Goal: Task Accomplishment & Management: Complete application form

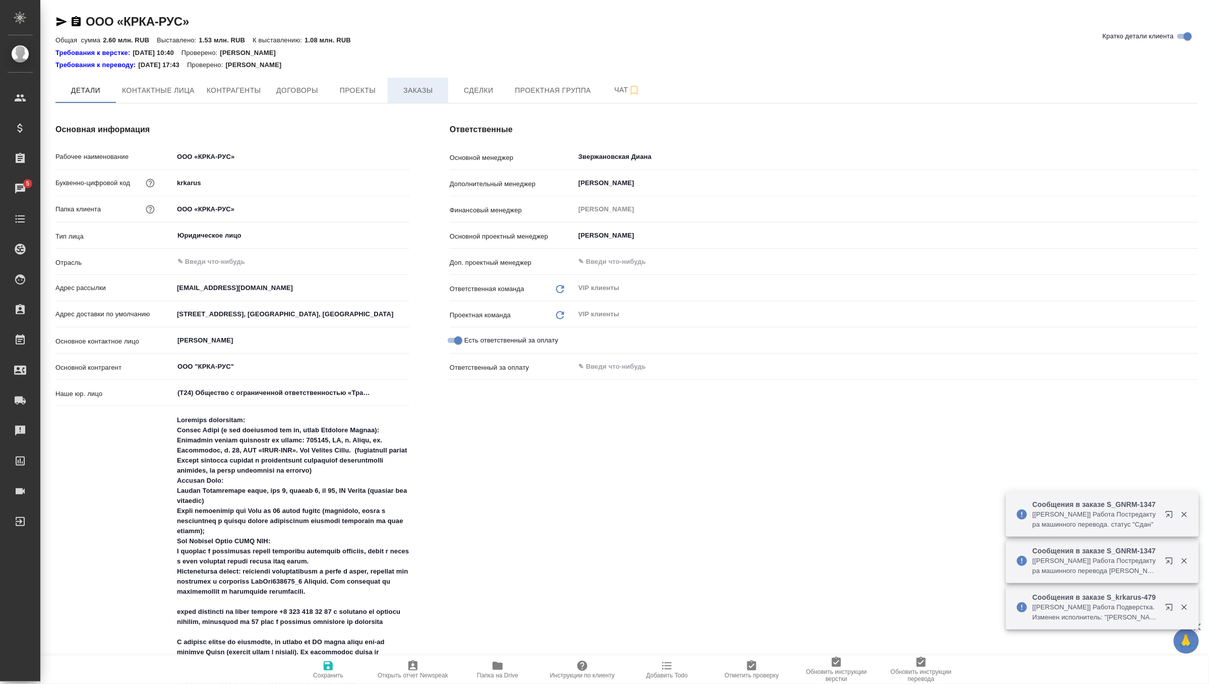
click at [418, 90] on span "Заказы" at bounding box center [418, 90] width 48 height 13
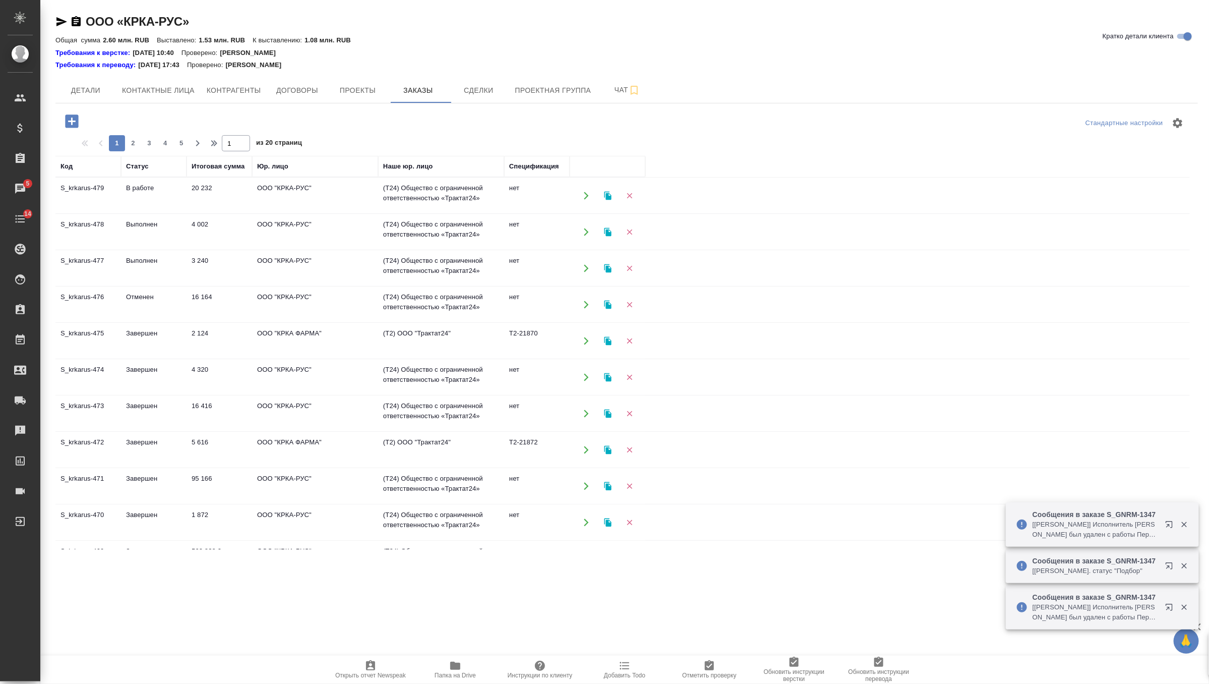
click at [71, 121] on icon "button" at bounding box center [72, 121] width 18 height 18
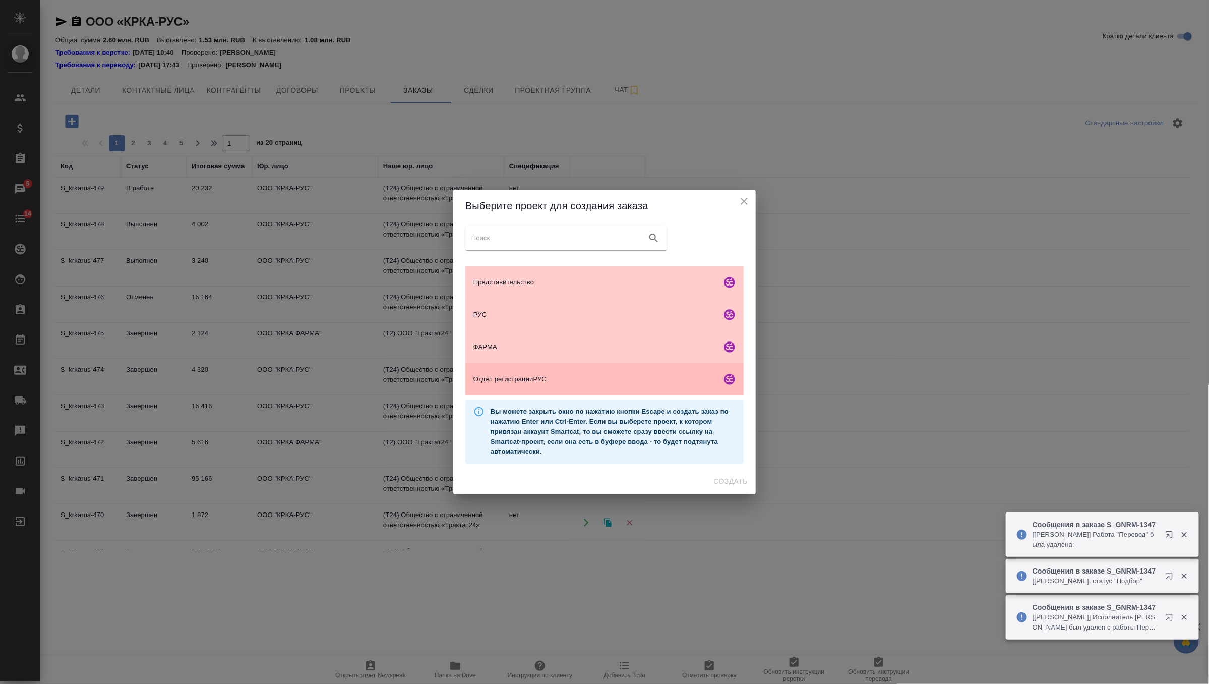
click at [518, 378] on span "Отдел регистрацииРУС" at bounding box center [595, 379] width 244 height 10
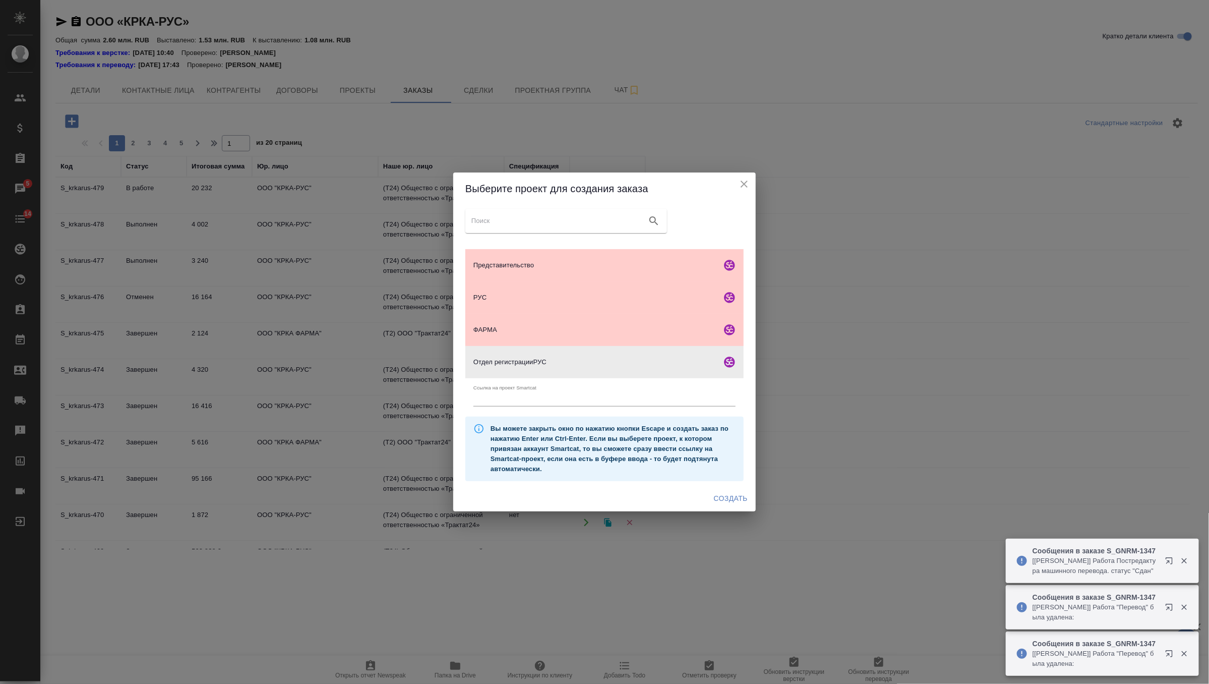
click at [736, 455] on span "Создать" at bounding box center [731, 498] width 34 height 13
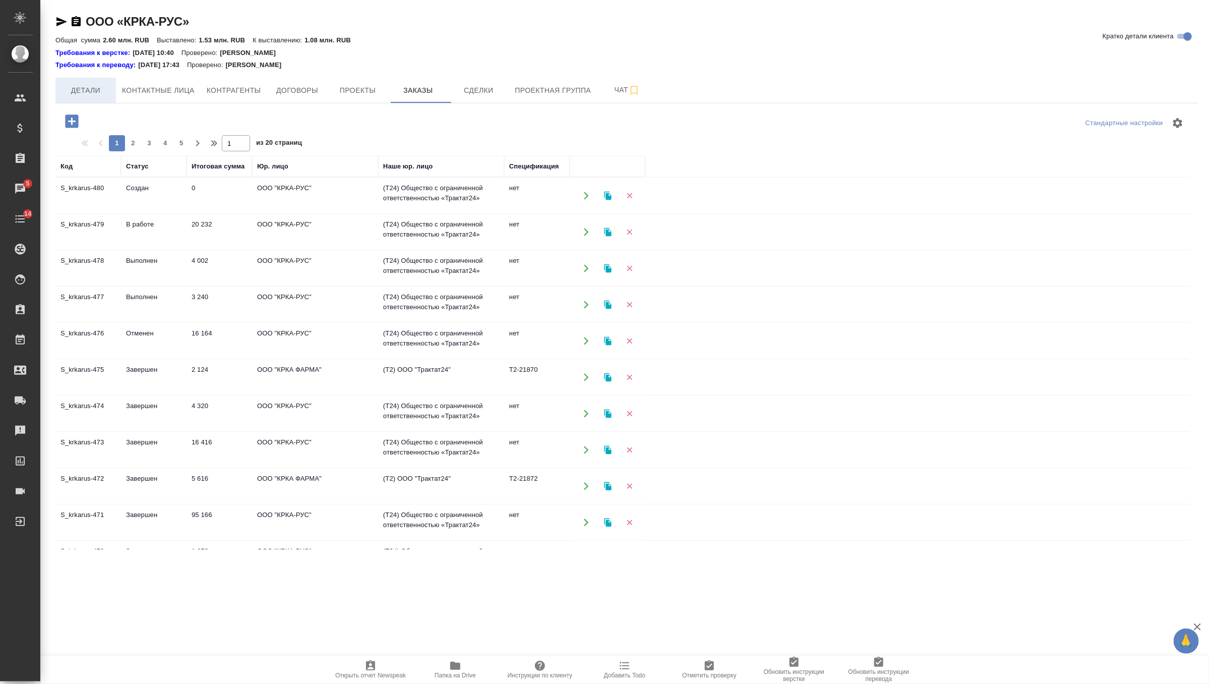
click at [97, 89] on span "Детали" at bounding box center [85, 90] width 48 height 13
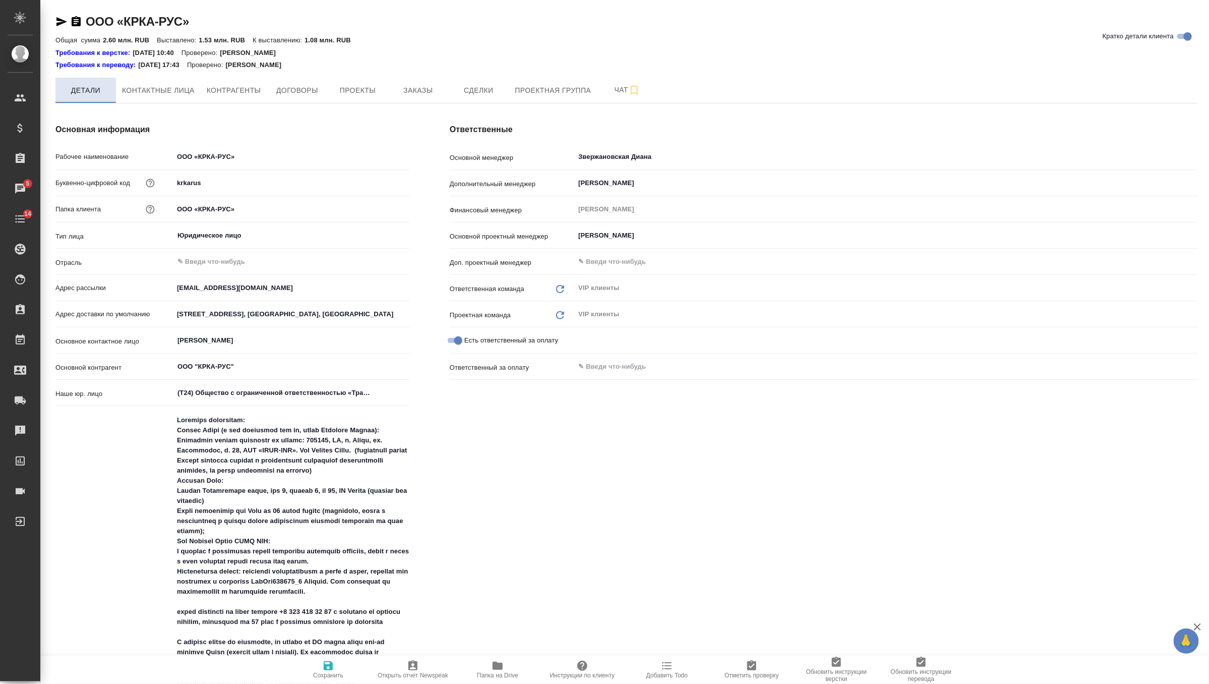
type textarea "x"
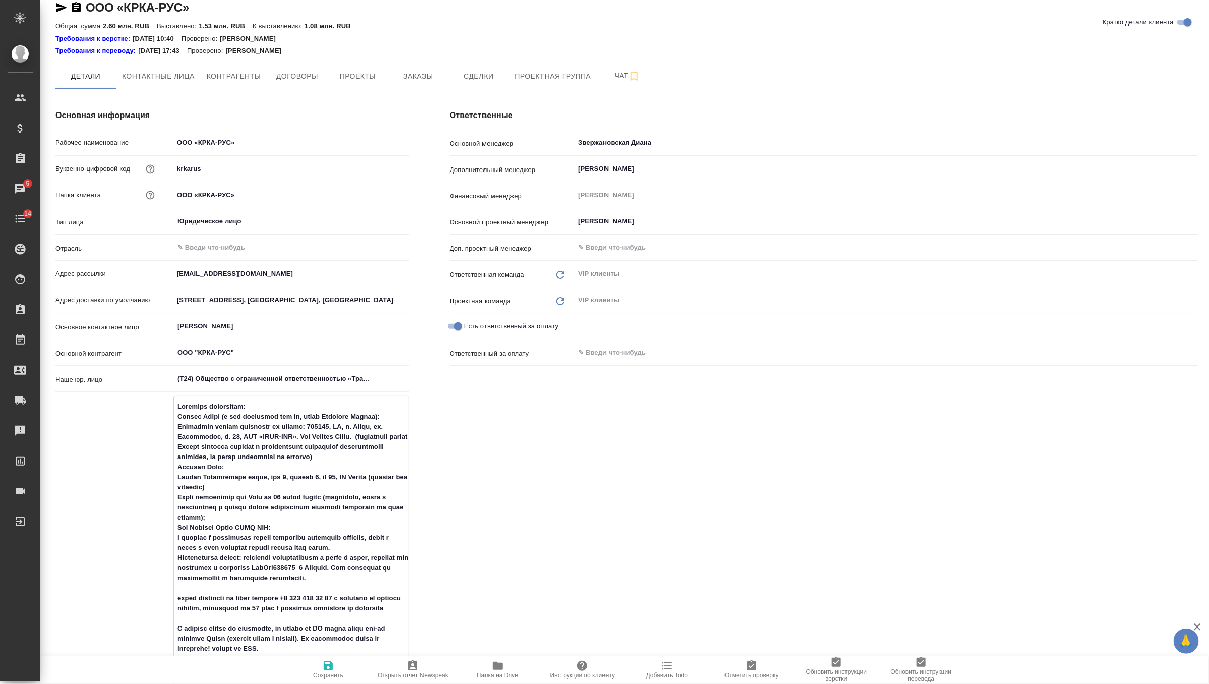
drag, startPoint x: 176, startPoint y: 487, endPoint x: 272, endPoint y: 495, distance: 96.1
type textarea "x"
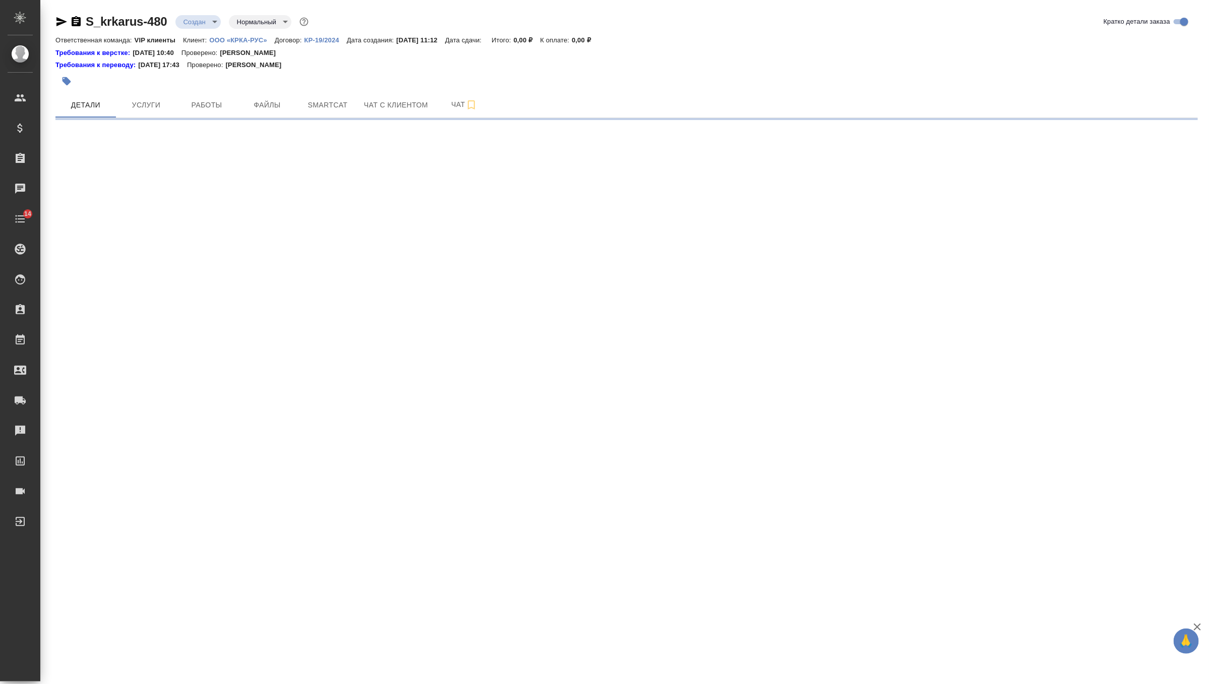
select select "RU"
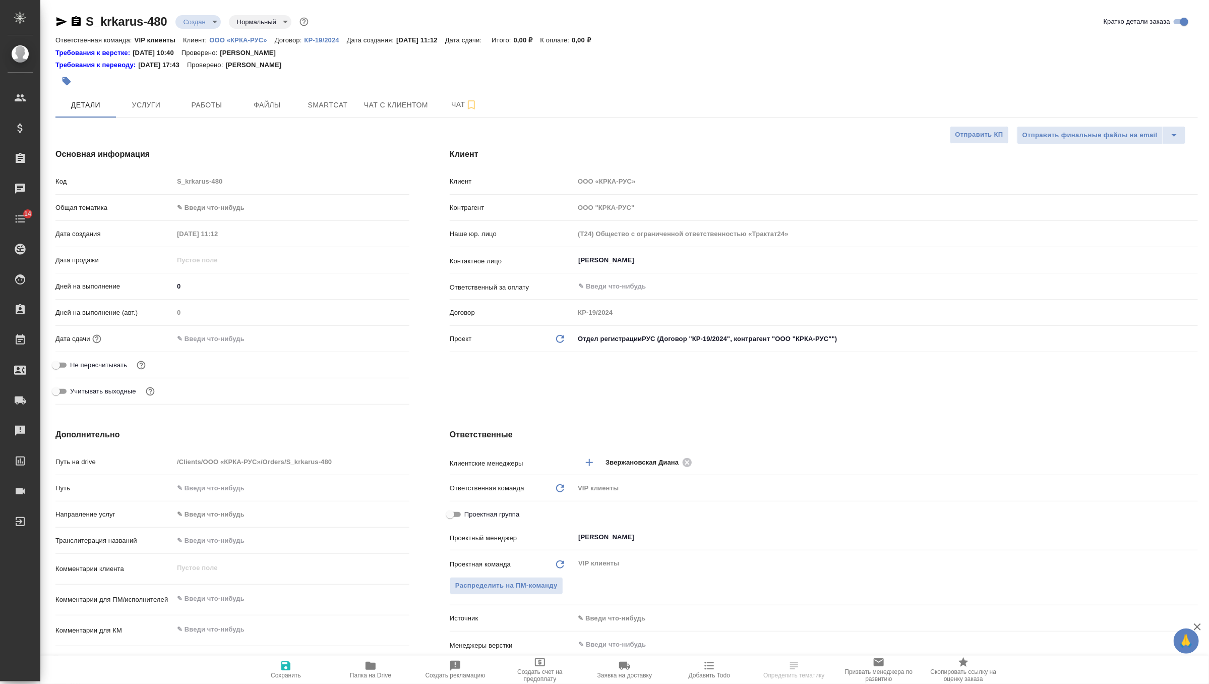
type textarea "x"
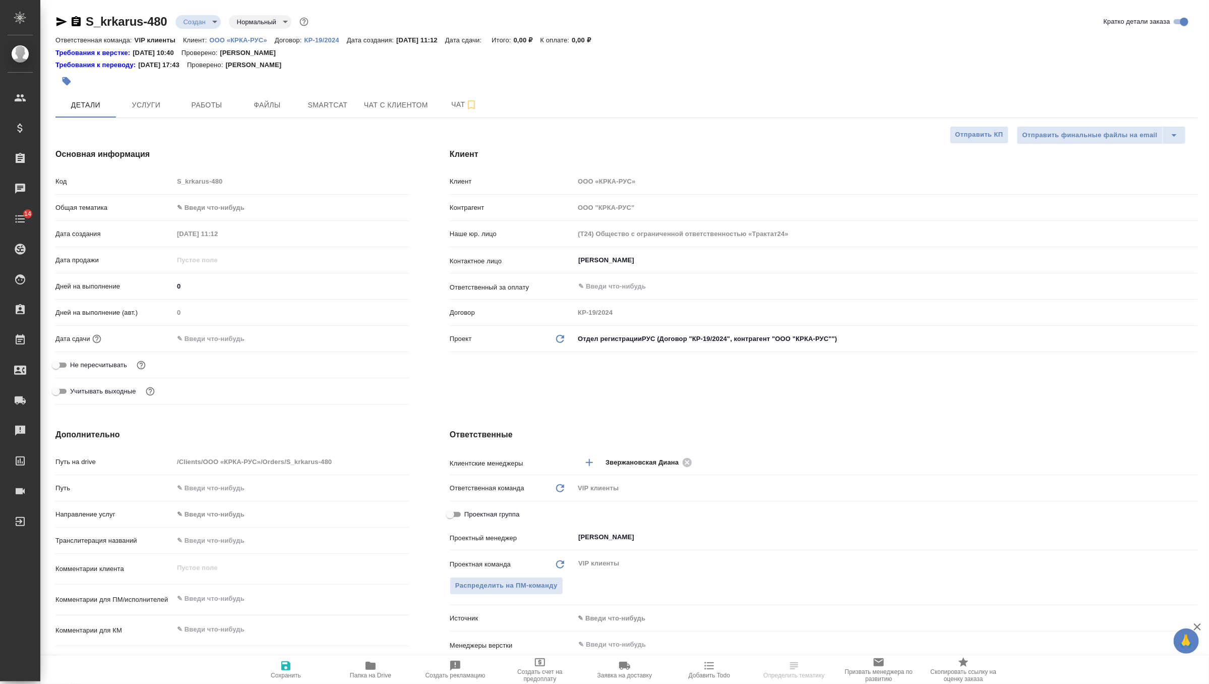
type textarea "x"
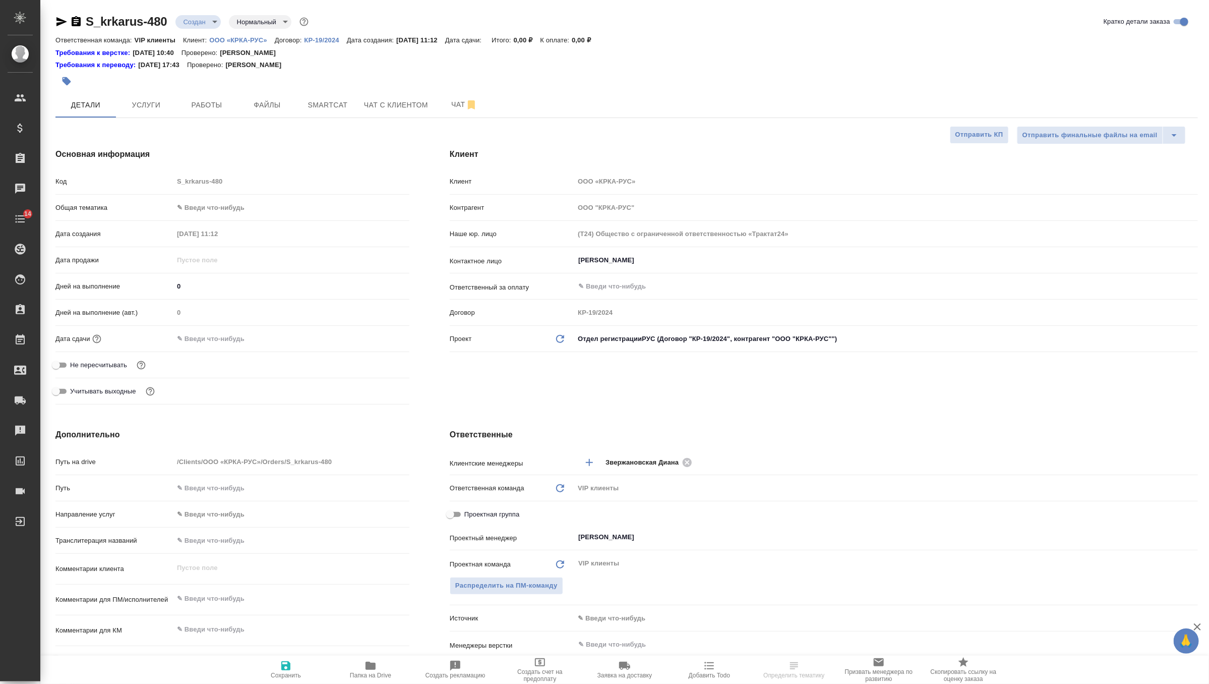
type textarea "x"
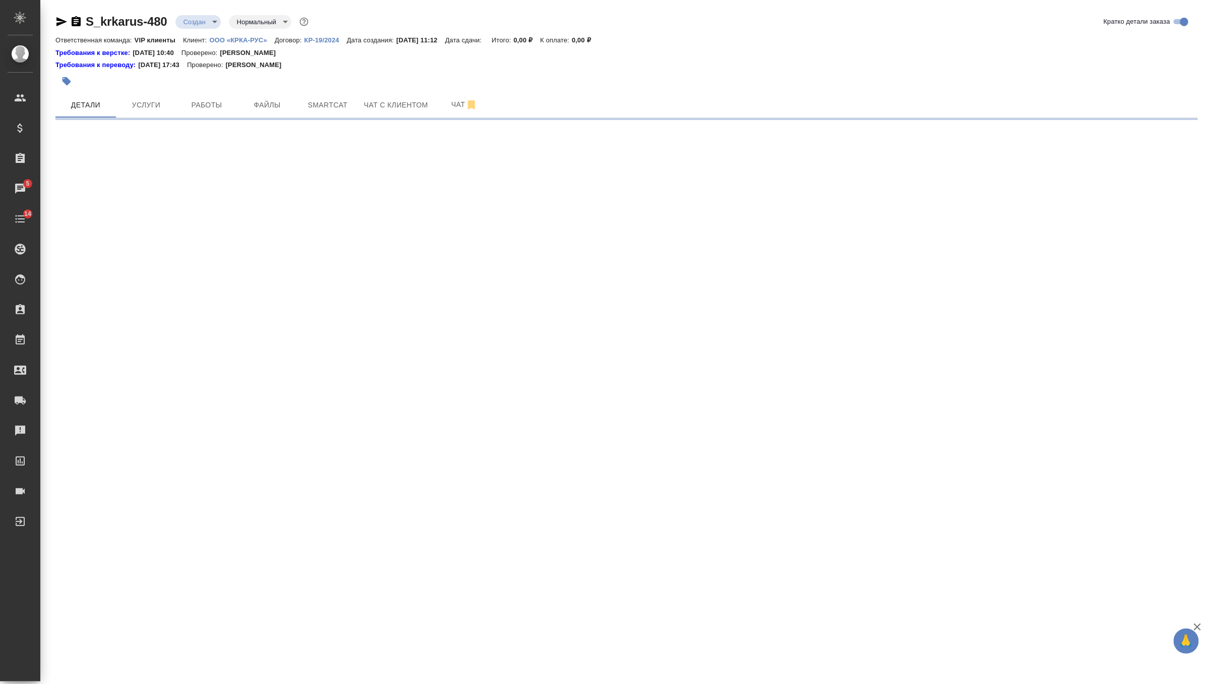
select select "RU"
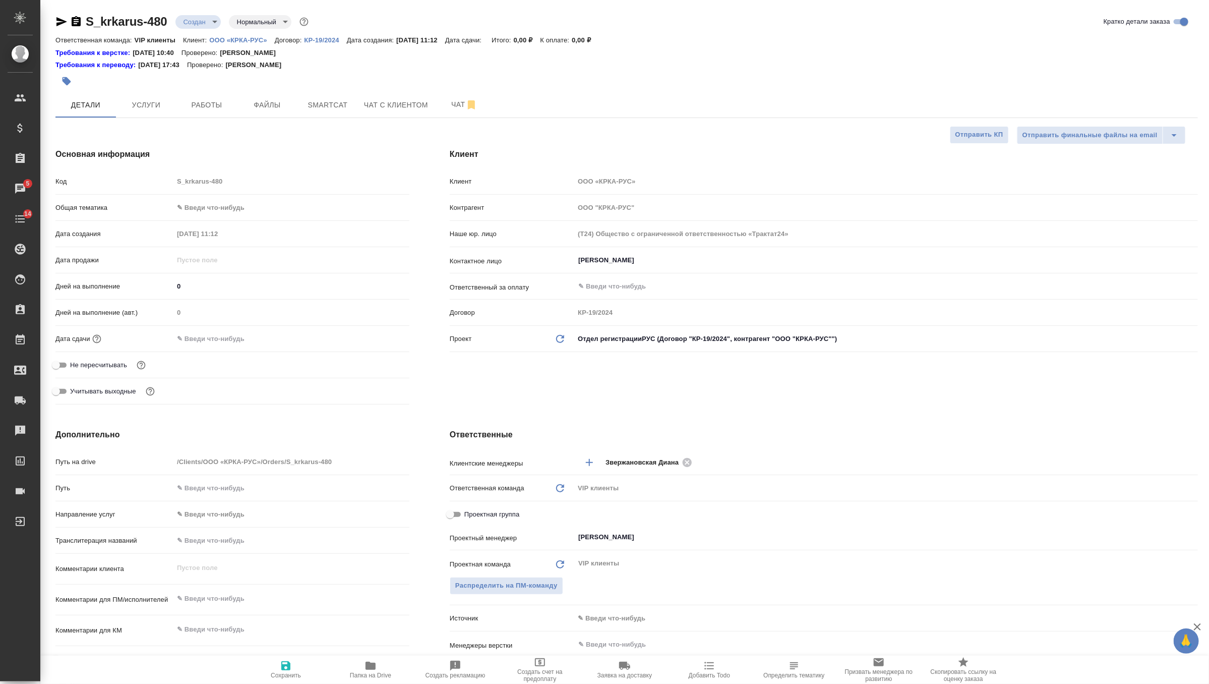
type textarea "x"
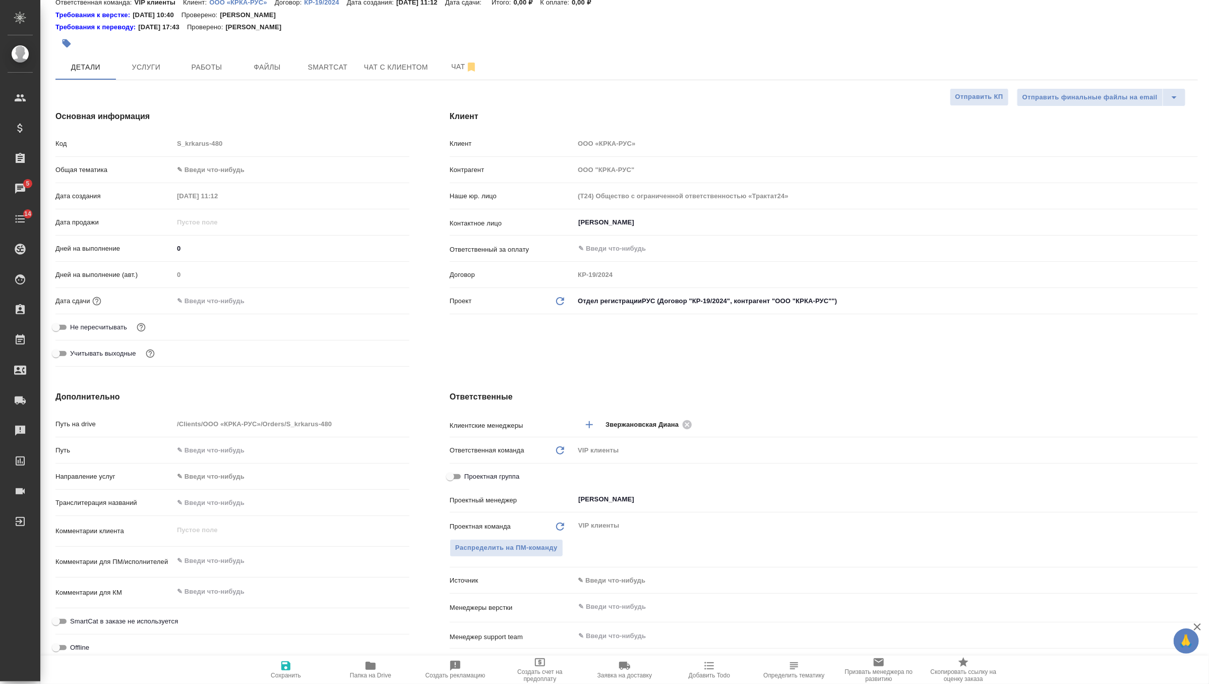
scroll to position [76, 0]
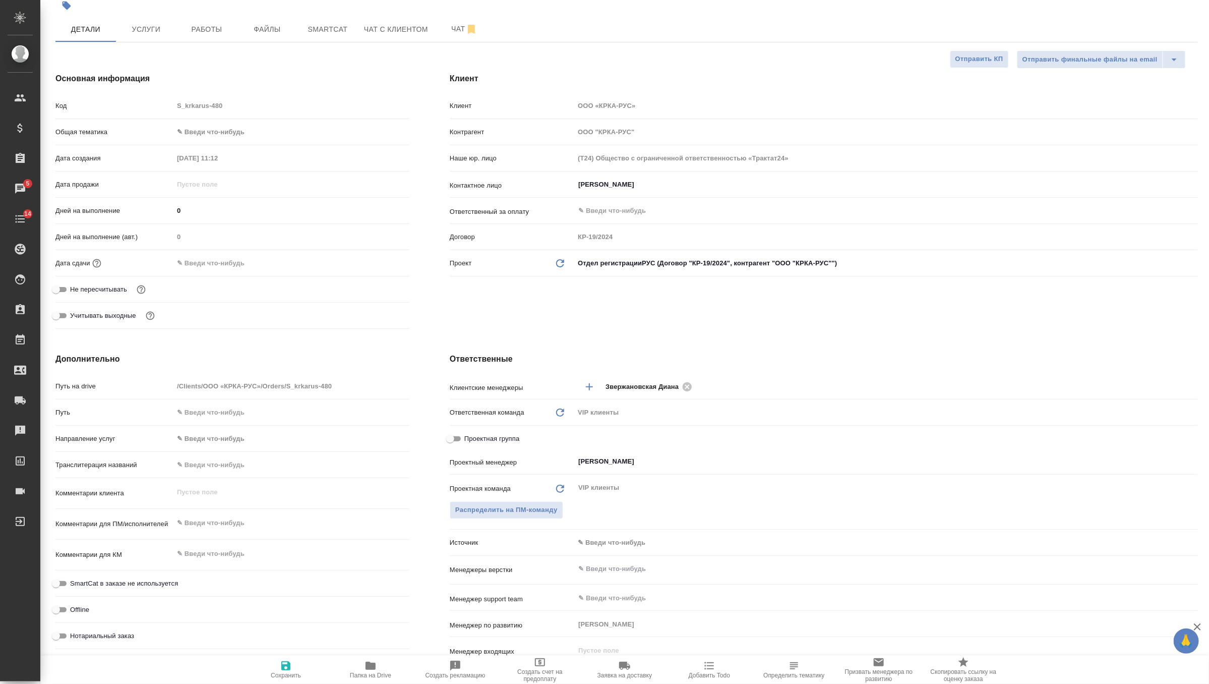
type textarea "x"
click at [234, 525] on textarea at bounding box center [291, 522] width 236 height 17
paste textarea "Нам необходимо осуществить конфиденциальный нотариально заверенный перевод с ру…"
type textarea "x"
type textarea "Нам необходимо осуществить конфиденциальный нотариально заверенный перевод с ру…"
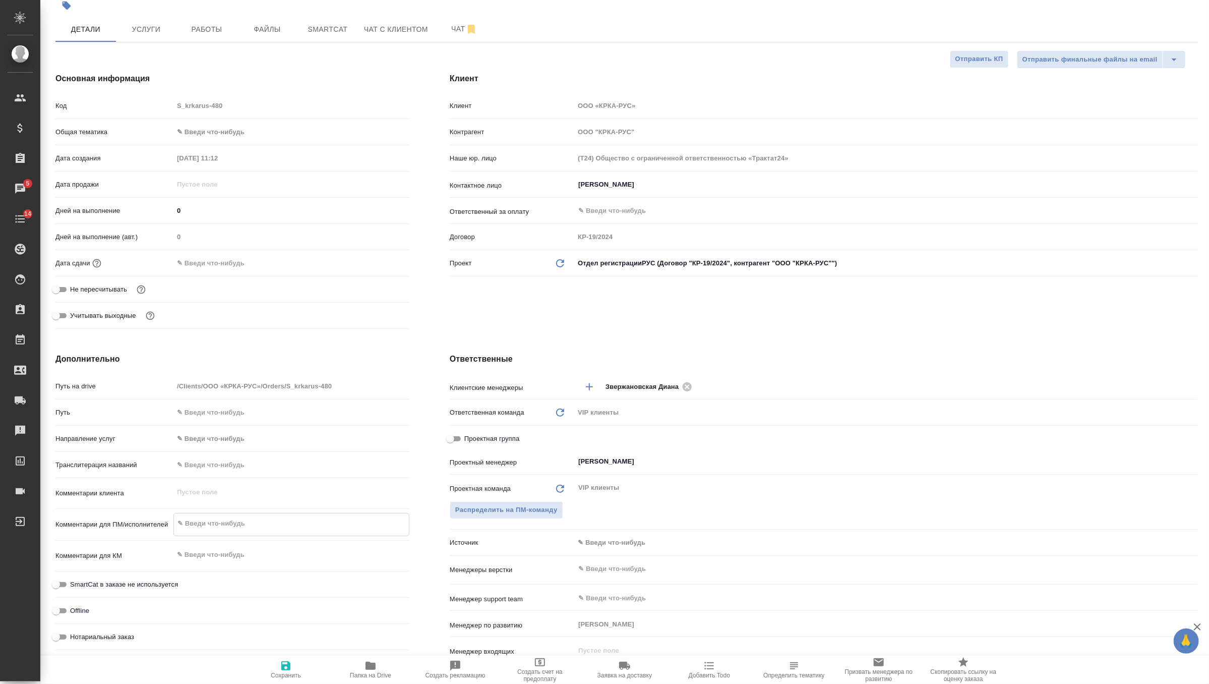
type textarea "x"
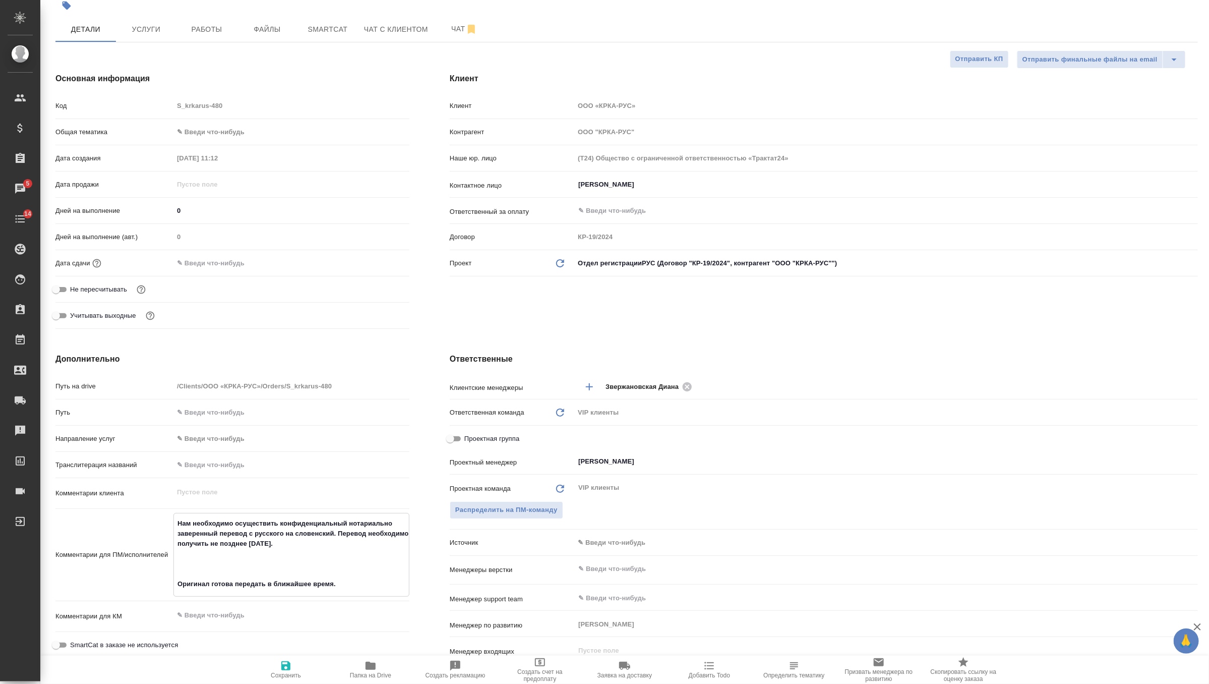
type textarea "Нам необходимо осуществить конфиденциальный нотариально заверенный перевод с ру…"
type textarea "x"
click at [284, 657] on button "Сохранить" at bounding box center [285, 669] width 85 height 28
type textarea "x"
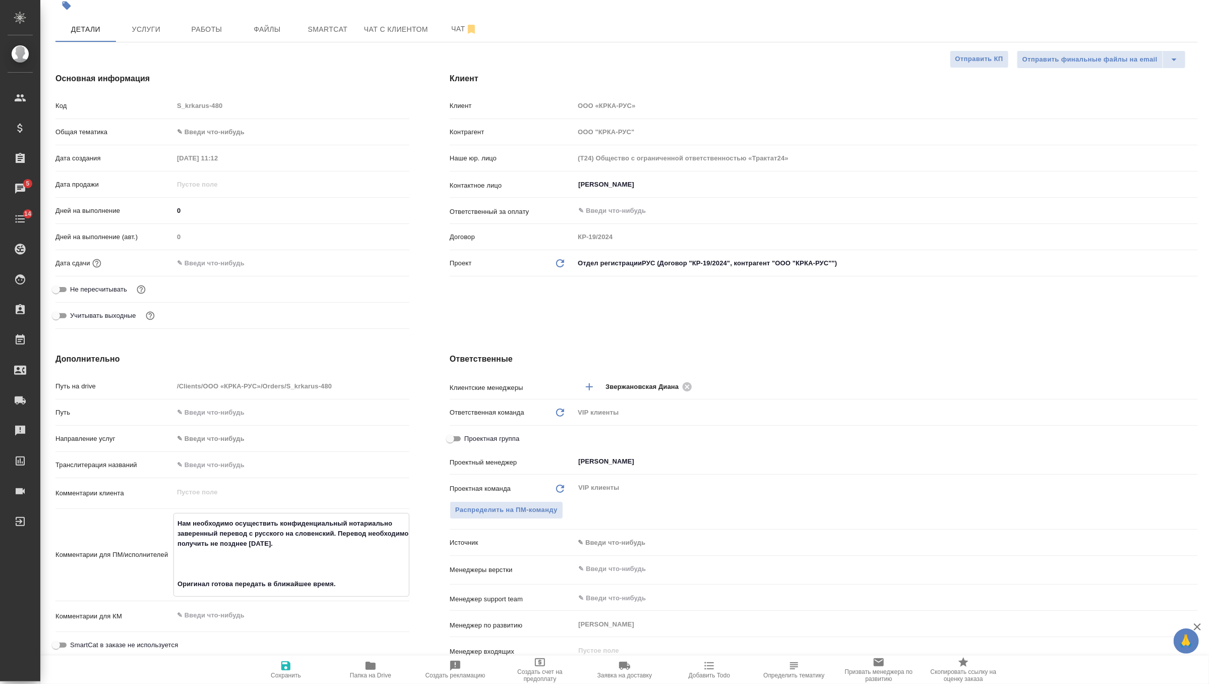
type textarea "x"
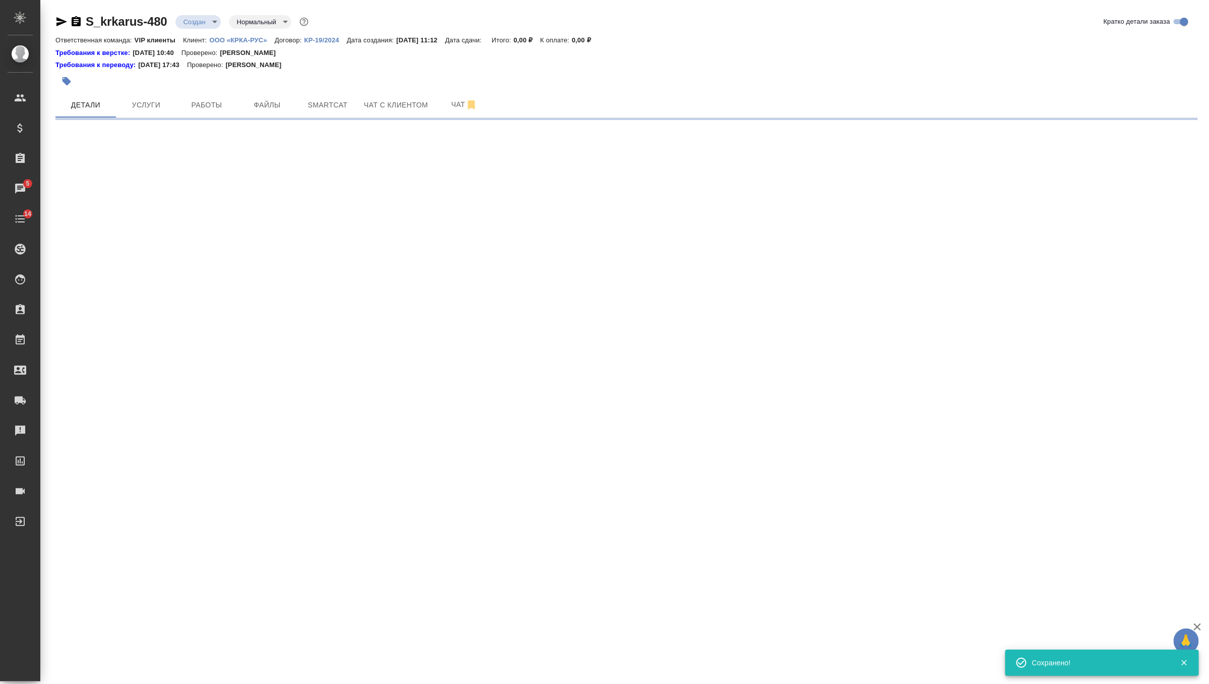
scroll to position [0, 0]
select select "RU"
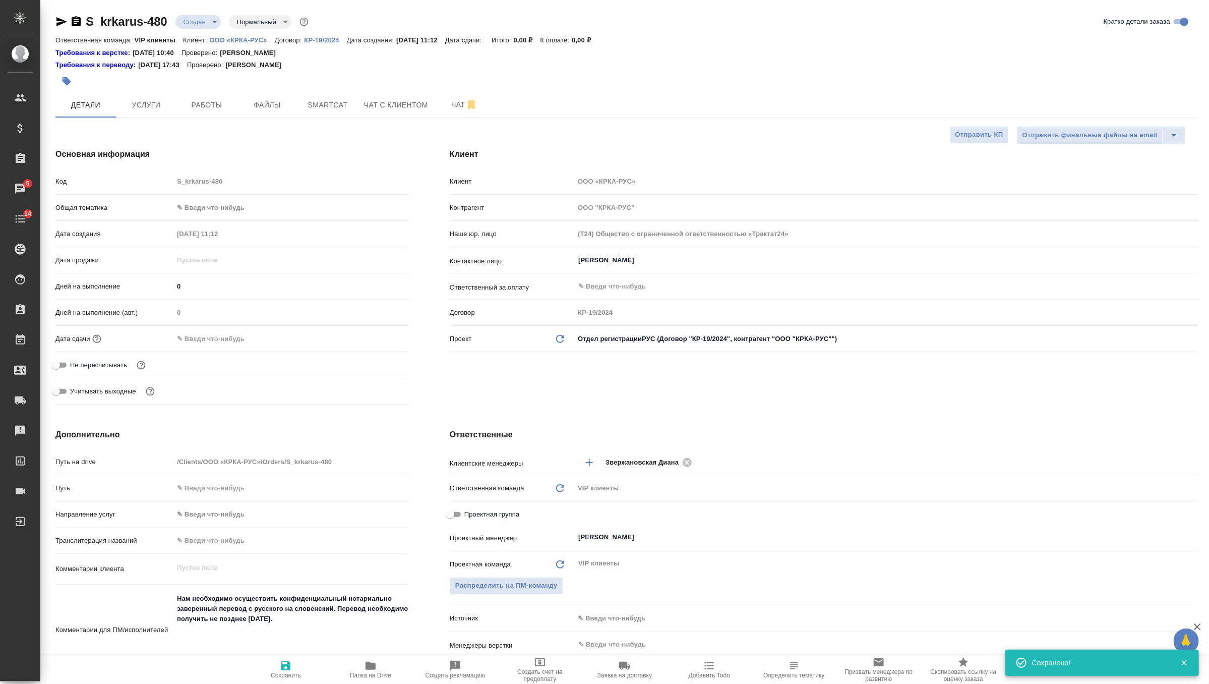
type textarea "x"
click at [221, 341] on input "text" at bounding box center [217, 338] width 88 height 15
click at [392, 70] on div at bounding box center [436, 81] width 762 height 22
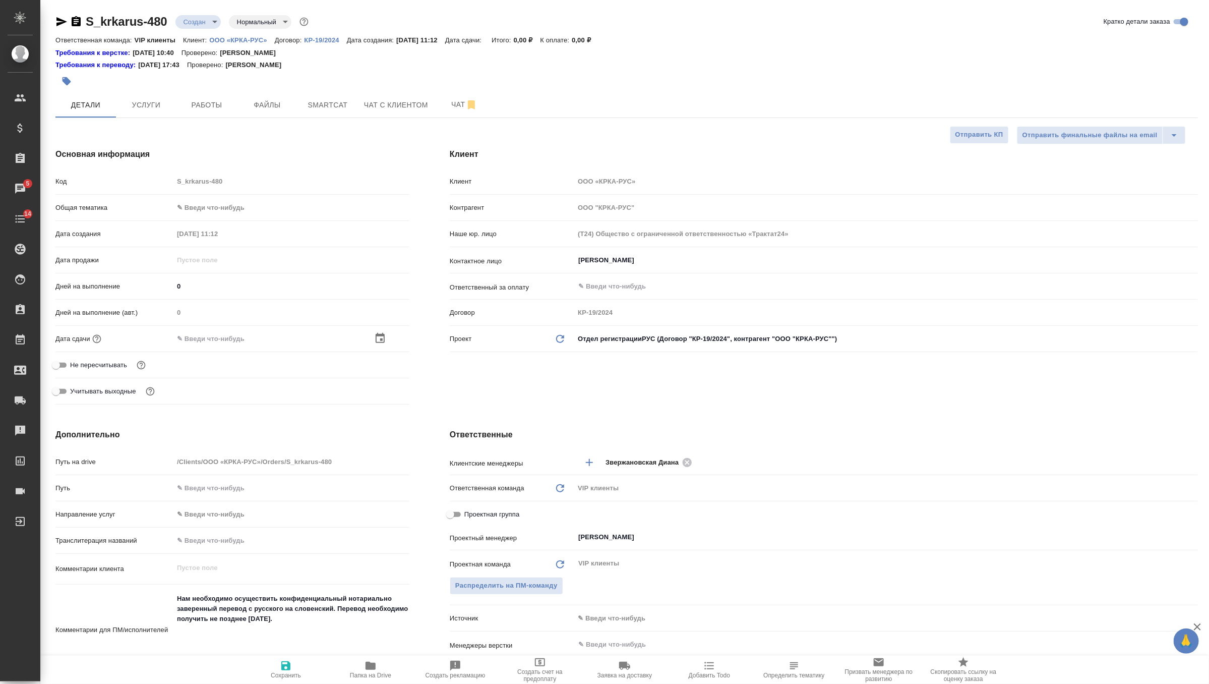
click at [614, 661] on span "Заявка на доставку" at bounding box center [624, 668] width 73 height 19
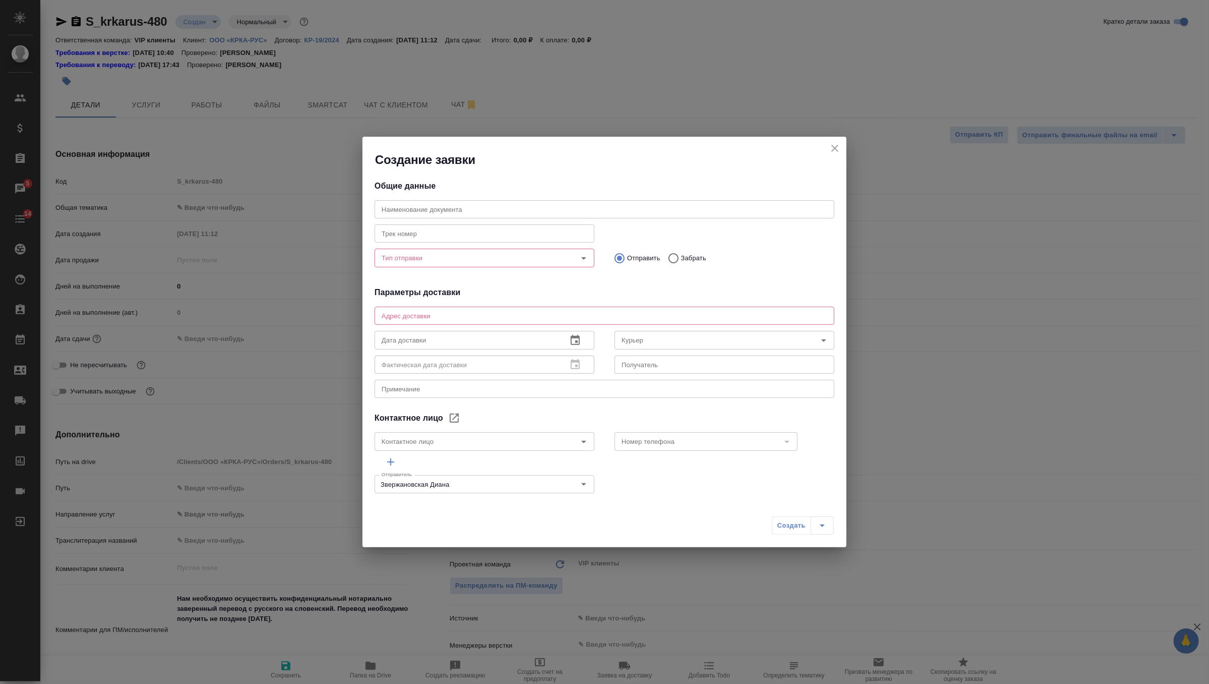
type input "[PERSON_NAME]"
click at [673, 258] on input "Забрать" at bounding box center [672, 258] width 18 height 21
radio input "true"
click at [586, 265] on div "Тип отправки" at bounding box center [485, 258] width 220 height 18
click at [586, 248] on div "Тип отправки Тип отправки" at bounding box center [485, 256] width 220 height 24
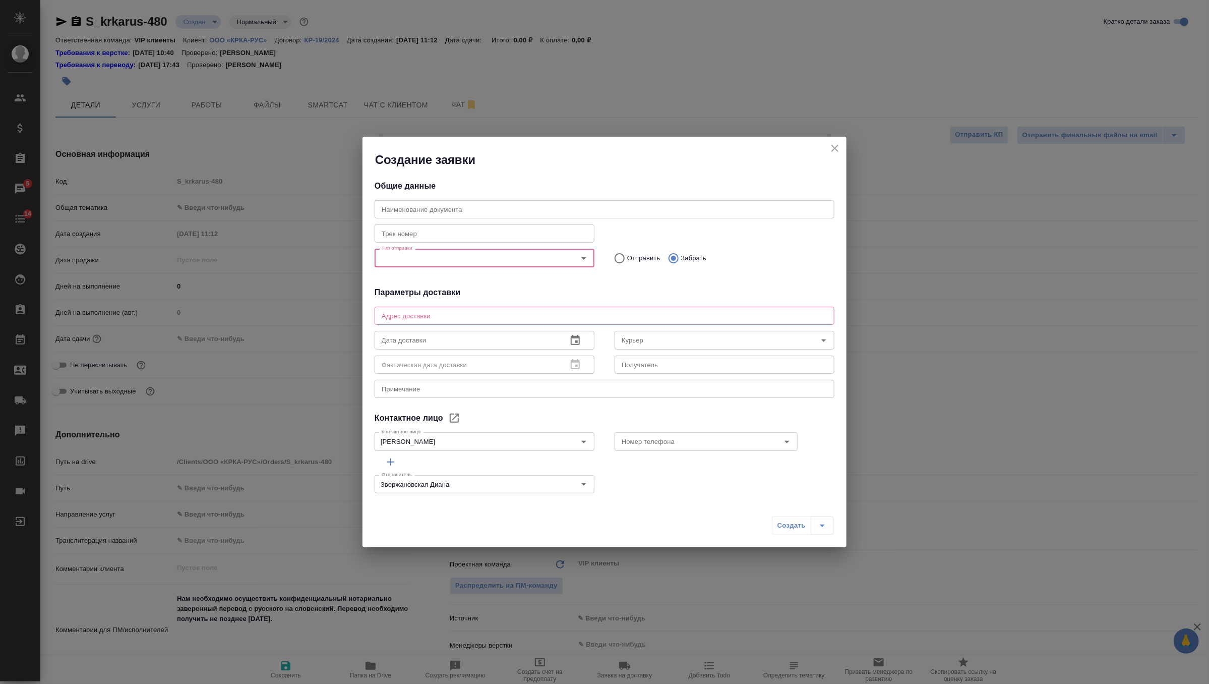
click at [586, 261] on icon "Open" at bounding box center [584, 258] width 12 height 12
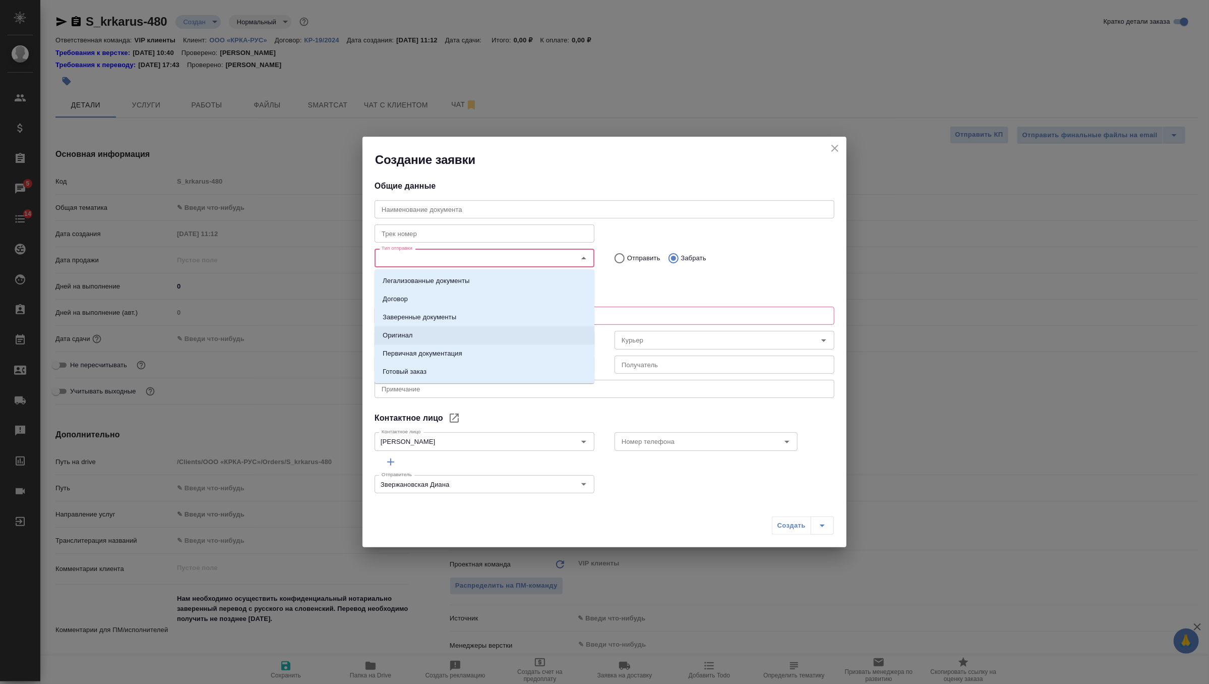
click at [435, 332] on li "Оригинал" at bounding box center [485, 335] width 220 height 18
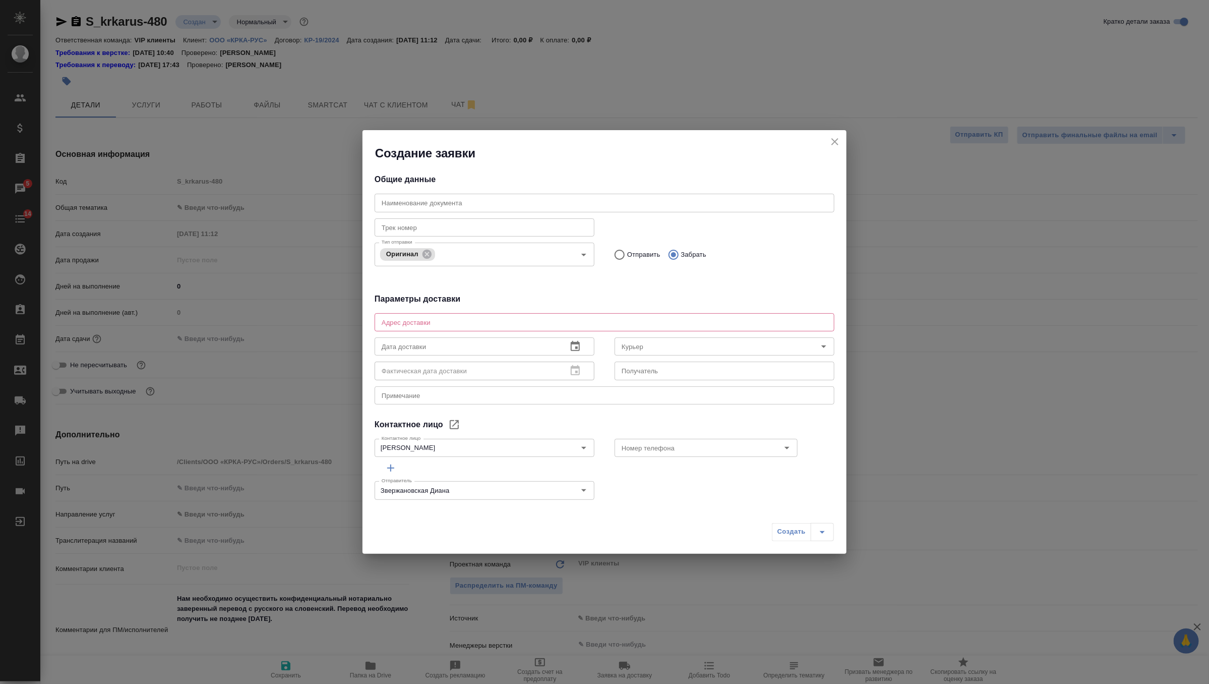
type textarea "x"
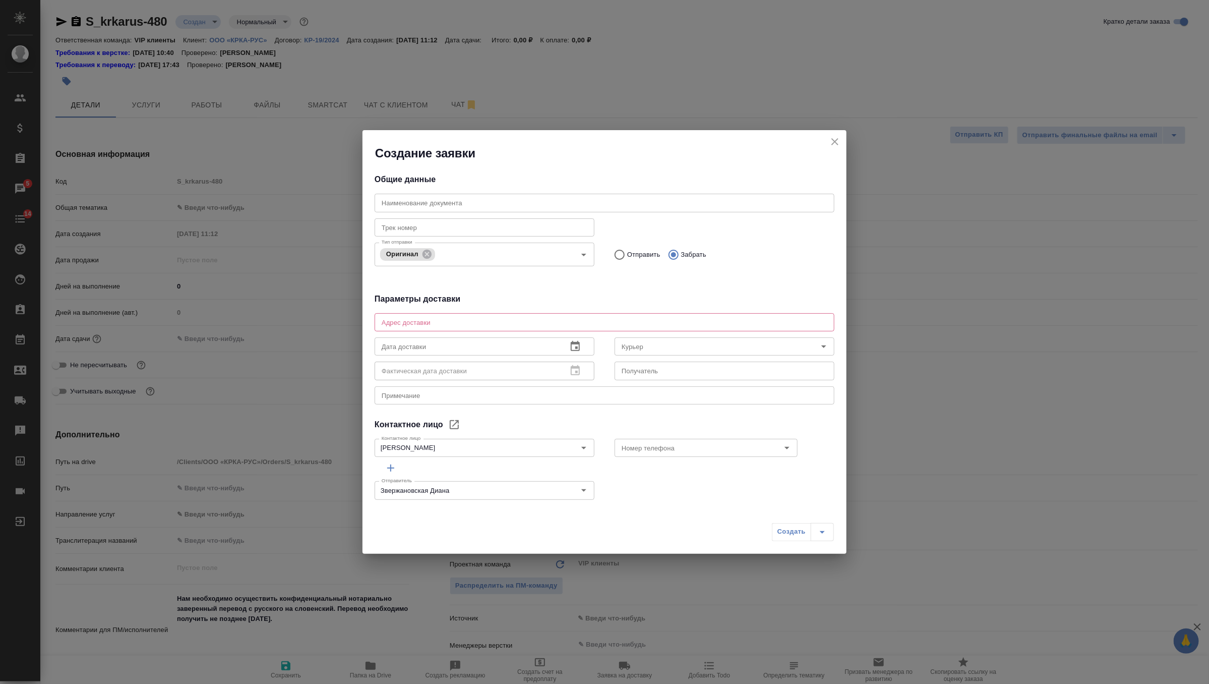
type textarea "x"
click at [418, 325] on textarea at bounding box center [605, 322] width 446 height 8
paste textarea "Москва Головинское шоссе, дом 5, корпус 1, эт 22, БЦ Водный (звонить при достав…"
drag, startPoint x: 663, startPoint y: 325, endPoint x: 582, endPoint y: 322, distance: 81.2
click at [582, 322] on textarea "Москва Головинское шоссе, дом 5, корпус 1, эт 22, БЦ Водный (звонить при достав…" at bounding box center [605, 322] width 446 height 8
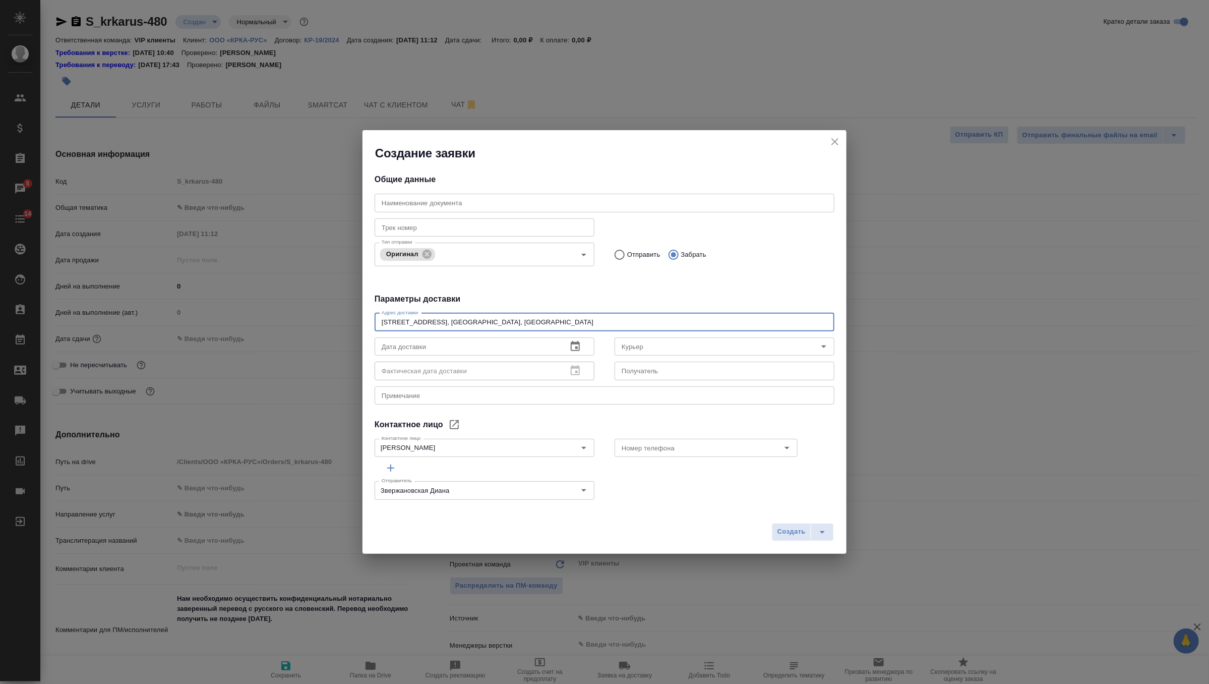
type textarea "[STREET_ADDRESS], [GEOGRAPHIC_DATA], [GEOGRAPHIC_DATA]"
click at [570, 344] on icon "button" at bounding box center [575, 346] width 12 height 12
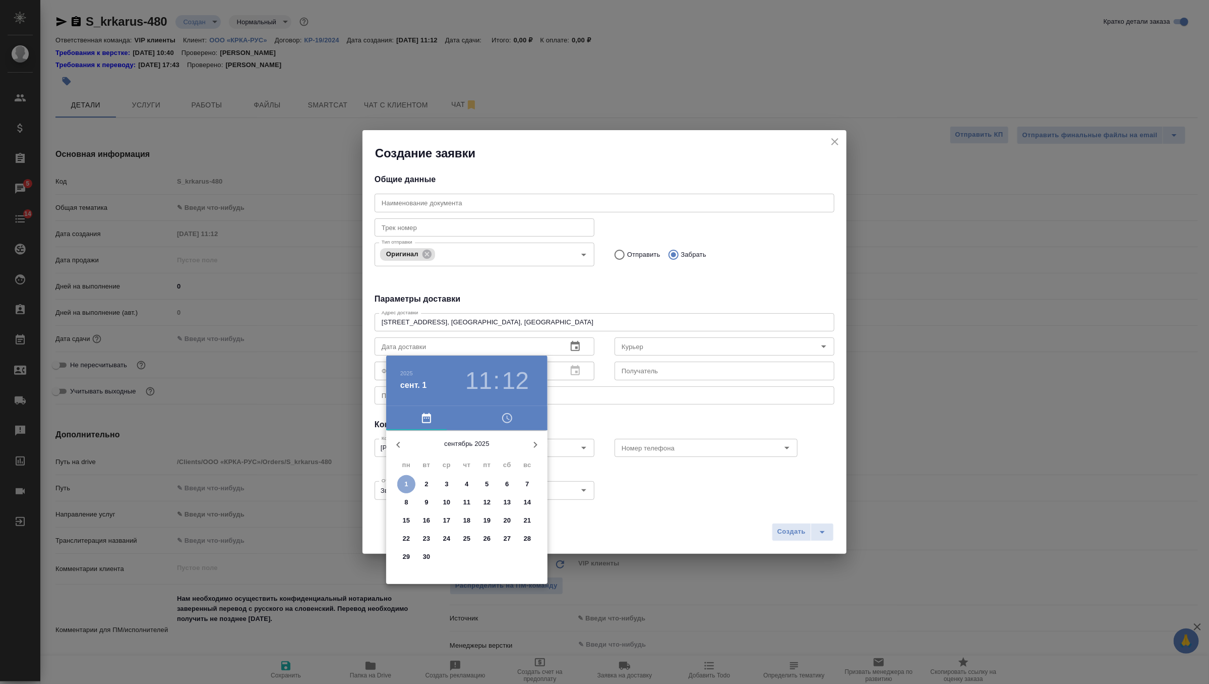
click at [409, 481] on span "1" at bounding box center [406, 484] width 18 height 10
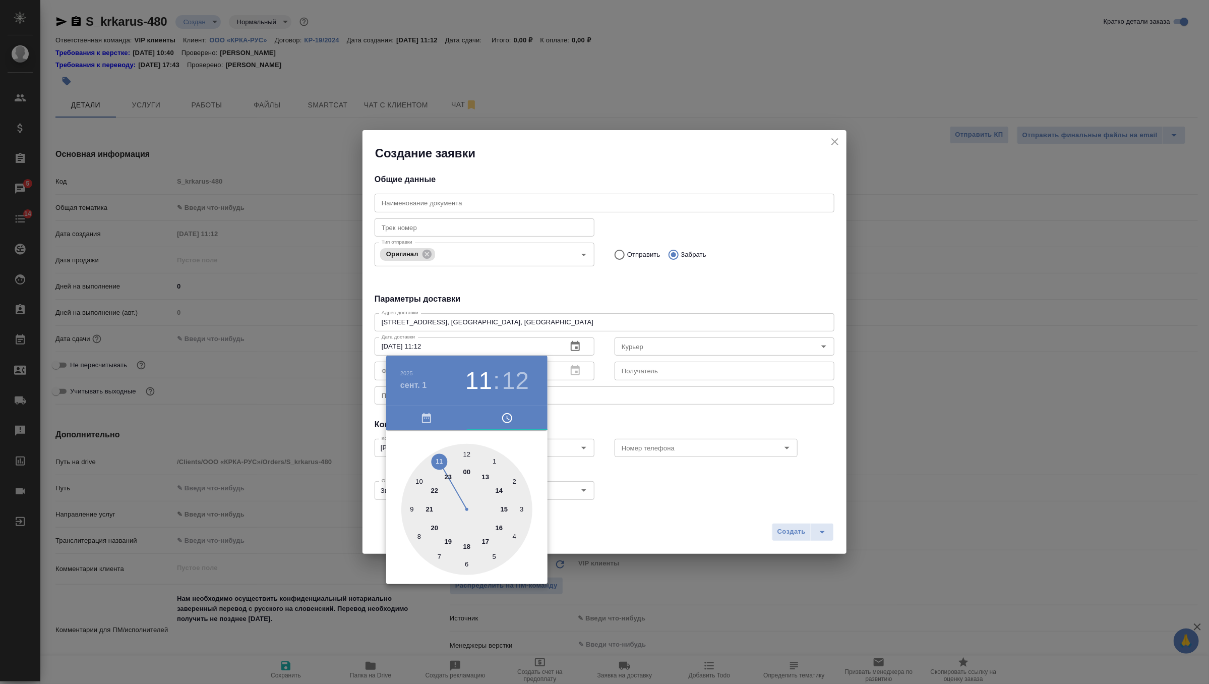
click at [501, 492] on div at bounding box center [466, 509] width 131 height 131
click at [462, 450] on div at bounding box center [466, 509] width 131 height 131
click at [463, 452] on div at bounding box center [466, 509] width 131 height 131
click at [470, 452] on div at bounding box center [466, 509] width 131 height 131
click at [466, 451] on div at bounding box center [466, 509] width 131 height 131
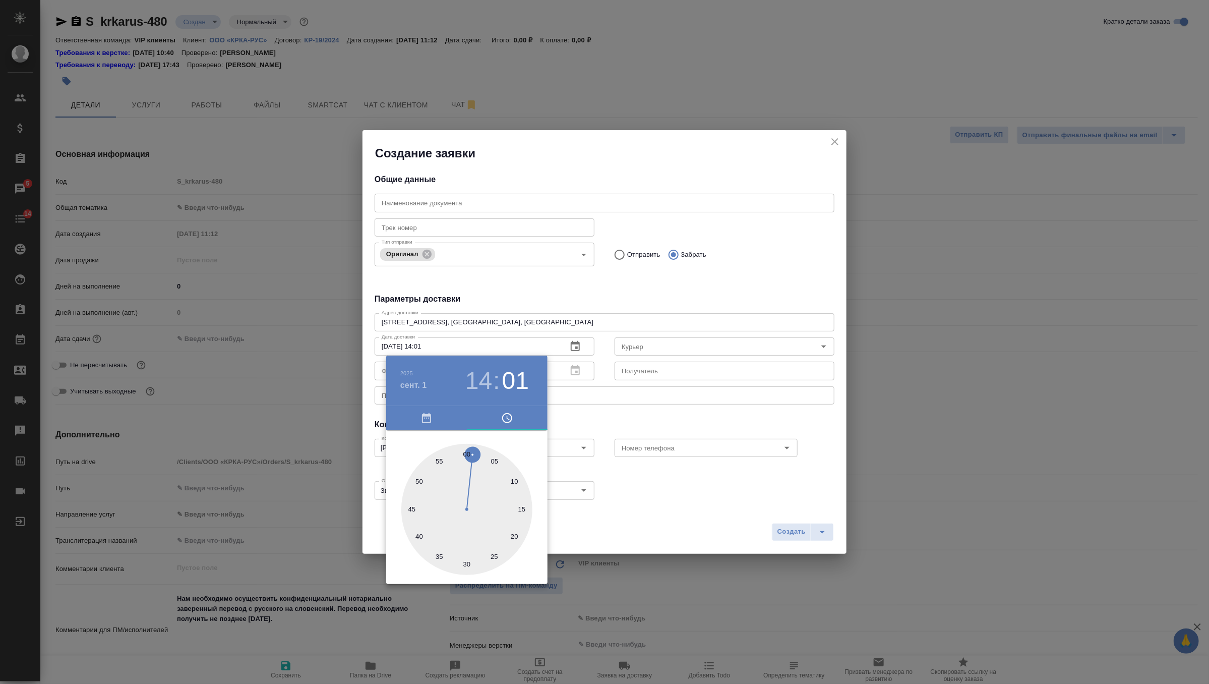
type input "01.09.2025 14:00"
click at [620, 407] on div at bounding box center [604, 342] width 1209 height 684
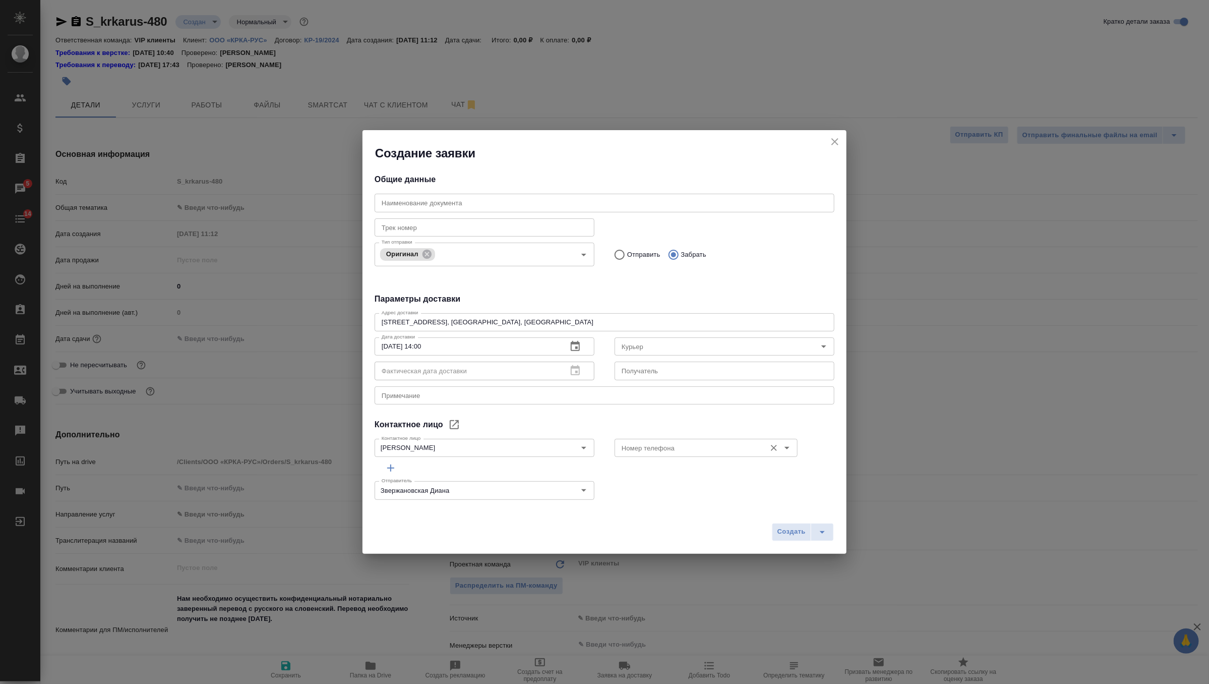
click at [636, 443] on input "Номер телефона" at bounding box center [689, 448] width 143 height 12
click at [642, 471] on p "+7-903-516-44-16" at bounding box center [652, 470] width 60 height 10
type input "+7-903-516-44-16"
click at [602, 387] on div "x Примечание" at bounding box center [605, 395] width 460 height 18
type textarea "забрать оригинал в сити"
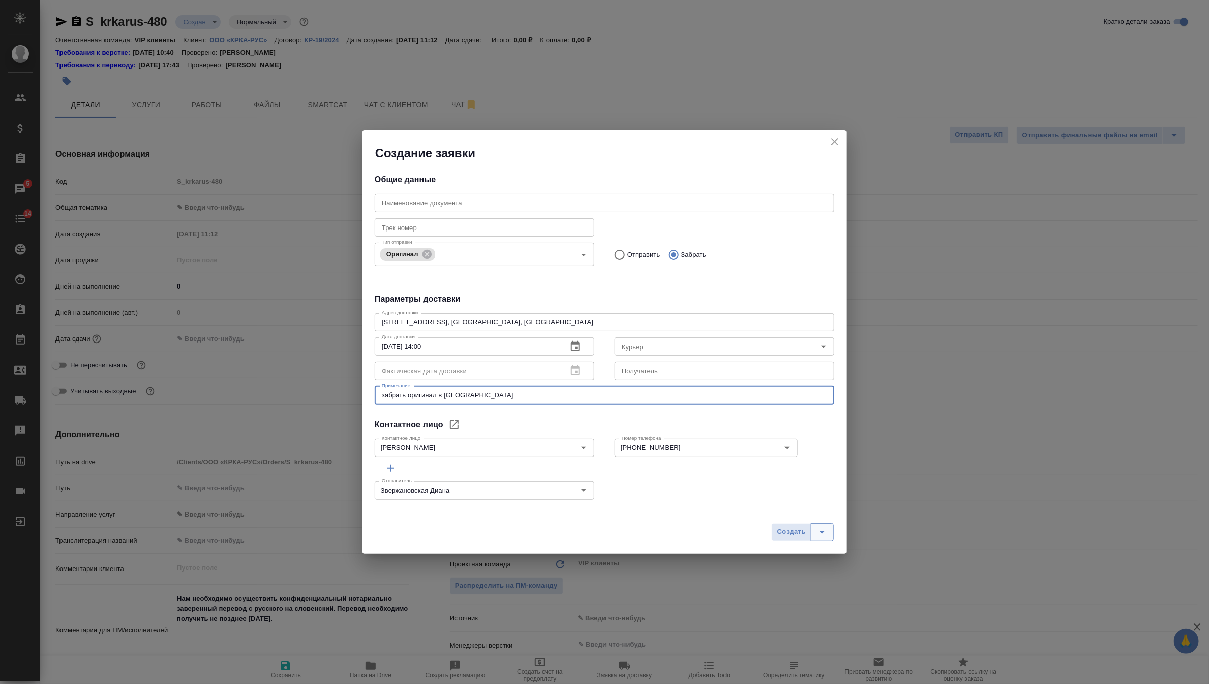
click at [827, 527] on icon "split button" at bounding box center [822, 532] width 12 height 12
click at [814, 505] on li "Создать и скачать" at bounding box center [804, 510] width 73 height 16
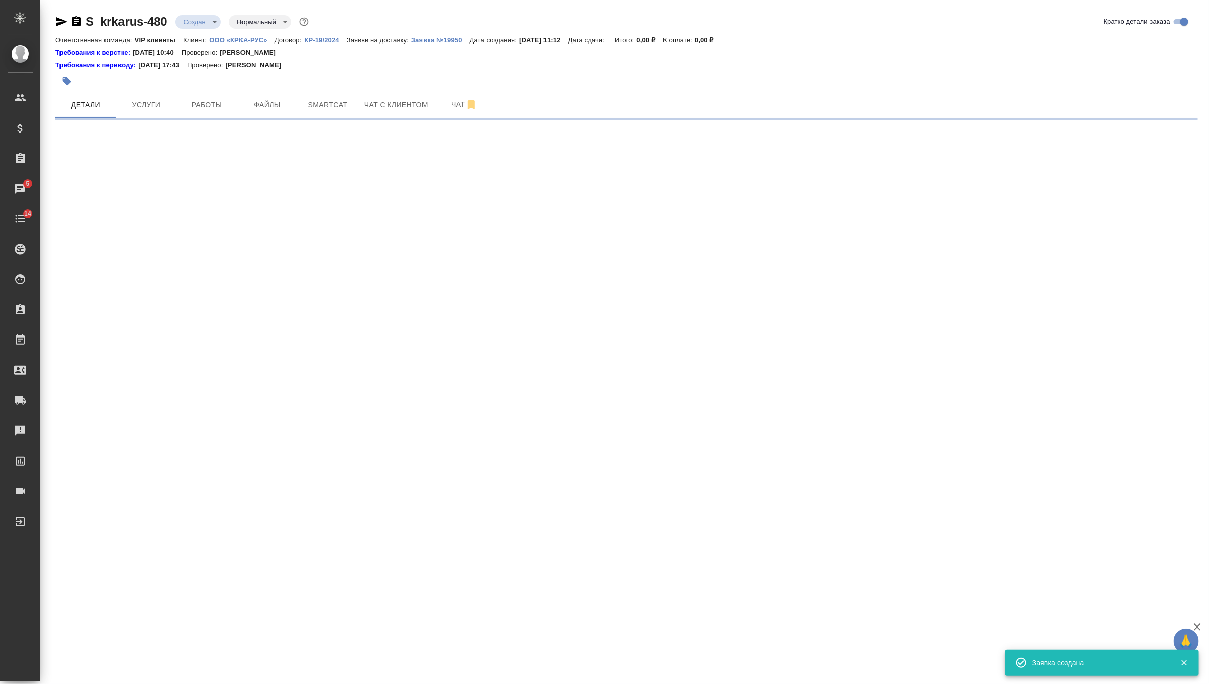
select select "RU"
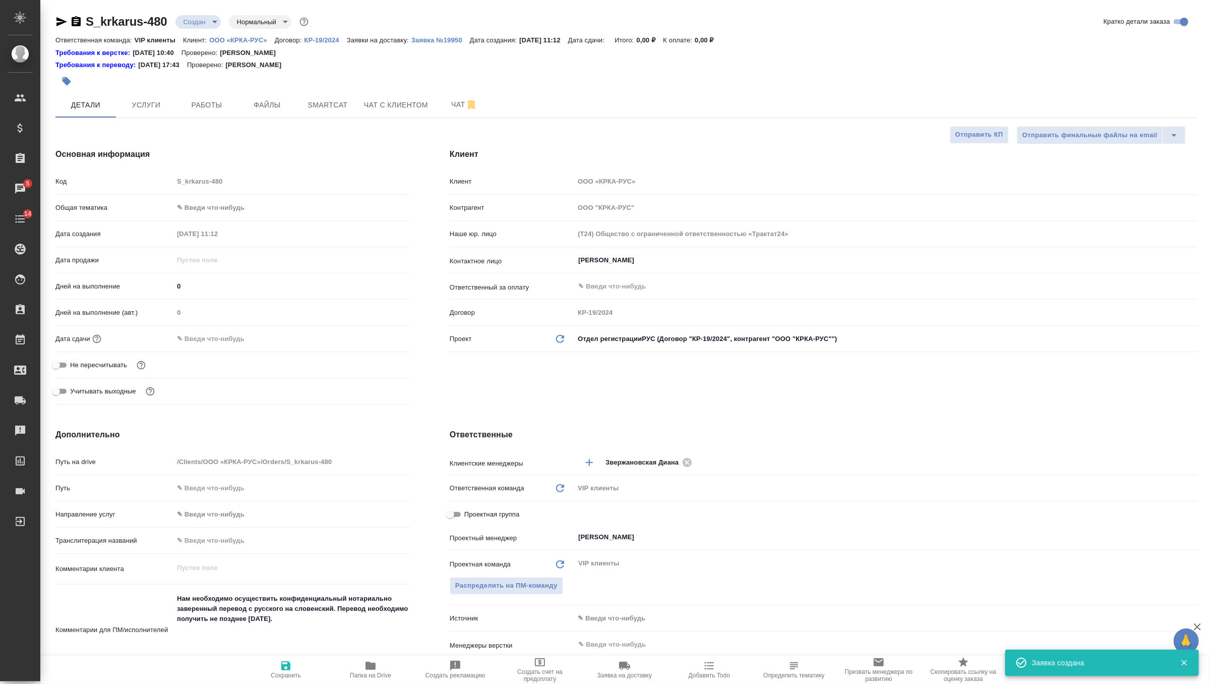
type textarea "x"
click at [454, 37] on p "Заявка №19950" at bounding box center [440, 40] width 58 height 8
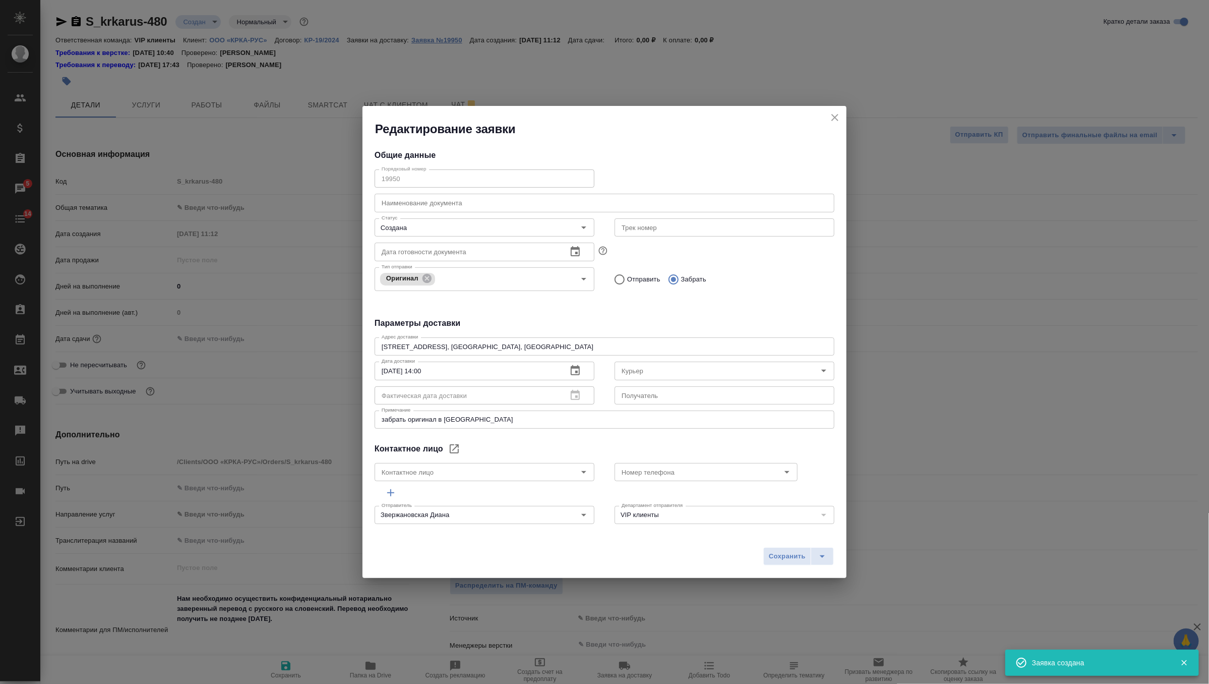
type input "[PERSON_NAME]"
type input "+7-903-516-44-16"
click at [794, 554] on span "Сохранить" at bounding box center [787, 556] width 37 height 12
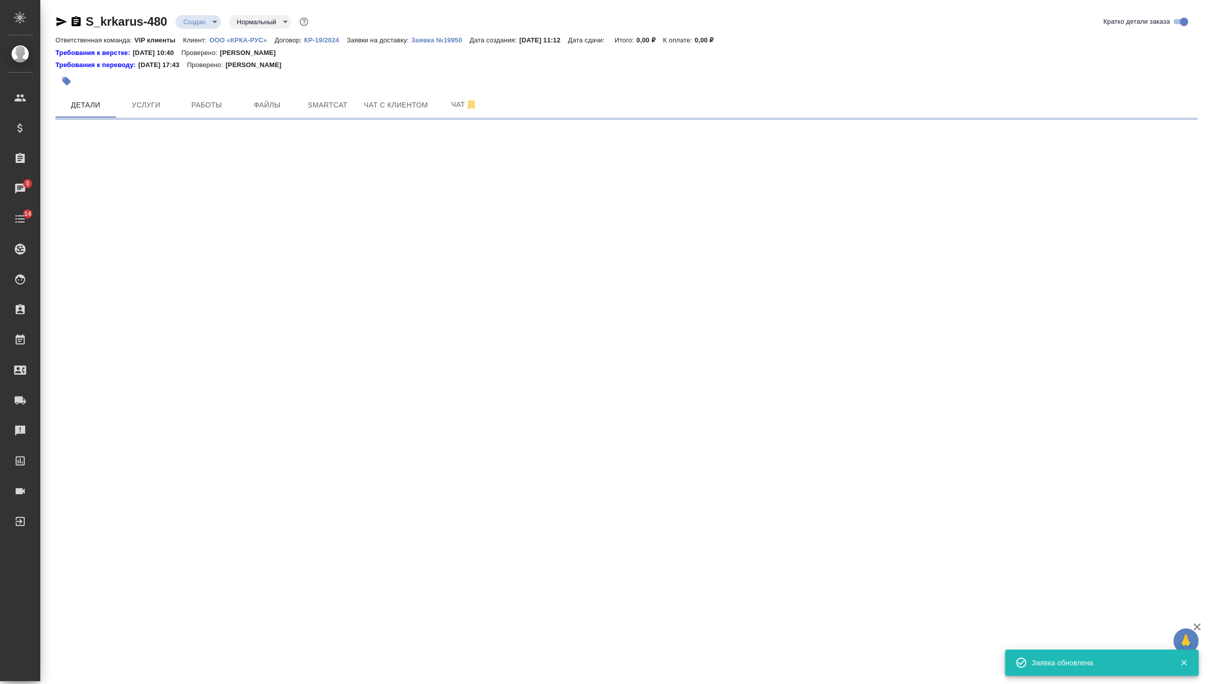
select select "RU"
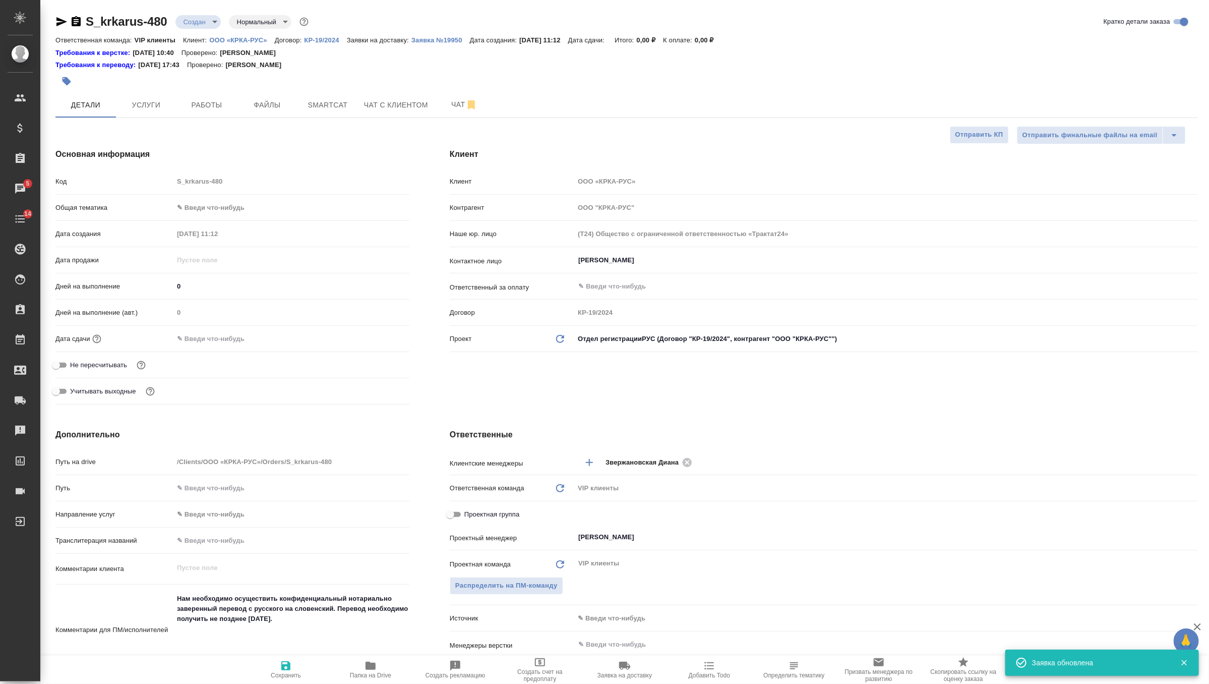
type textarea "x"
click at [237, 347] on div "Дата сдачи" at bounding box center [232, 343] width 354 height 26
click at [233, 338] on input "text" at bounding box center [218, 338] width 88 height 15
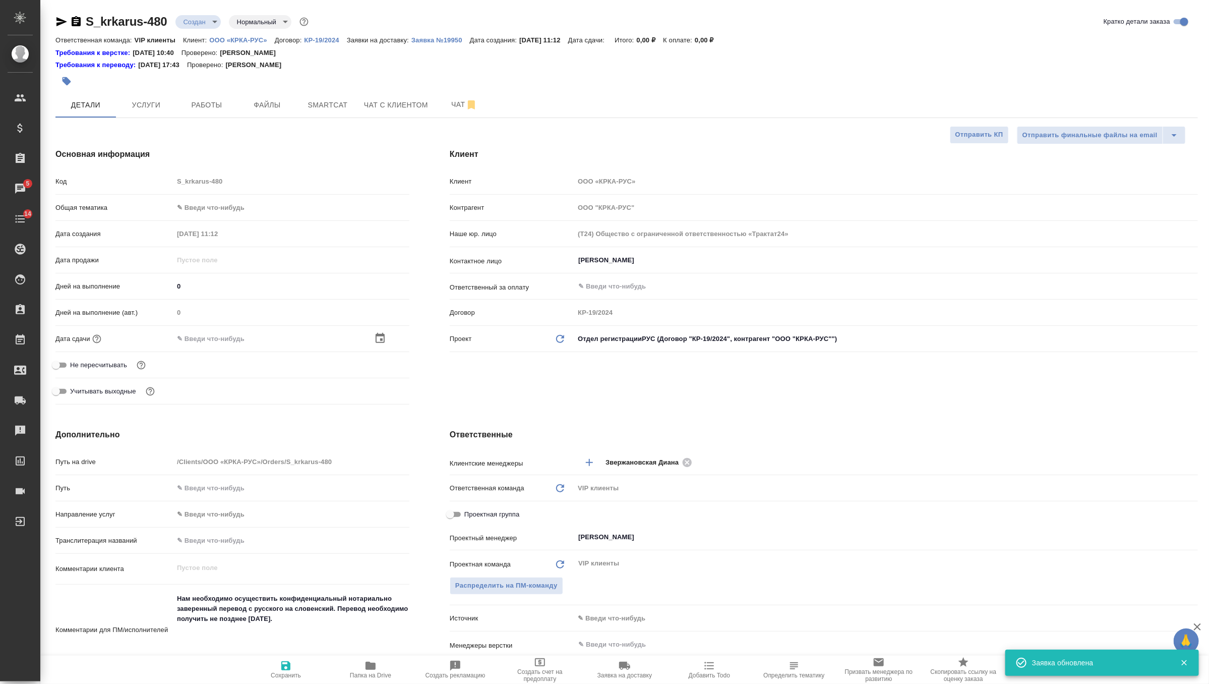
click at [386, 338] on div at bounding box center [391, 338] width 35 height 12
click at [379, 338] on icon "button" at bounding box center [380, 338] width 12 height 12
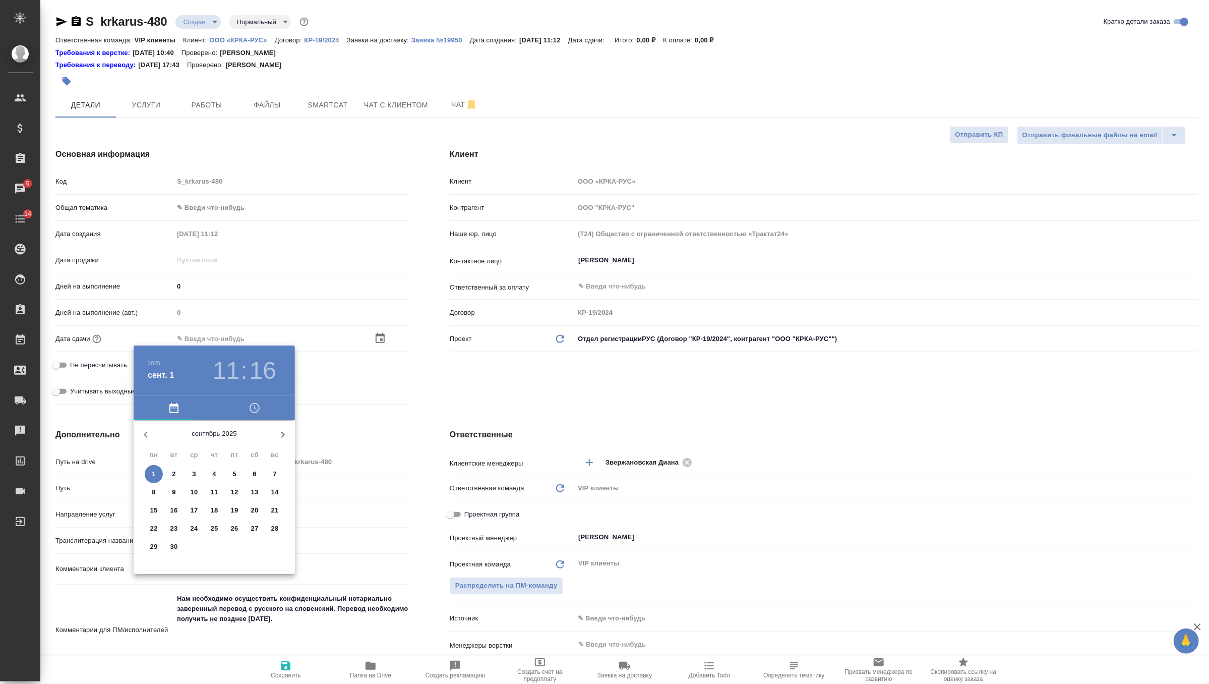
click at [233, 473] on p "5" at bounding box center [234, 474] width 4 height 10
type input "05.09.2025 11:16"
type textarea "x"
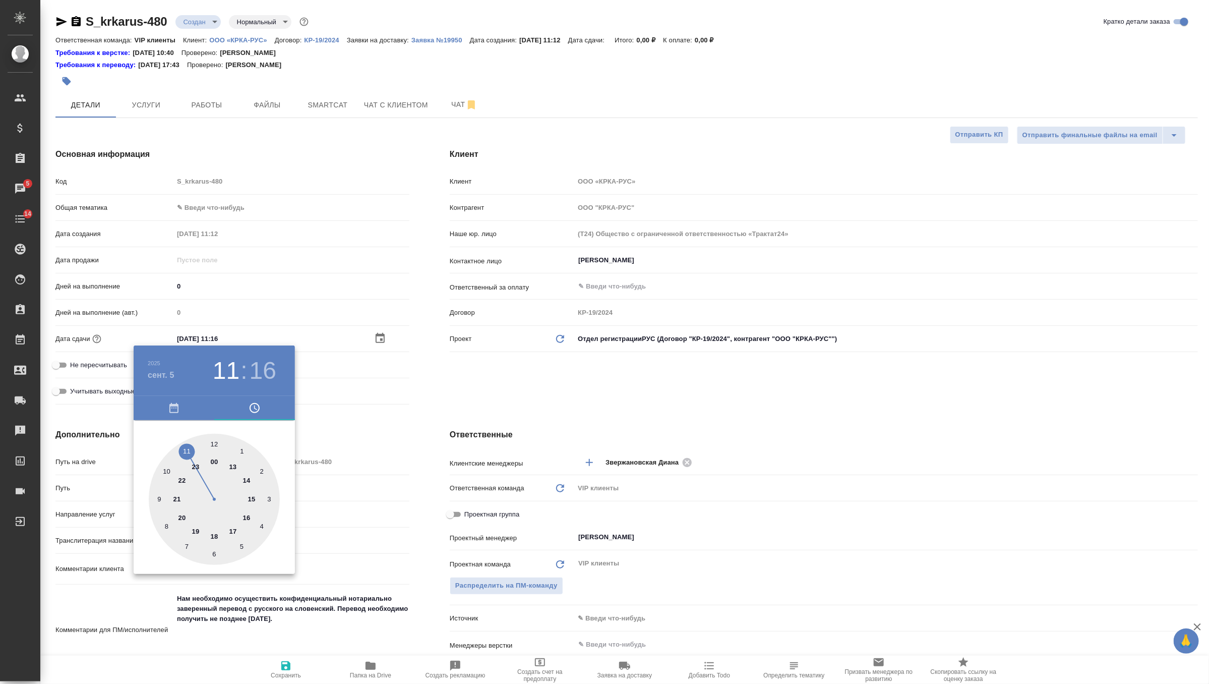
type input "05.09.2025 17:16"
type textarea "x"
click at [232, 530] on div at bounding box center [214, 499] width 131 height 131
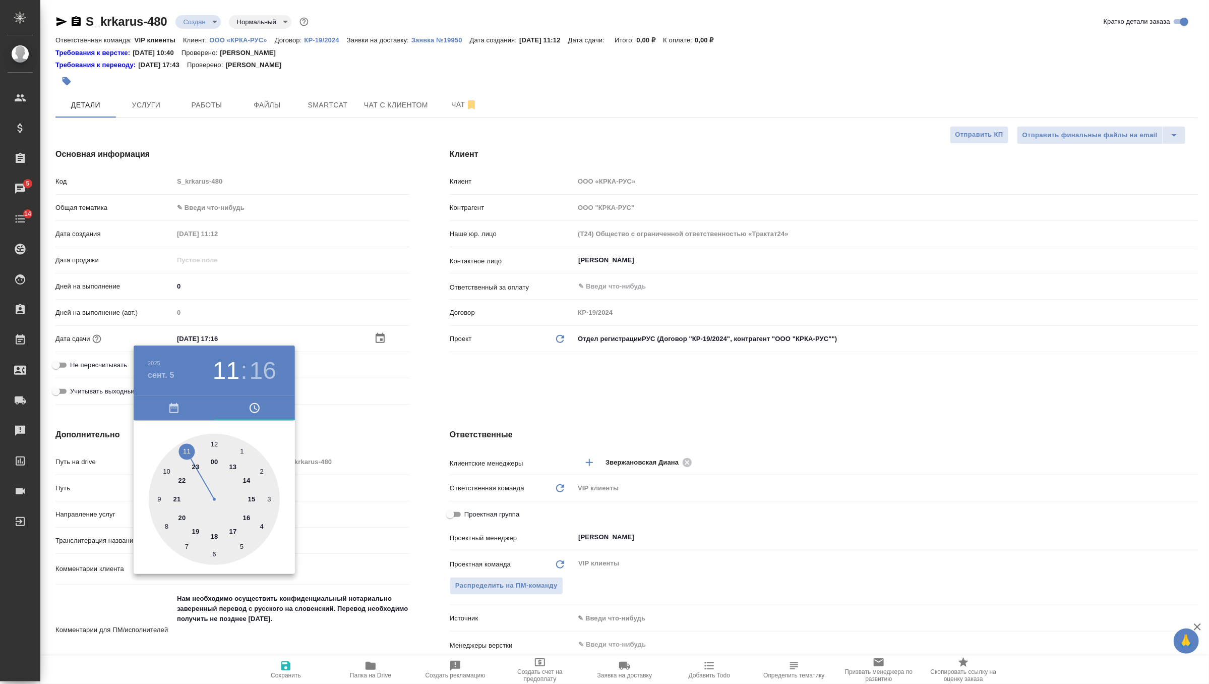
type textarea "x"
click at [212, 443] on div at bounding box center [214, 499] width 131 height 131
type input "05.09.2025 17:00"
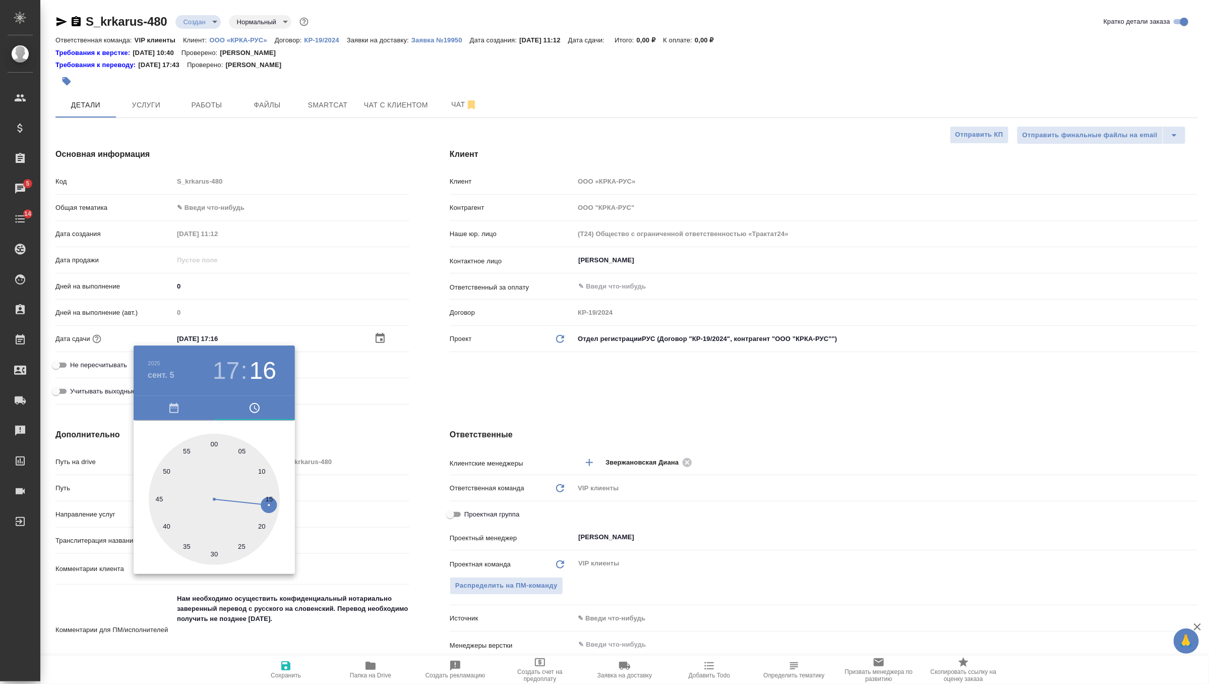
type textarea "x"
click at [414, 377] on div at bounding box center [604, 342] width 1209 height 684
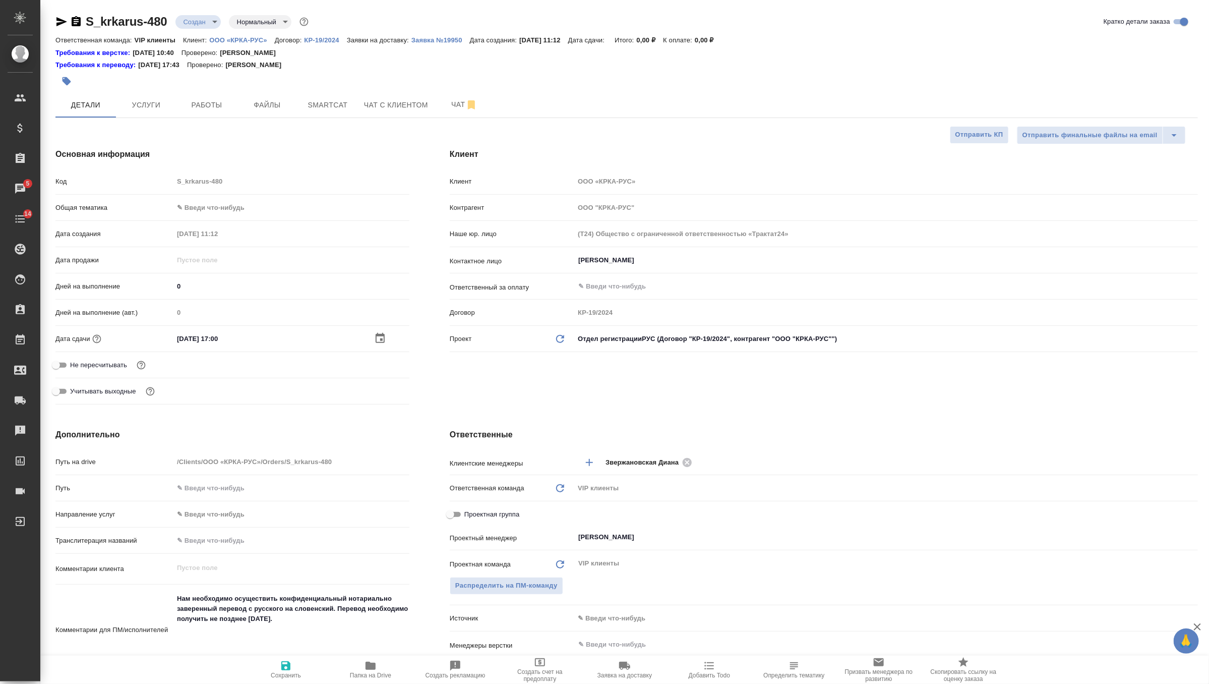
click at [284, 668] on icon "button" at bounding box center [285, 665] width 9 height 9
type textarea "x"
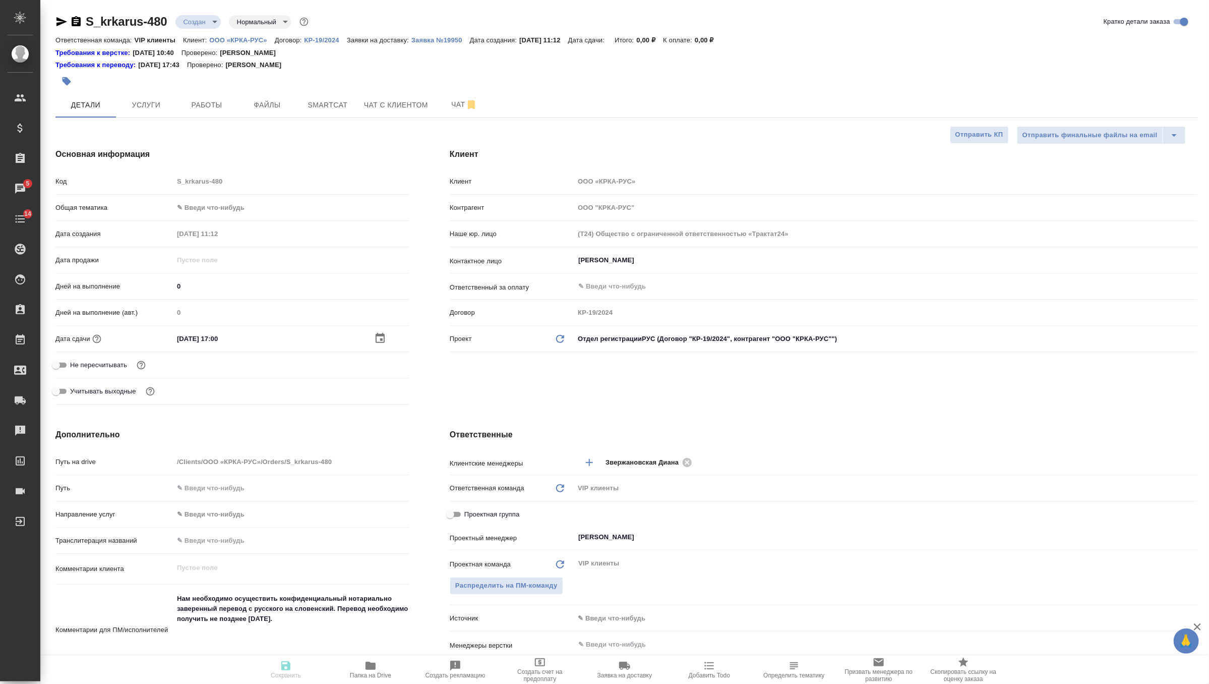
type textarea "x"
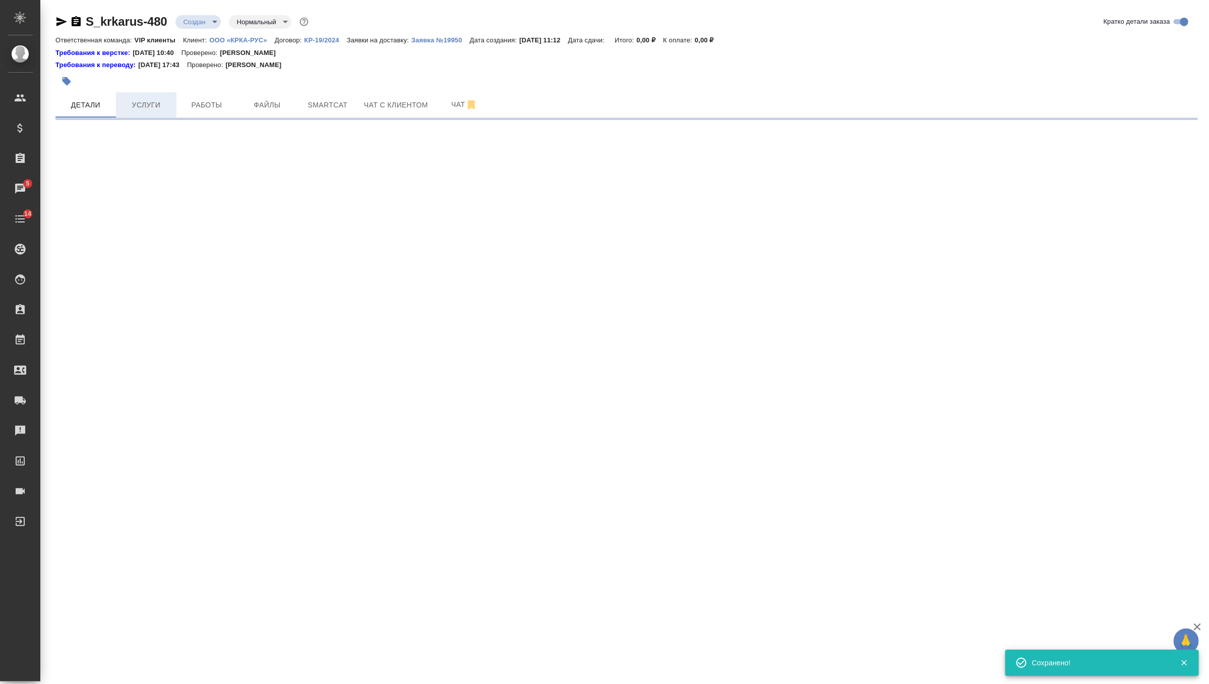
select select "RU"
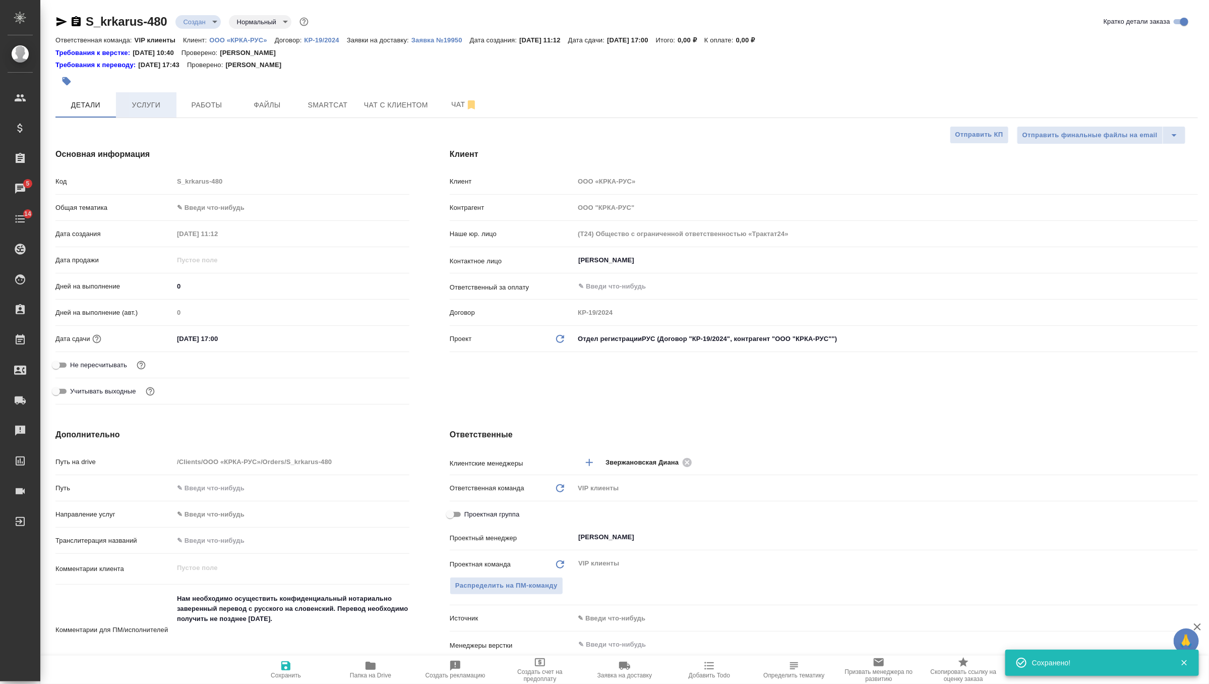
type textarea "x"
click at [150, 97] on button "Услуги" at bounding box center [146, 104] width 60 height 25
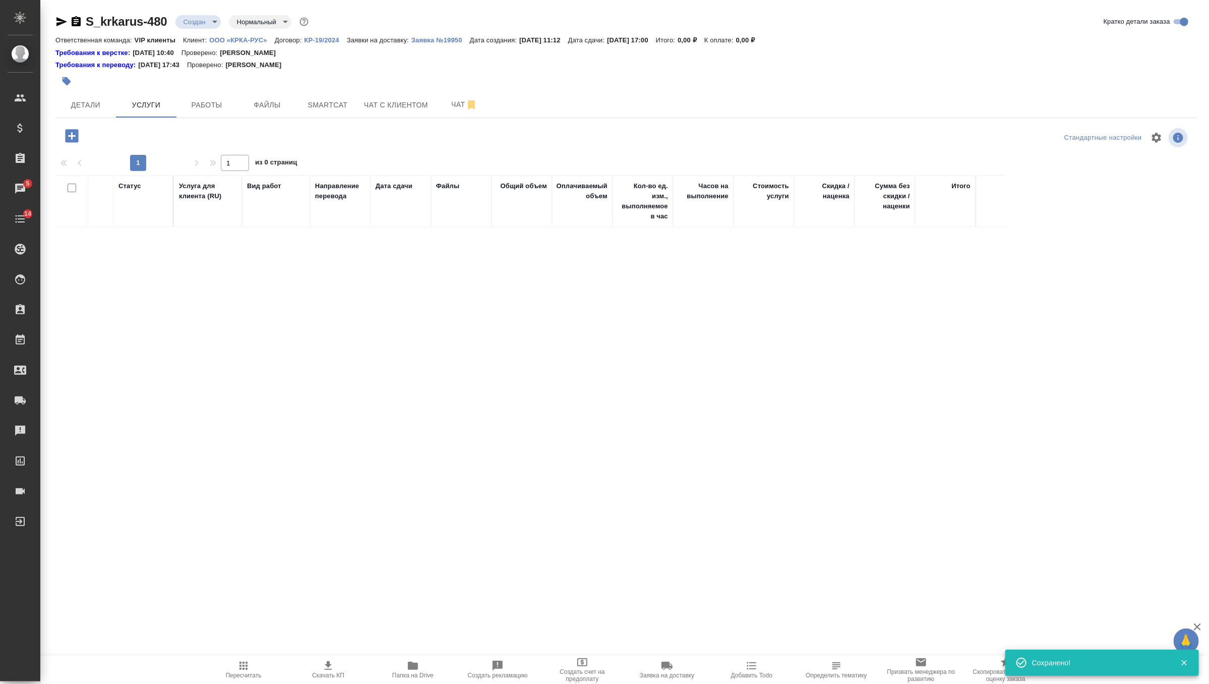
click at [74, 132] on icon "button" at bounding box center [71, 135] width 13 height 13
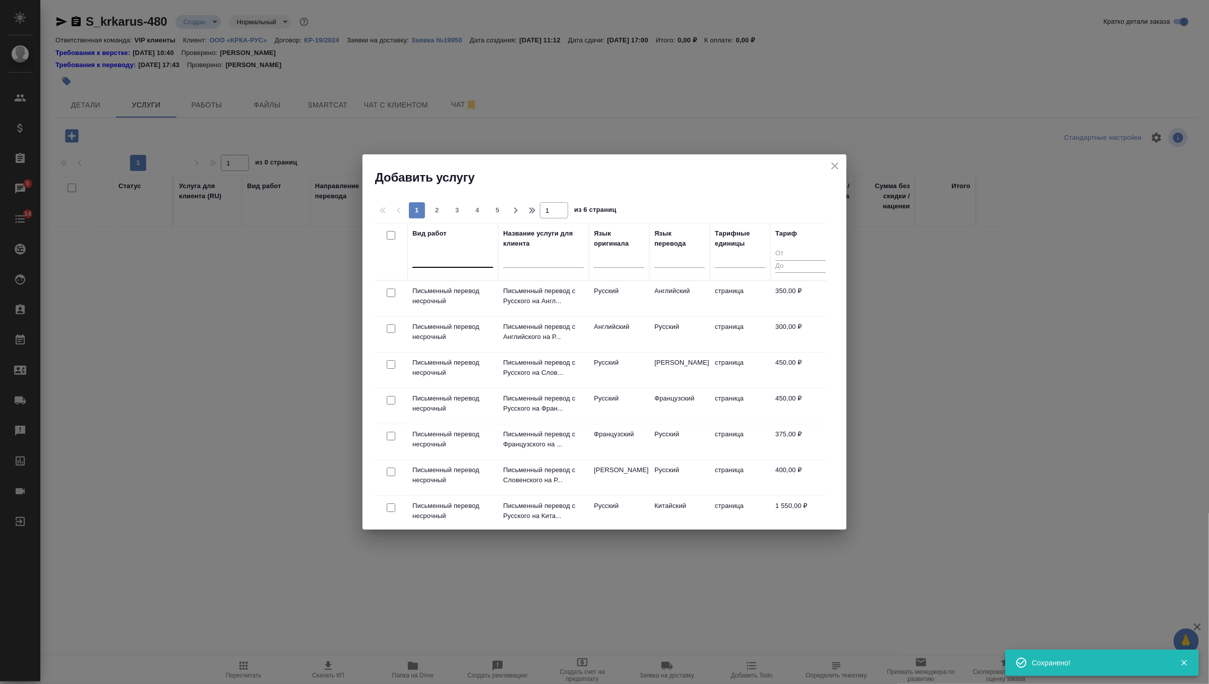
click at [459, 261] on div at bounding box center [452, 257] width 81 height 15
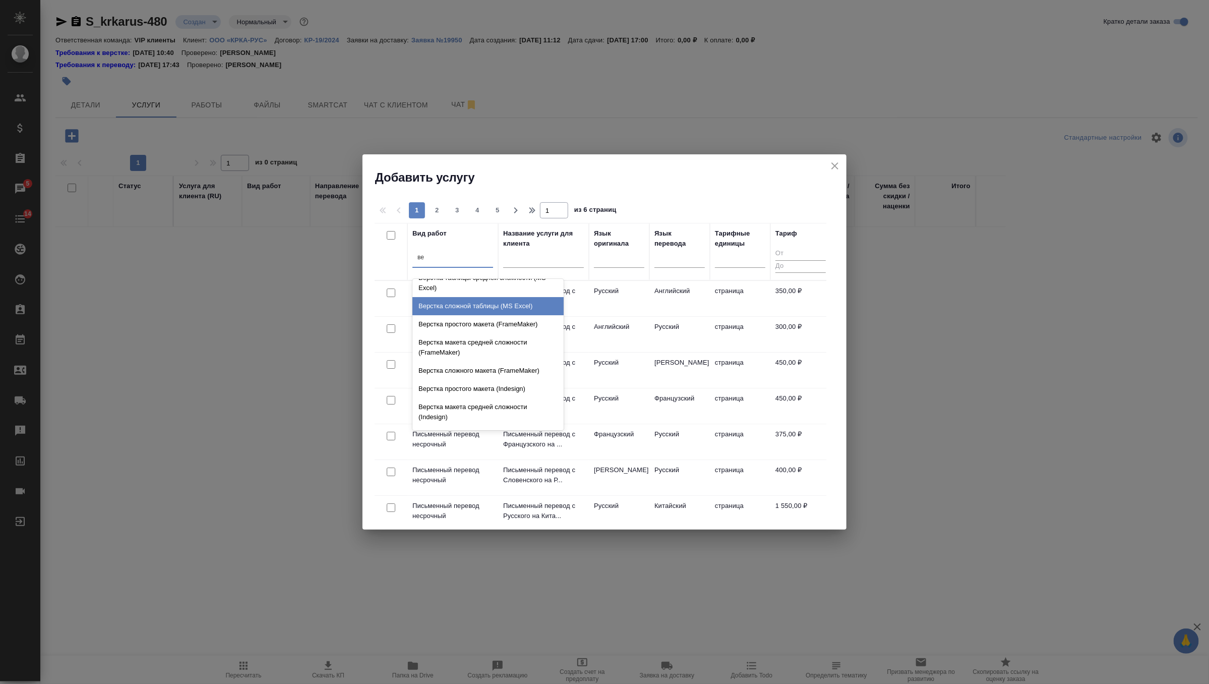
type input "в"
type input "с"
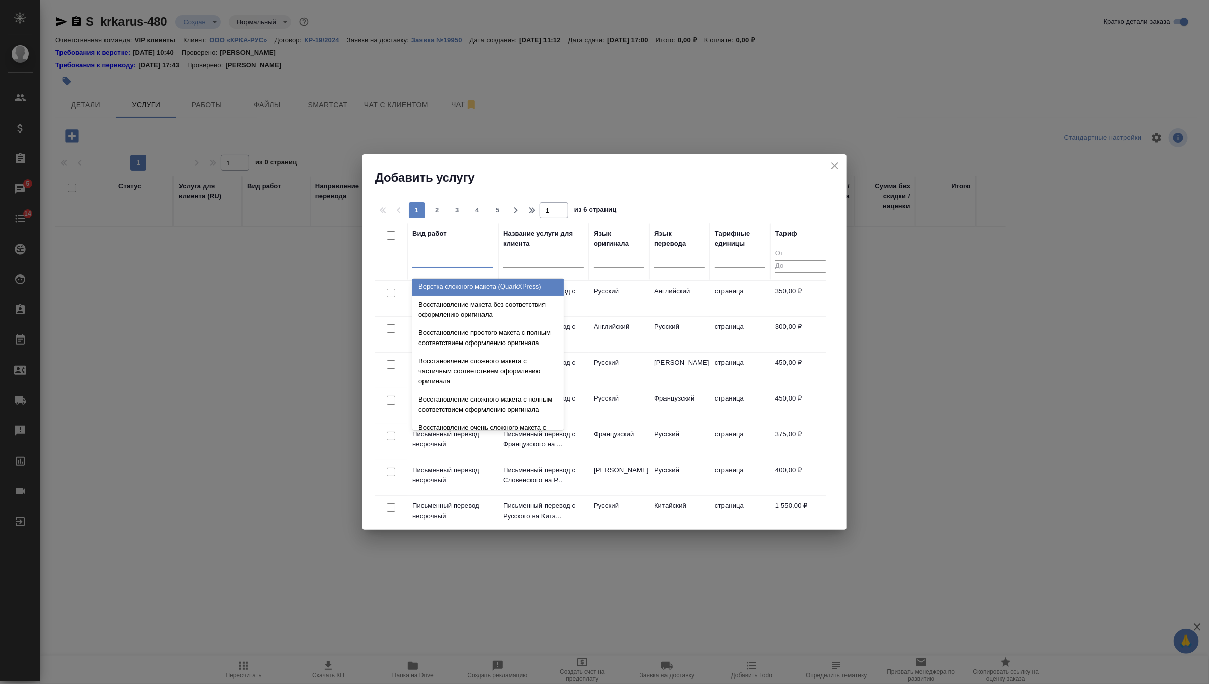
click at [618, 362] on td "Русский" at bounding box center [619, 369] width 60 height 35
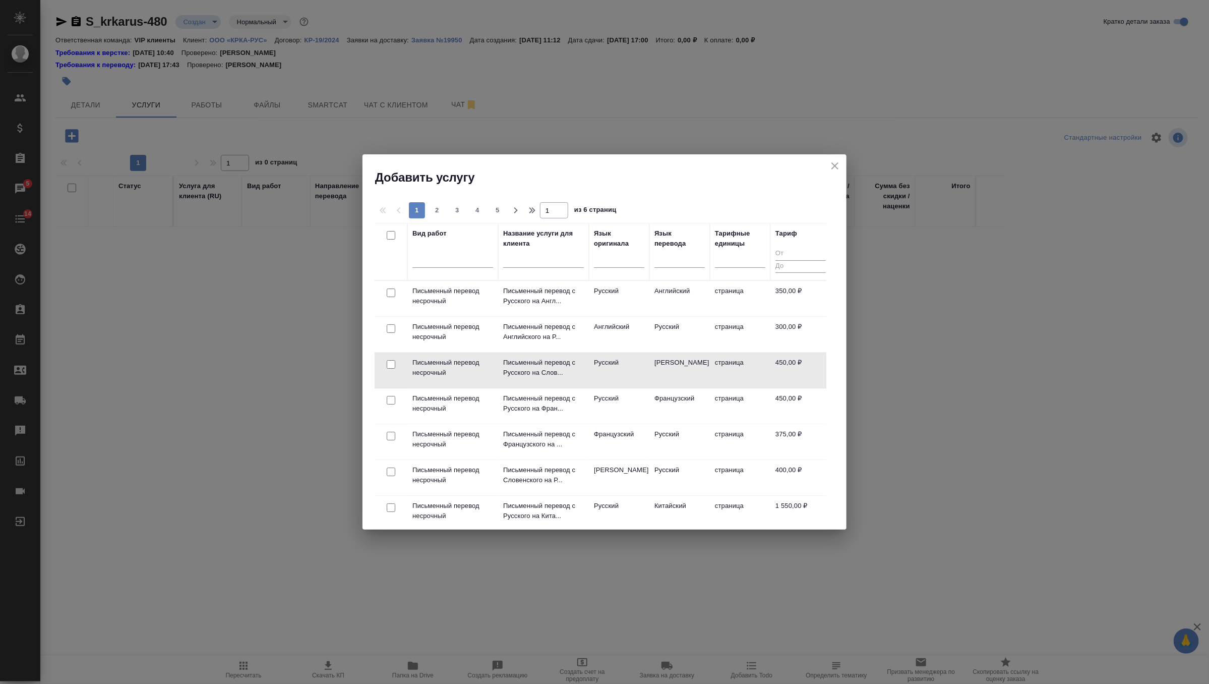
click at [388, 361] on input "checkbox" at bounding box center [391, 364] width 9 height 9
checkbox input "true"
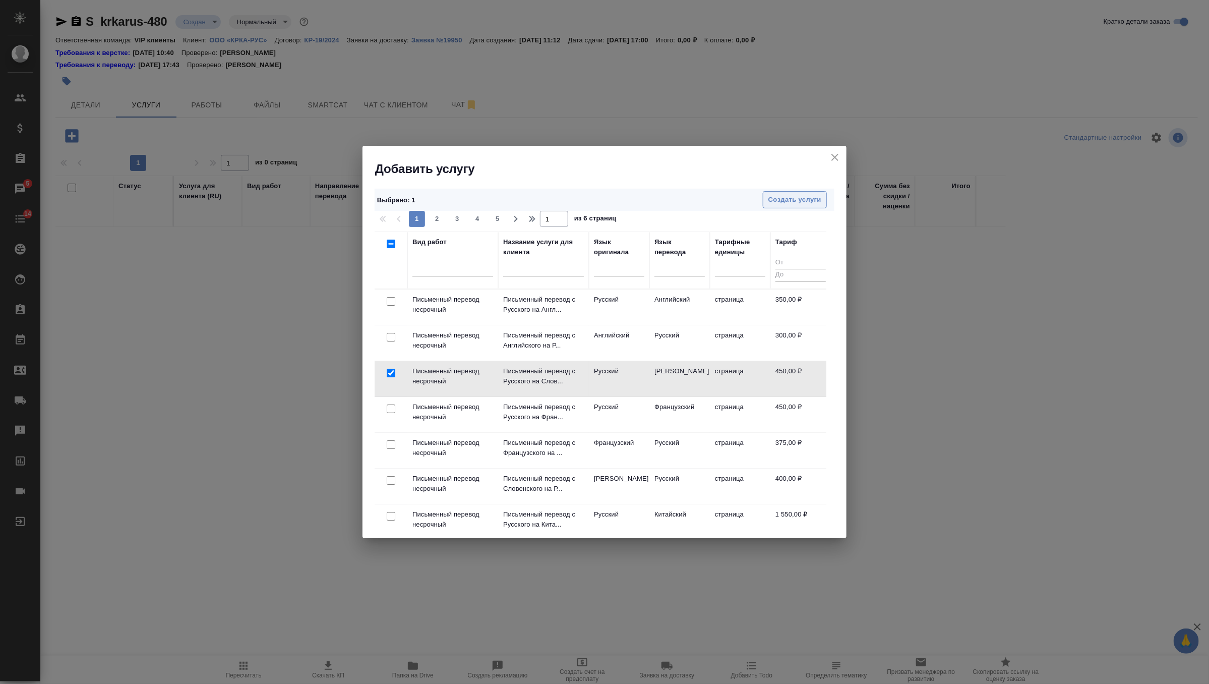
click at [809, 192] on button "Создать услуги" at bounding box center [795, 200] width 64 height 18
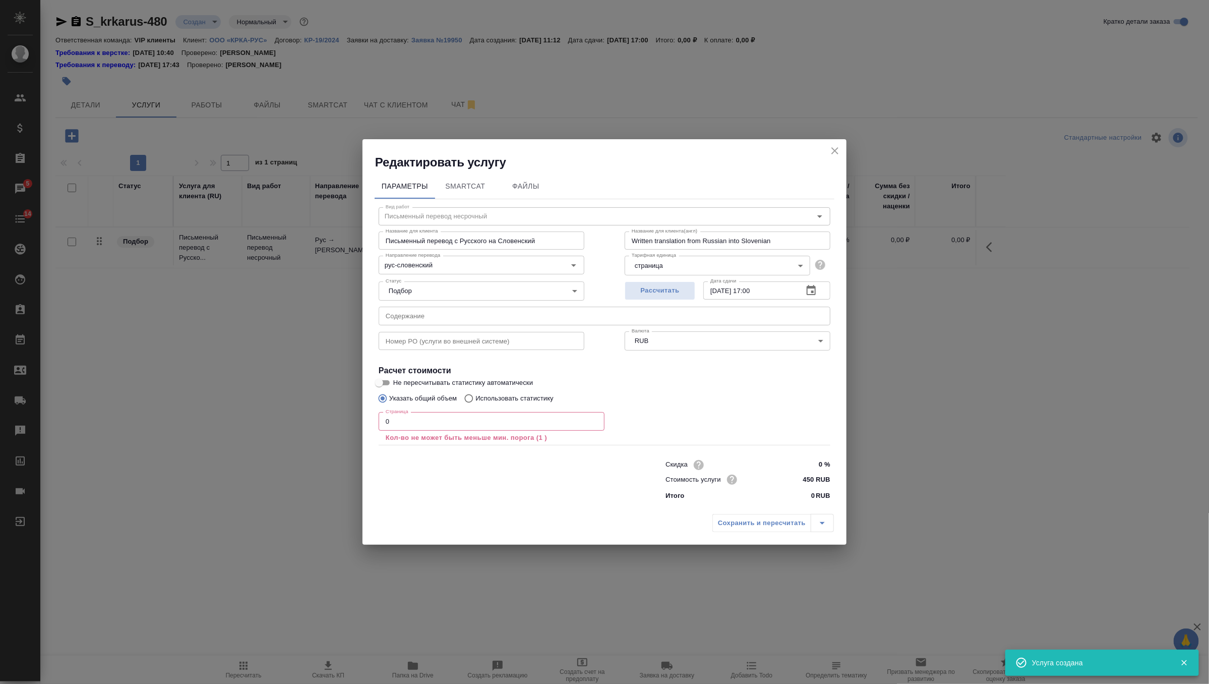
click at [467, 433] on p "Кол-во не может быть меньше мин. порога (1 )" at bounding box center [492, 438] width 212 height 10
click at [476, 425] on input "0" at bounding box center [492, 421] width 226 height 18
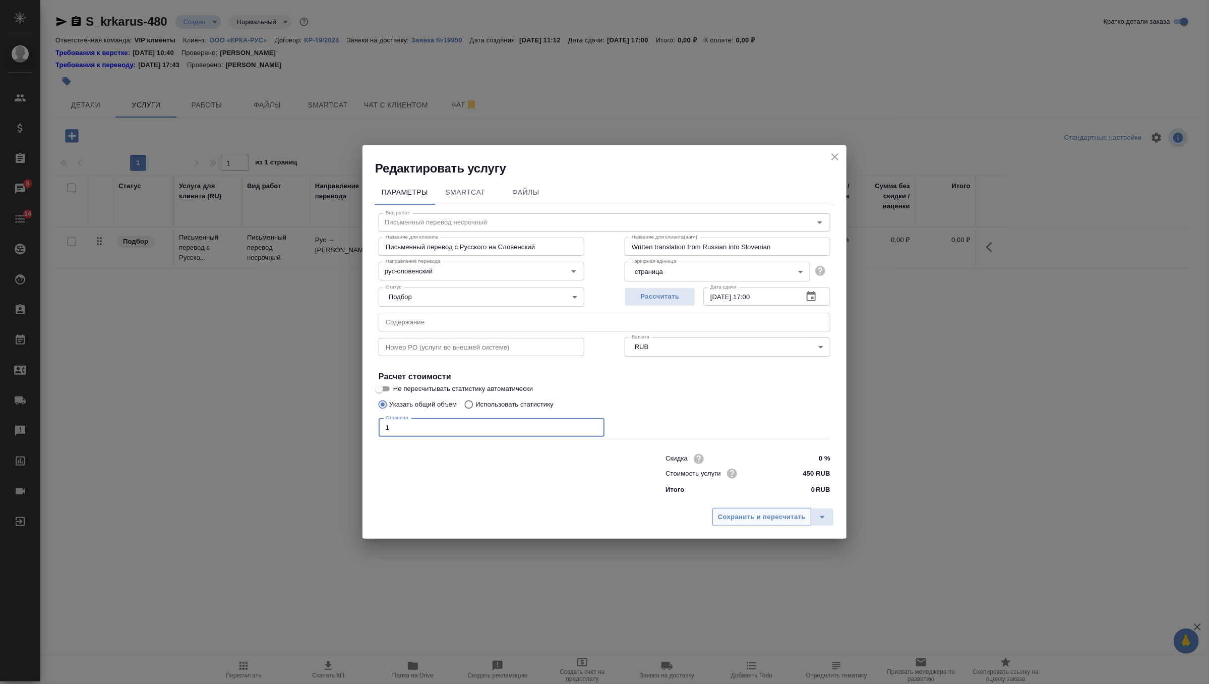
type input "1"
click at [743, 514] on span "Сохранить и пересчитать" at bounding box center [762, 517] width 88 height 12
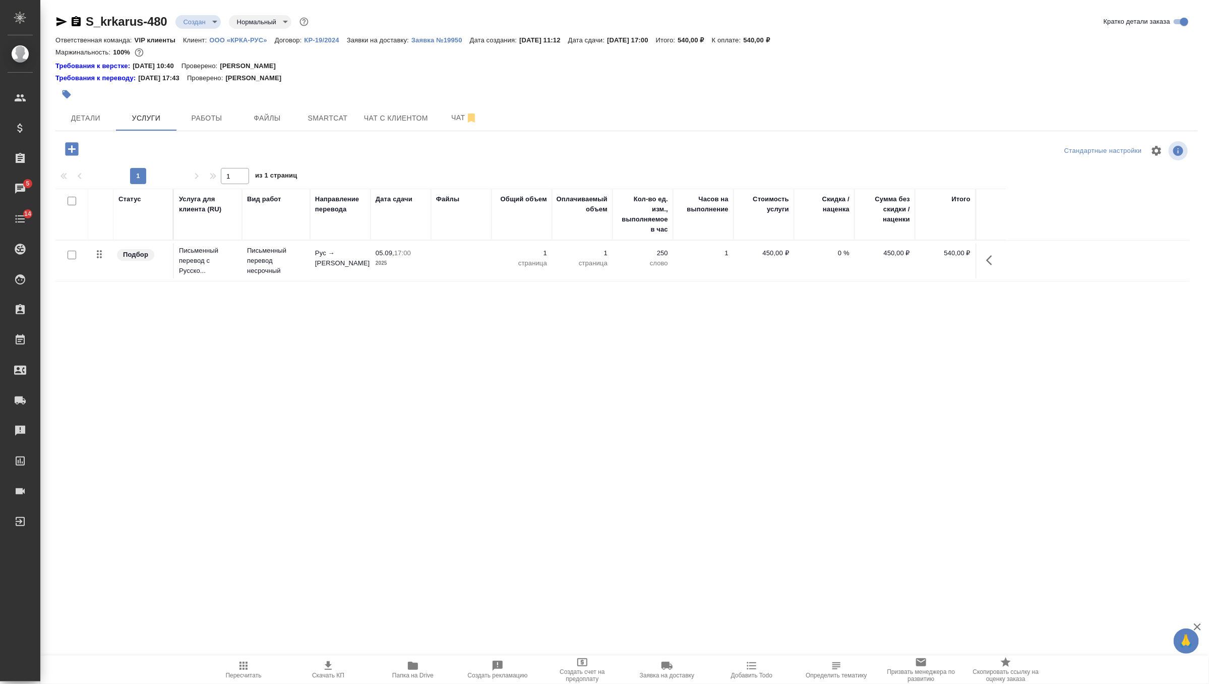
click at [76, 149] on icon "button" at bounding box center [71, 148] width 13 height 13
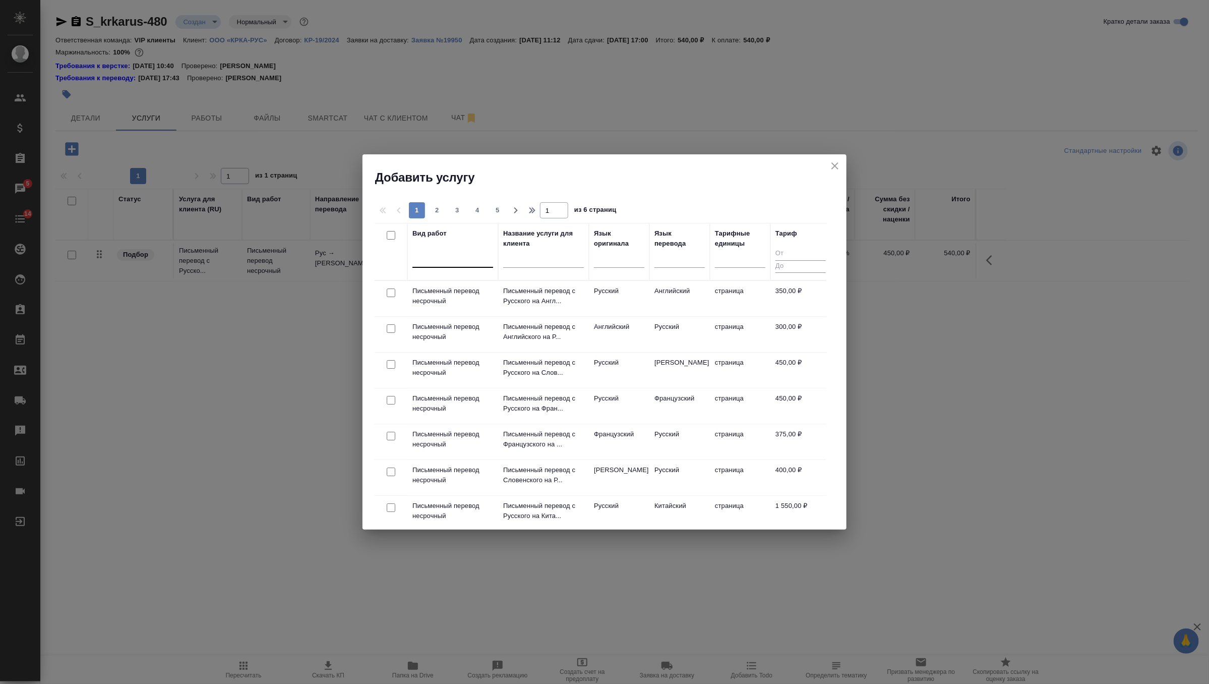
click at [459, 261] on div at bounding box center [452, 257] width 81 height 15
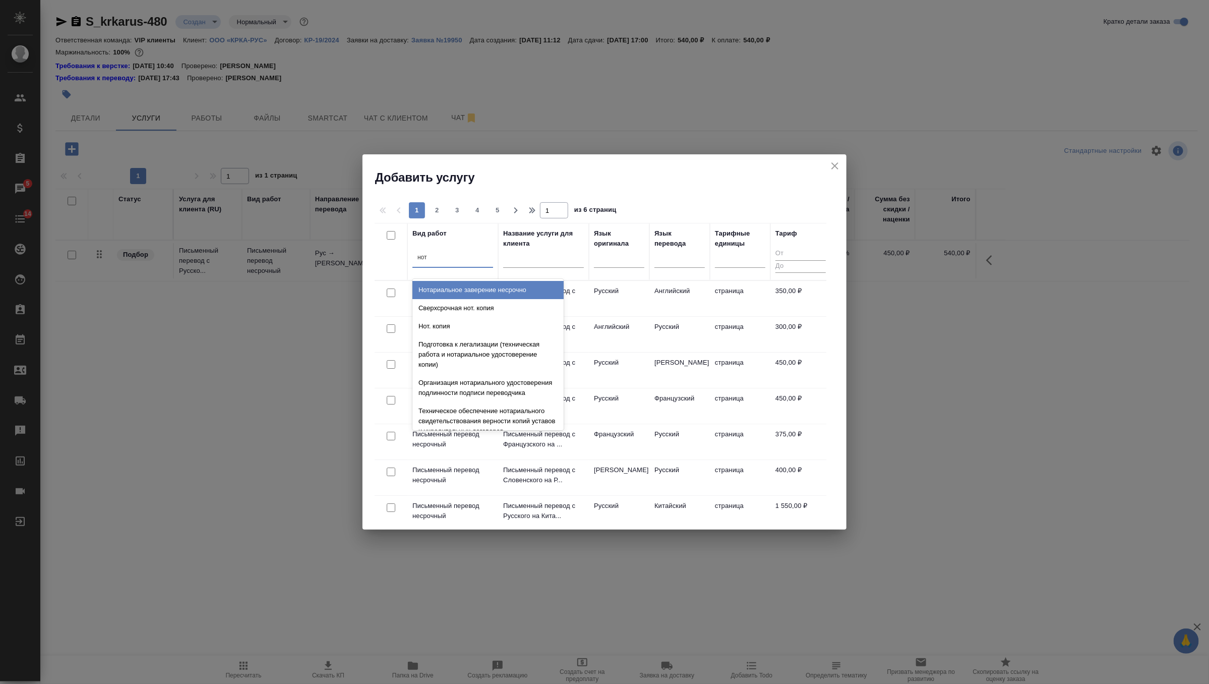
type input "нота"
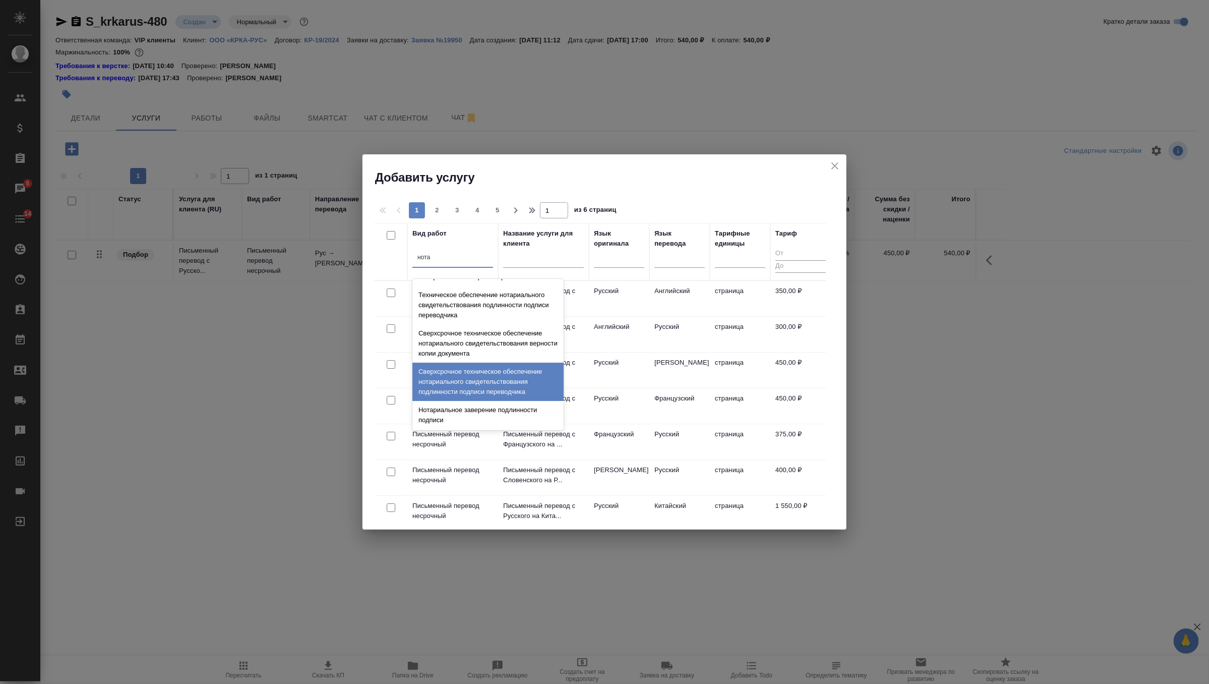
scroll to position [252, 0]
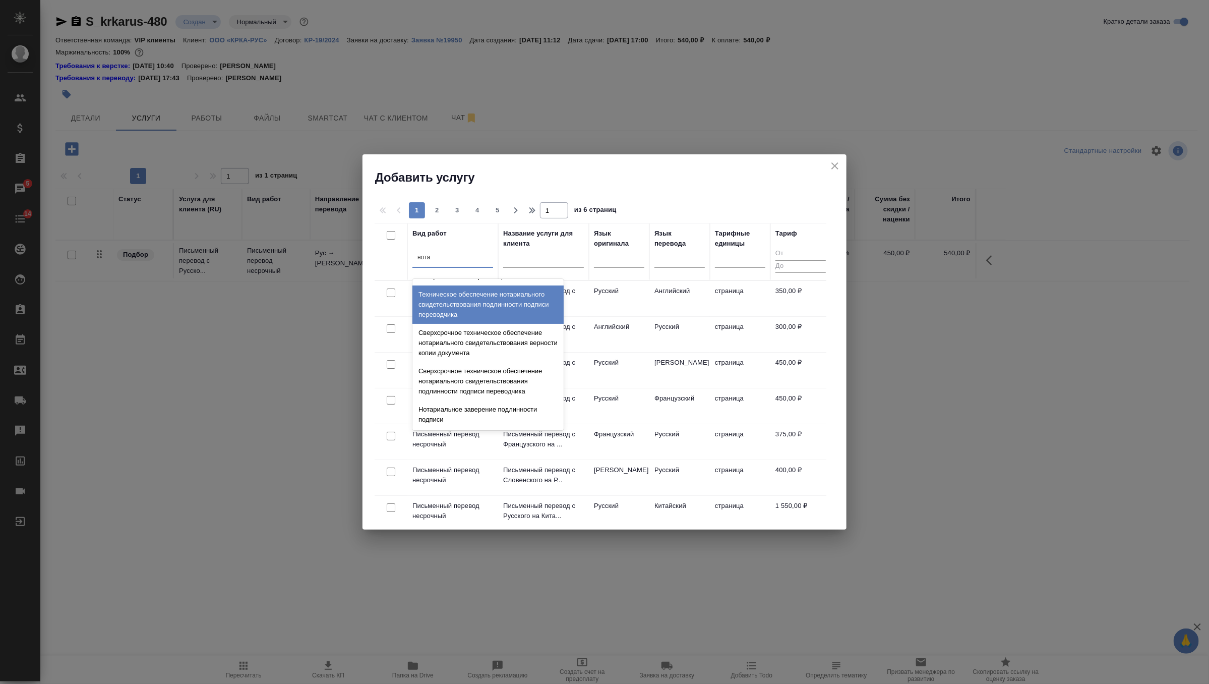
click at [485, 309] on div "Техническое обеспечение нотариального свидетельствования подлинности подписи пе…" at bounding box center [487, 304] width 151 height 38
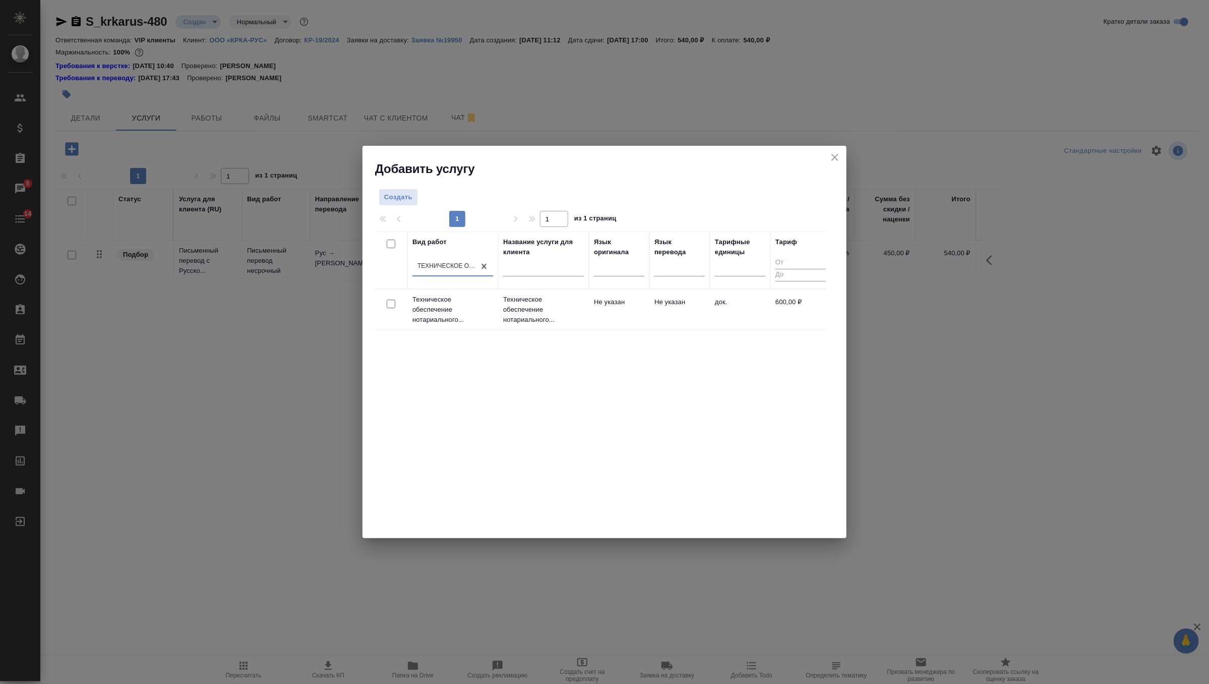
click at [387, 304] on input "checkbox" at bounding box center [391, 303] width 9 height 9
checkbox input "true"
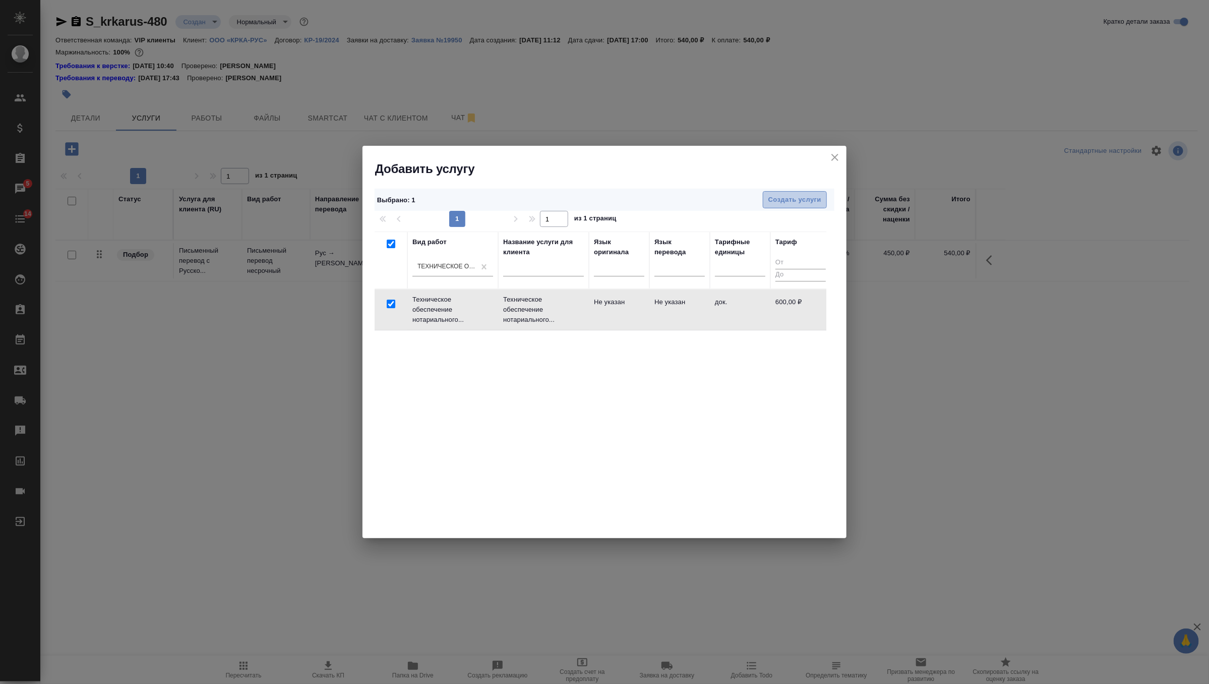
click at [797, 198] on span "Создать услуги" at bounding box center [794, 200] width 53 height 12
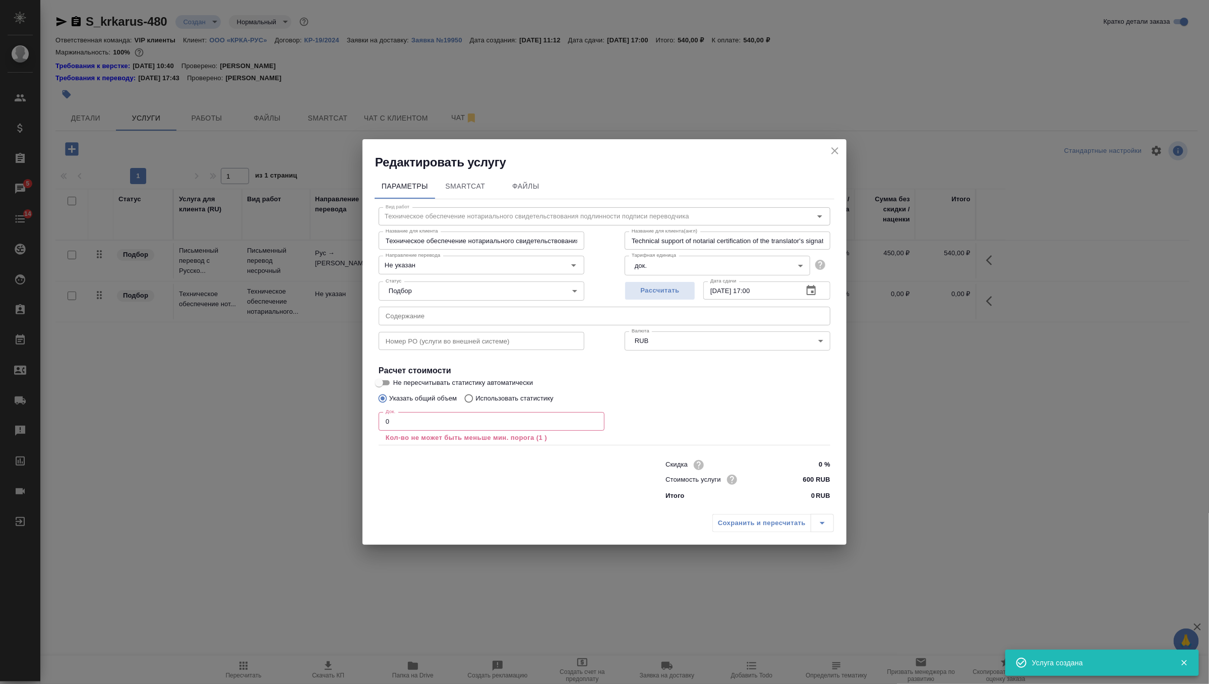
click at [464, 416] on input "0" at bounding box center [492, 421] width 226 height 18
type input "1"
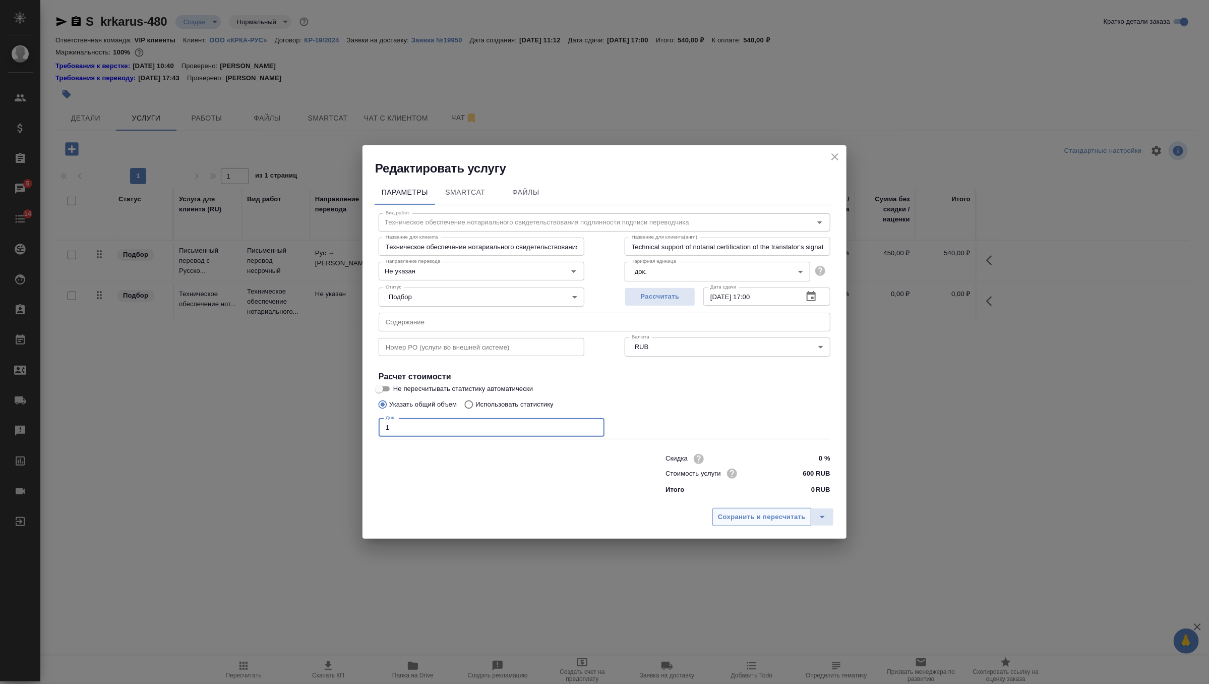
type input "1"
click at [738, 512] on span "Сохранить и пересчитать" at bounding box center [762, 517] width 88 height 12
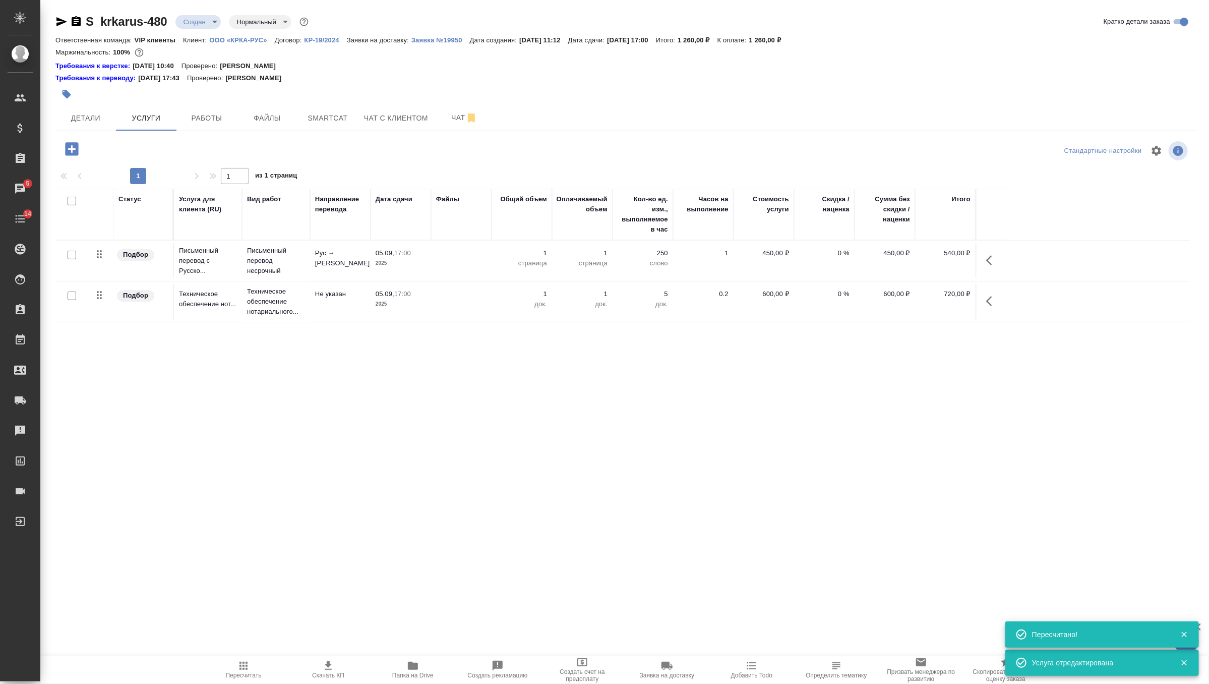
click at [263, 264] on p "Письменный перевод несрочный" at bounding box center [276, 260] width 58 height 30
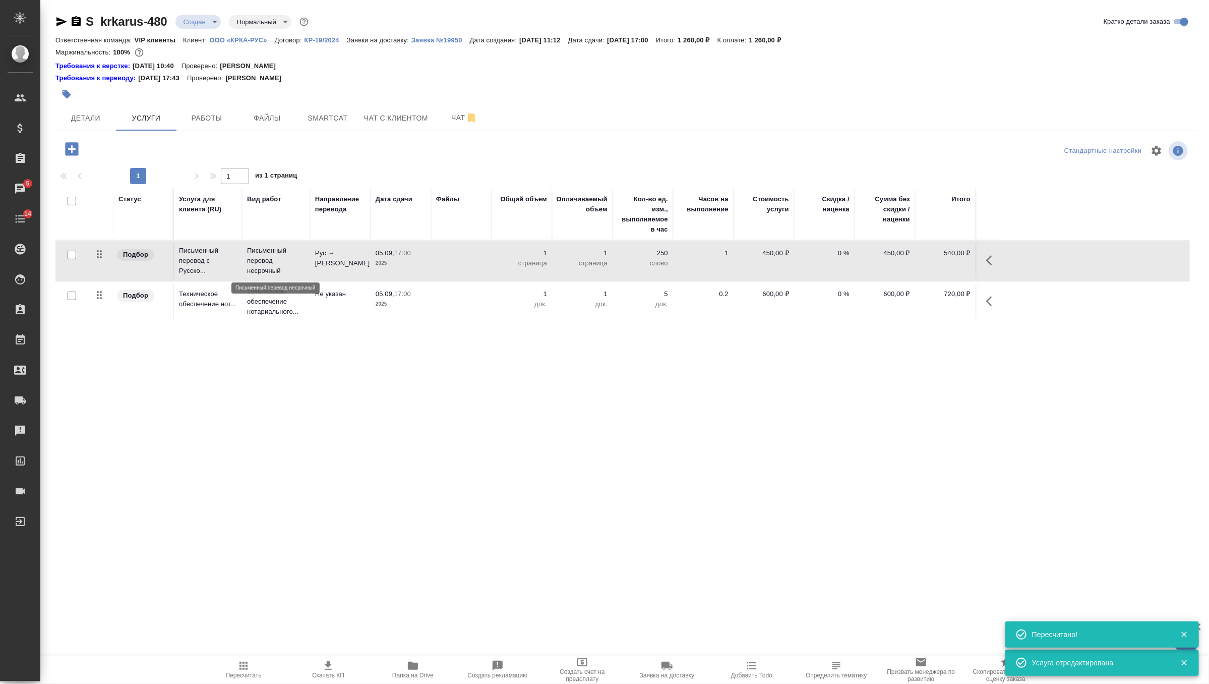
click at [263, 264] on p "Письменный перевод несрочный" at bounding box center [276, 260] width 58 height 30
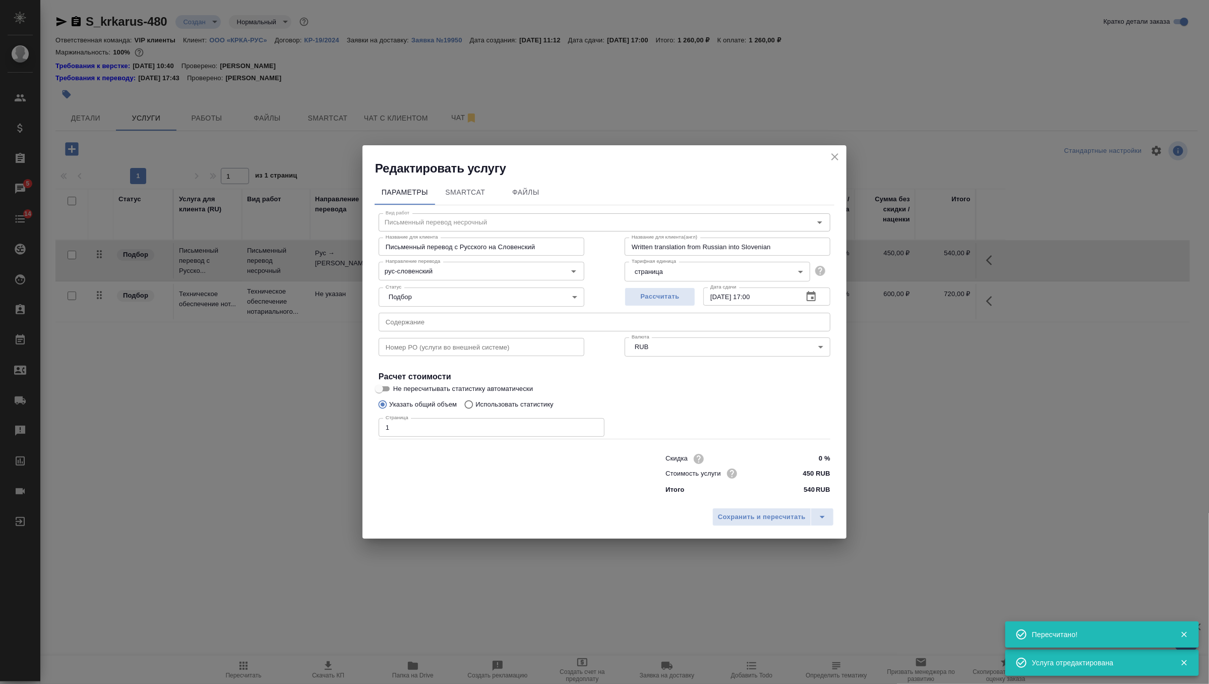
click at [413, 323] on input "text" at bounding box center [605, 322] width 452 height 18
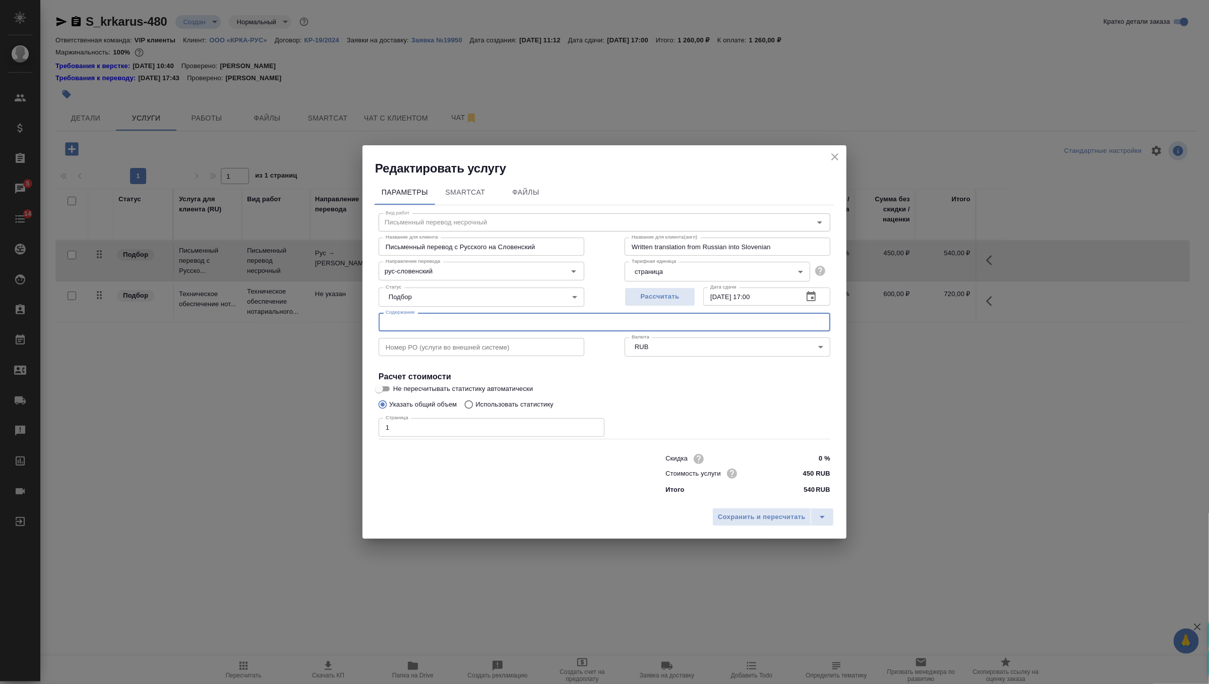
paste input "КРКА Перевод документа с нотариальным заверением"
type input "КРКА Перевод документа с нотариальным заверением"
click at [754, 523] on button "Сохранить и пересчитать" at bounding box center [761, 517] width 99 height 18
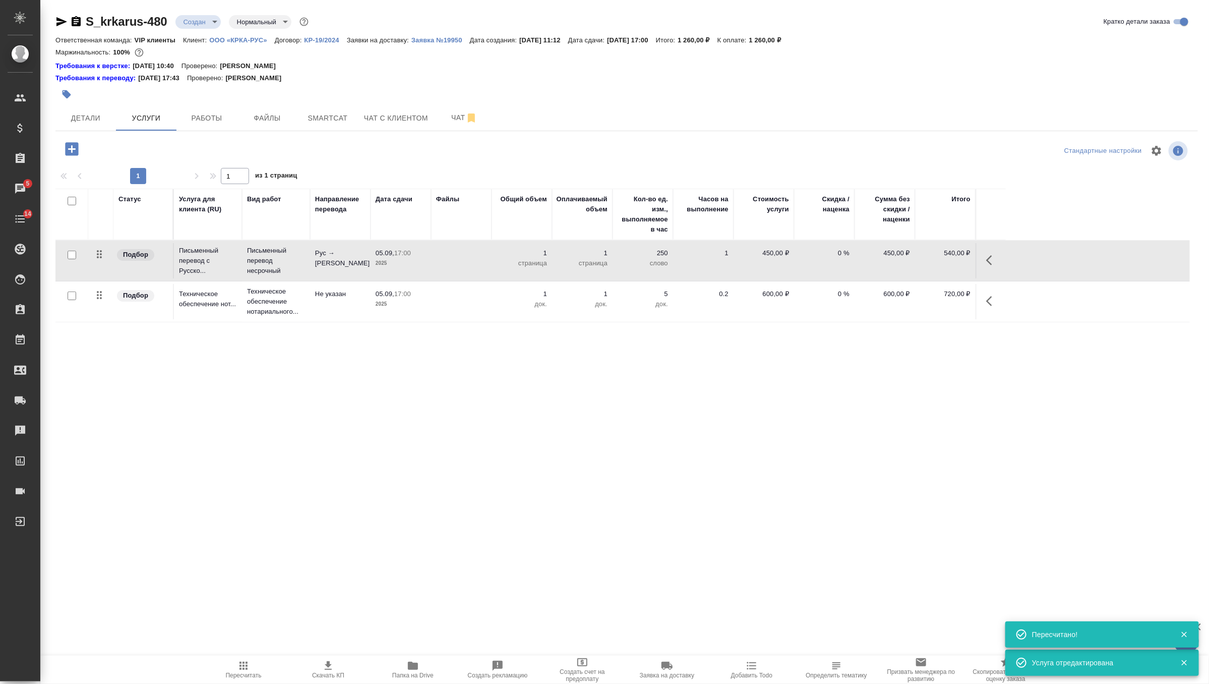
click at [341, 306] on td "Не указан" at bounding box center [340, 301] width 60 height 35
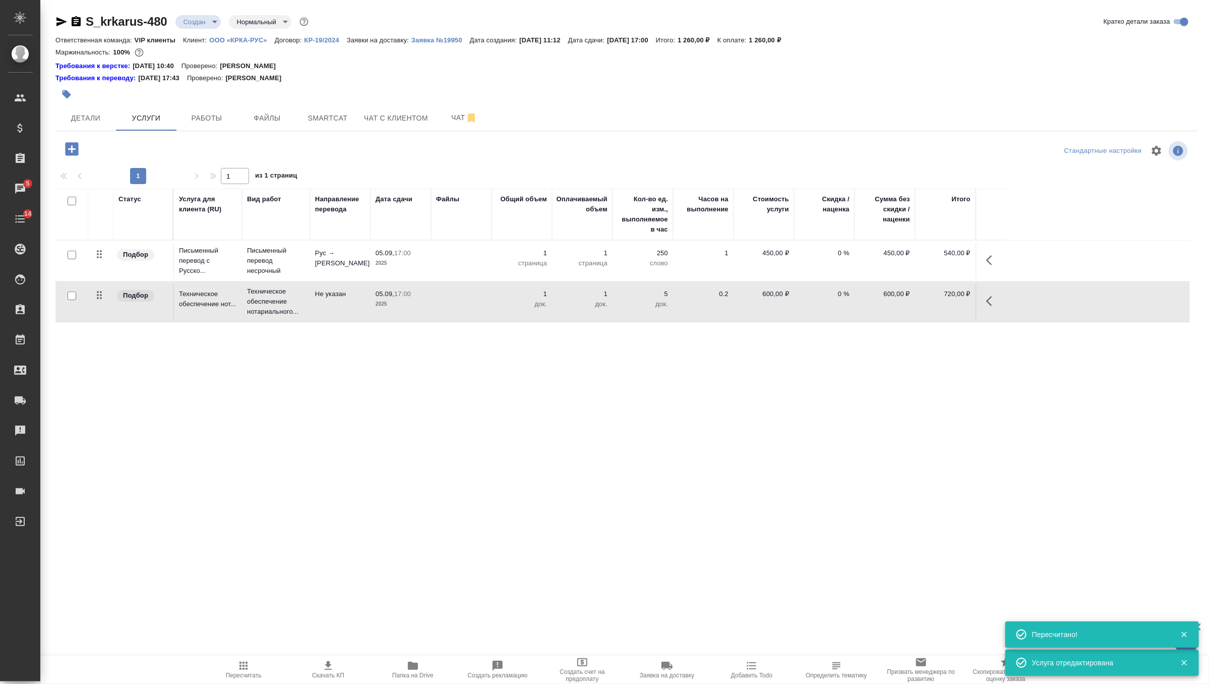
click at [341, 306] on td "Не указан" at bounding box center [340, 301] width 60 height 35
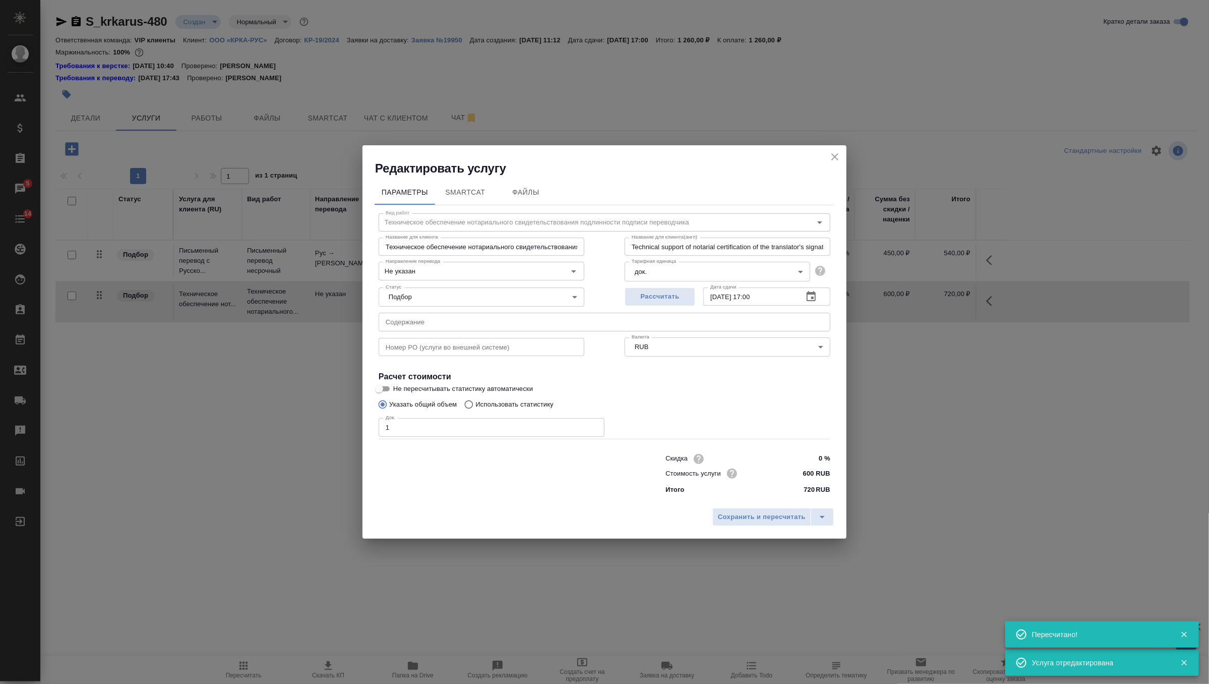
click at [440, 328] on input "text" at bounding box center [605, 322] width 452 height 18
paste input "КРКА Перевод документа с нотариальным заверением"
type input "КРКА Перевод документа с нотариальным заверением"
click at [769, 509] on button "Сохранить и пересчитать" at bounding box center [761, 517] width 99 height 18
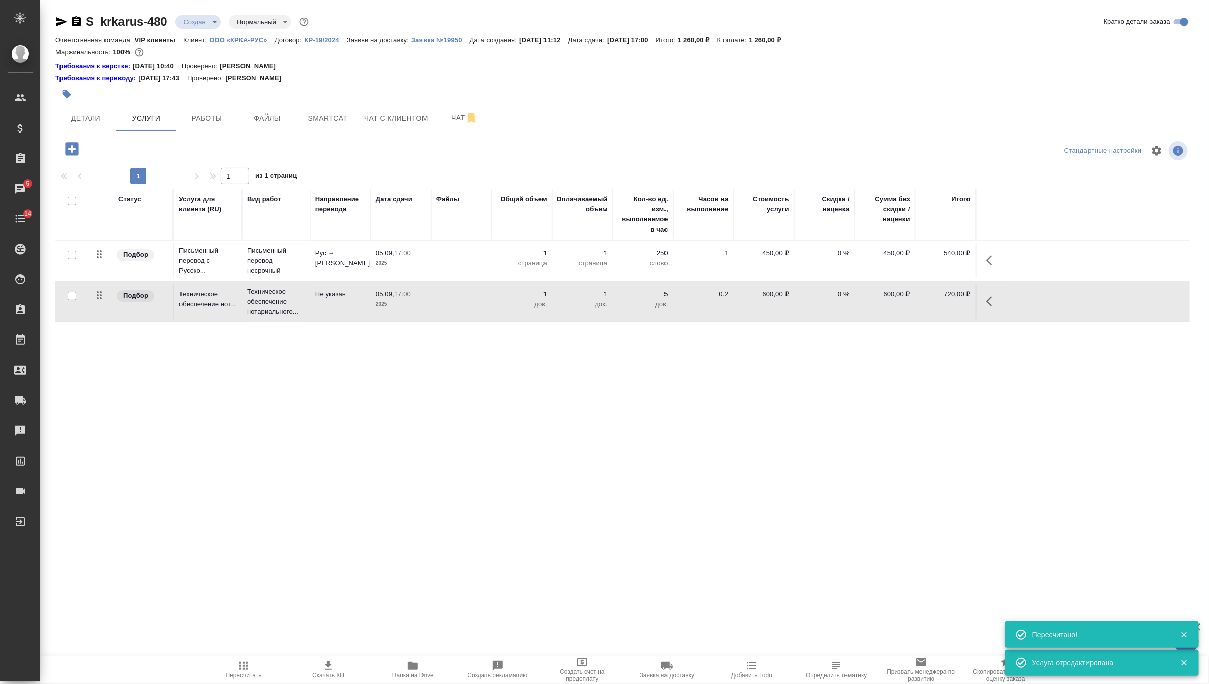
click at [213, 22] on body "🙏 .cls-1 fill:#fff; AWATERA Zverzhanovskaya Diana Клиенты Спецификации Заказы 5…" at bounding box center [604, 342] width 1209 height 684
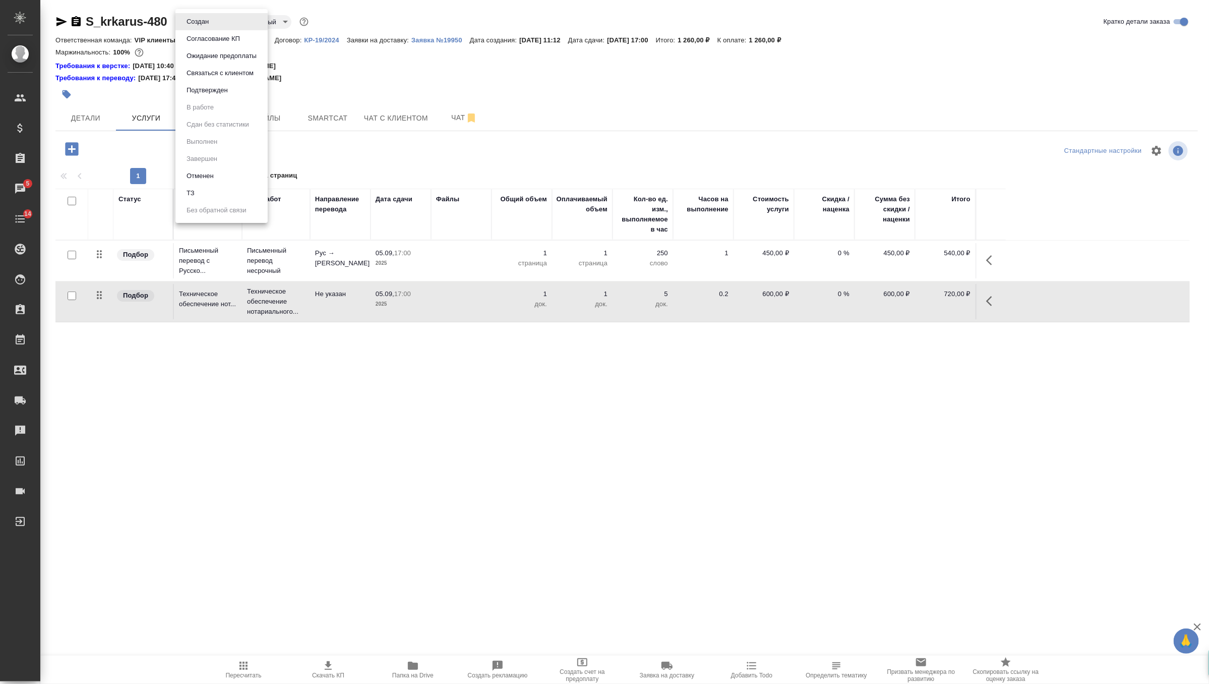
click at [237, 93] on li "Подтвержден" at bounding box center [221, 90] width 92 height 17
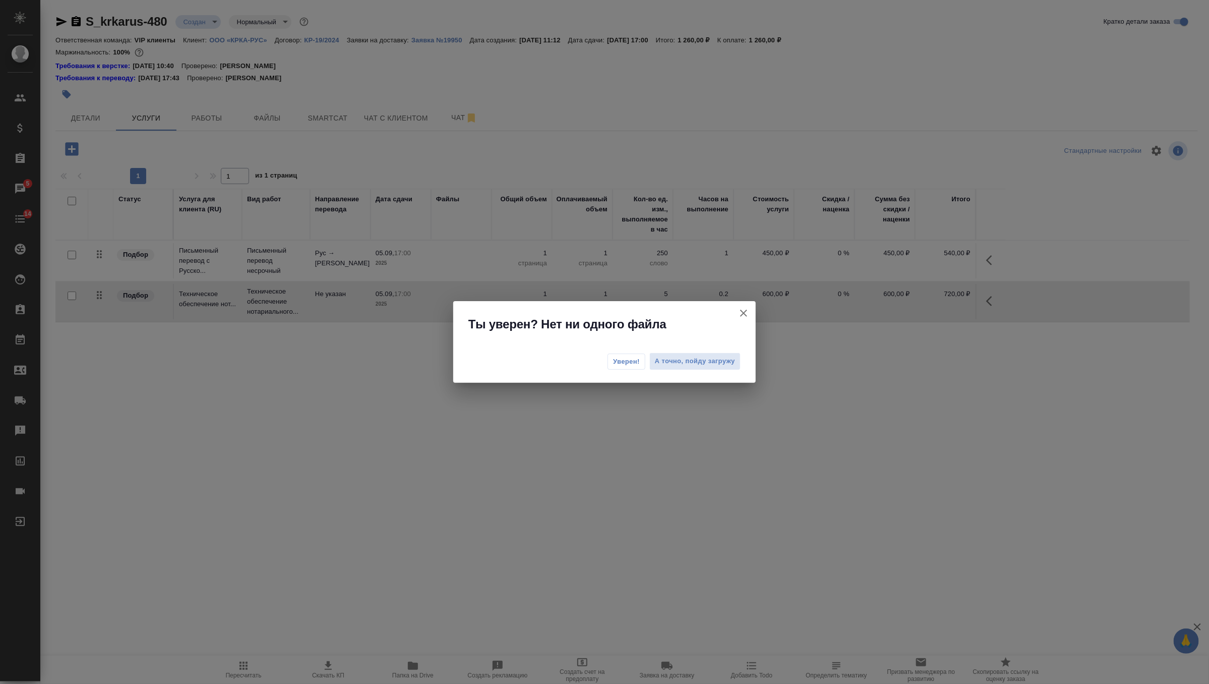
click at [628, 362] on span "Уверен!" at bounding box center [626, 361] width 27 height 10
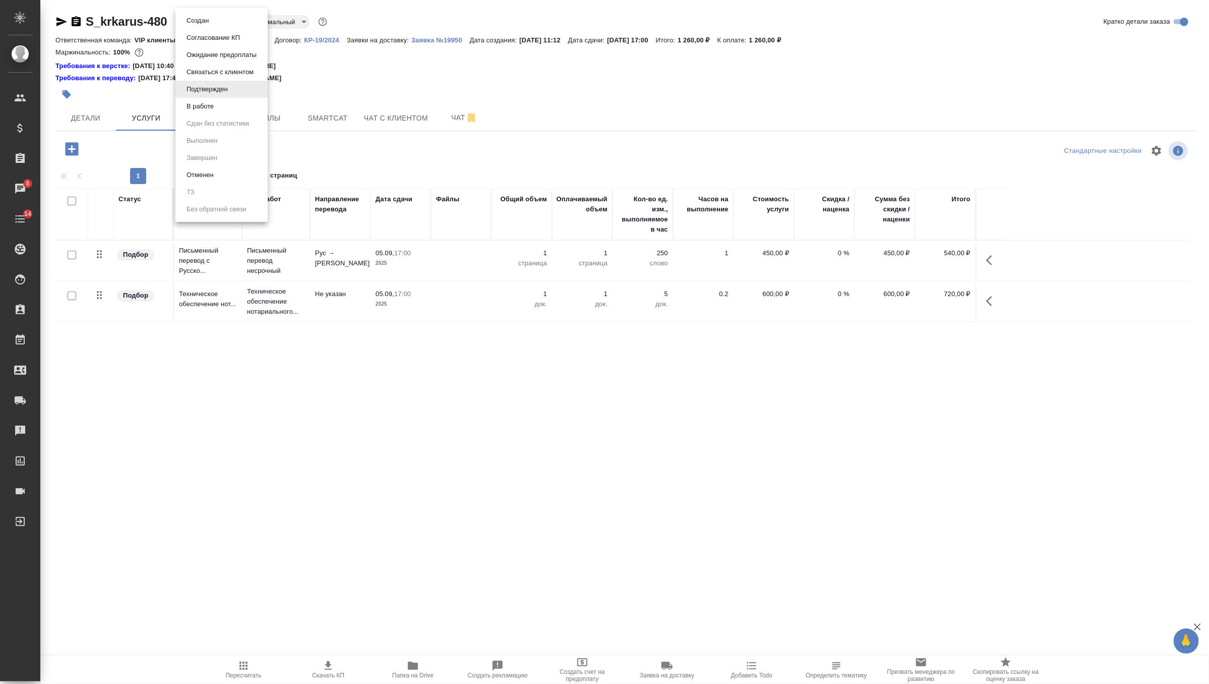
click at [221, 25] on body "🙏 .cls-1 fill:#fff; AWATERA Zverzhanovskaya Diana Клиенты Спецификации Заказы 5…" at bounding box center [604, 342] width 1209 height 684
click at [231, 25] on li "Создан" at bounding box center [221, 20] width 92 height 17
click at [61, 22] on icon "button" at bounding box center [61, 21] width 11 height 9
click at [70, 93] on icon "button" at bounding box center [67, 94] width 9 height 9
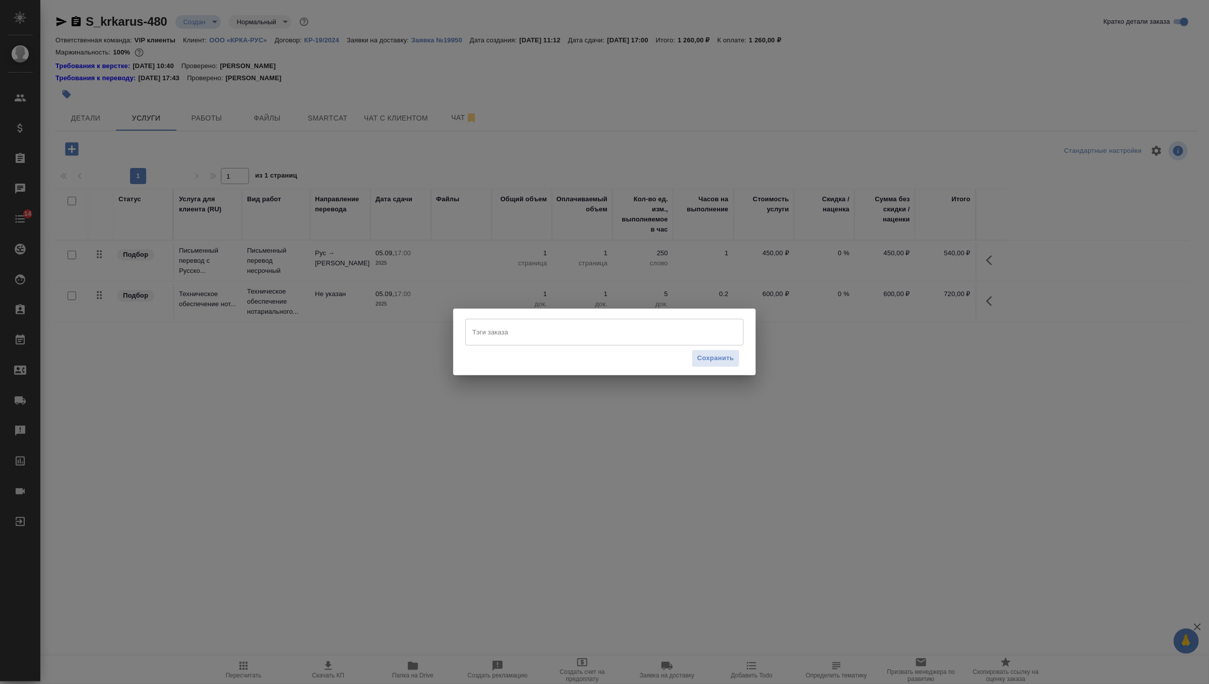
click at [516, 331] on input "Тэги заказа" at bounding box center [595, 331] width 250 height 17
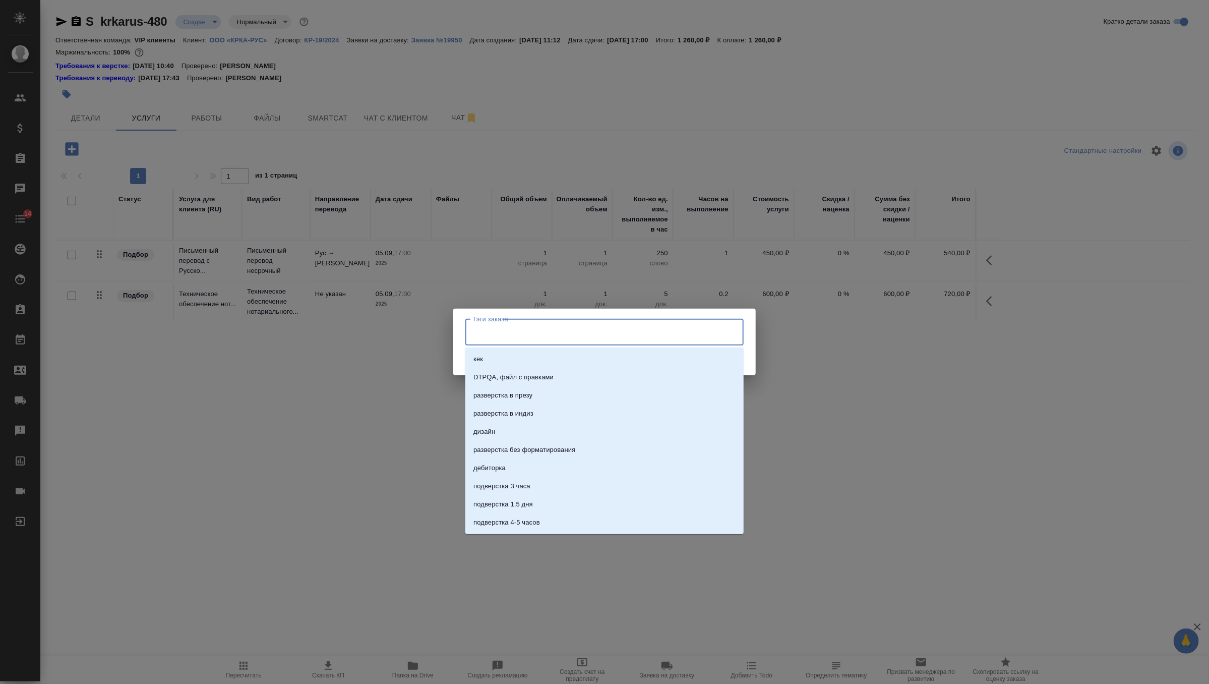
type input "н"
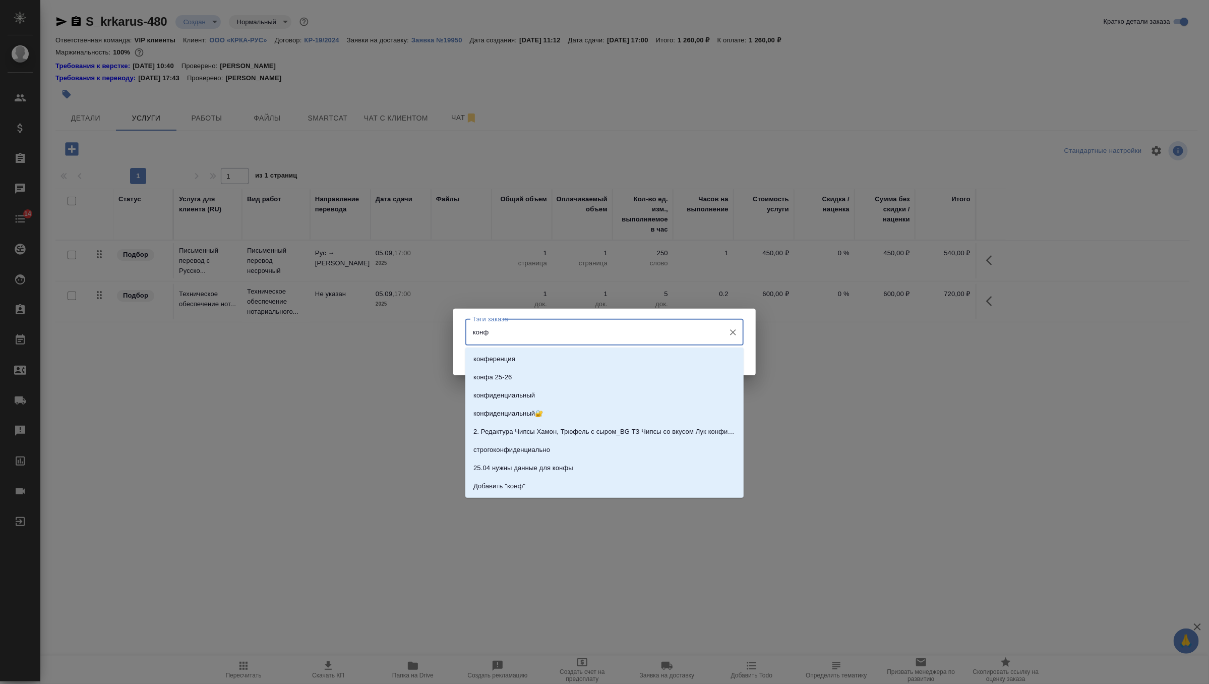
type input "конфи"
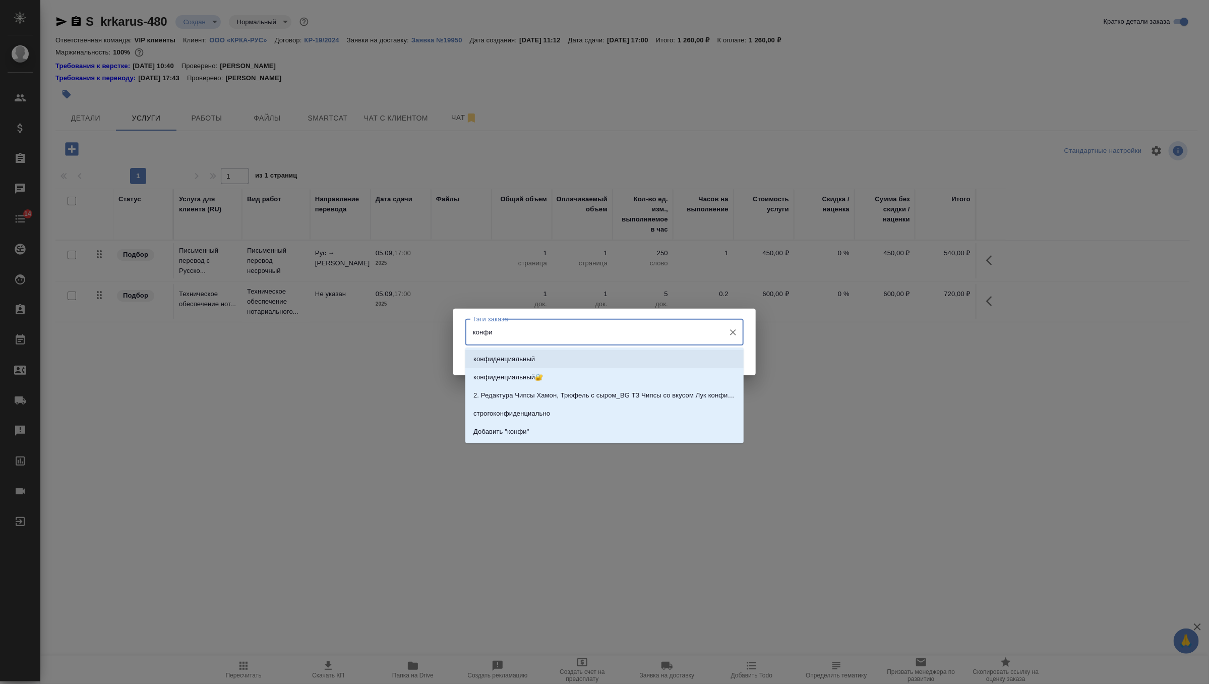
click at [525, 357] on p "конфиденциальный" at bounding box center [503, 359] width 61 height 10
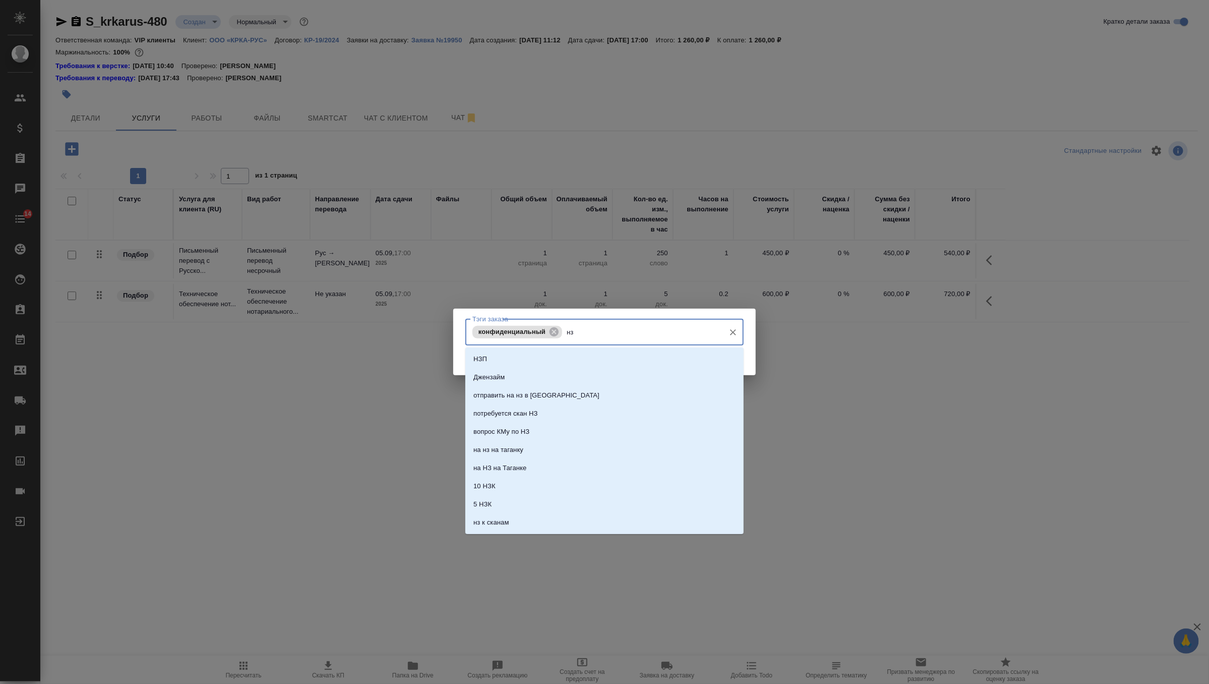
type input "нзп"
click at [650, 368] on li "+нзп справки" at bounding box center [604, 377] width 278 height 18
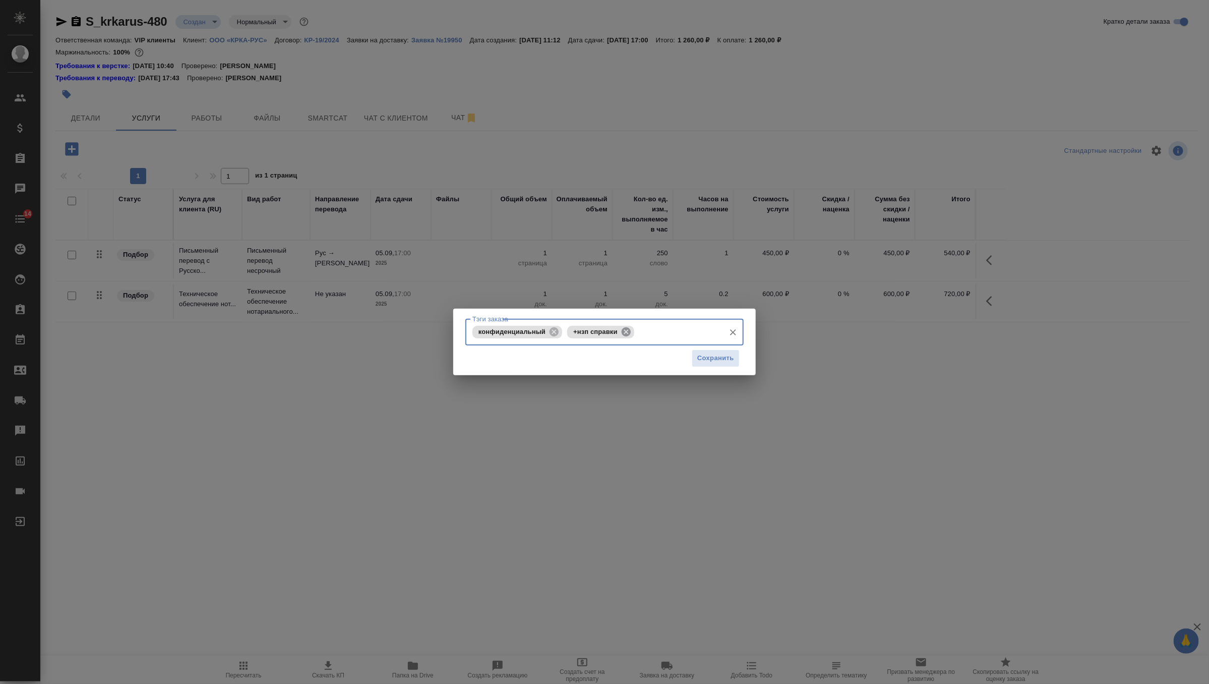
click at [625, 331] on icon at bounding box center [626, 331] width 9 height 9
click at [614, 331] on input "Тэги заказа" at bounding box center [642, 331] width 155 height 17
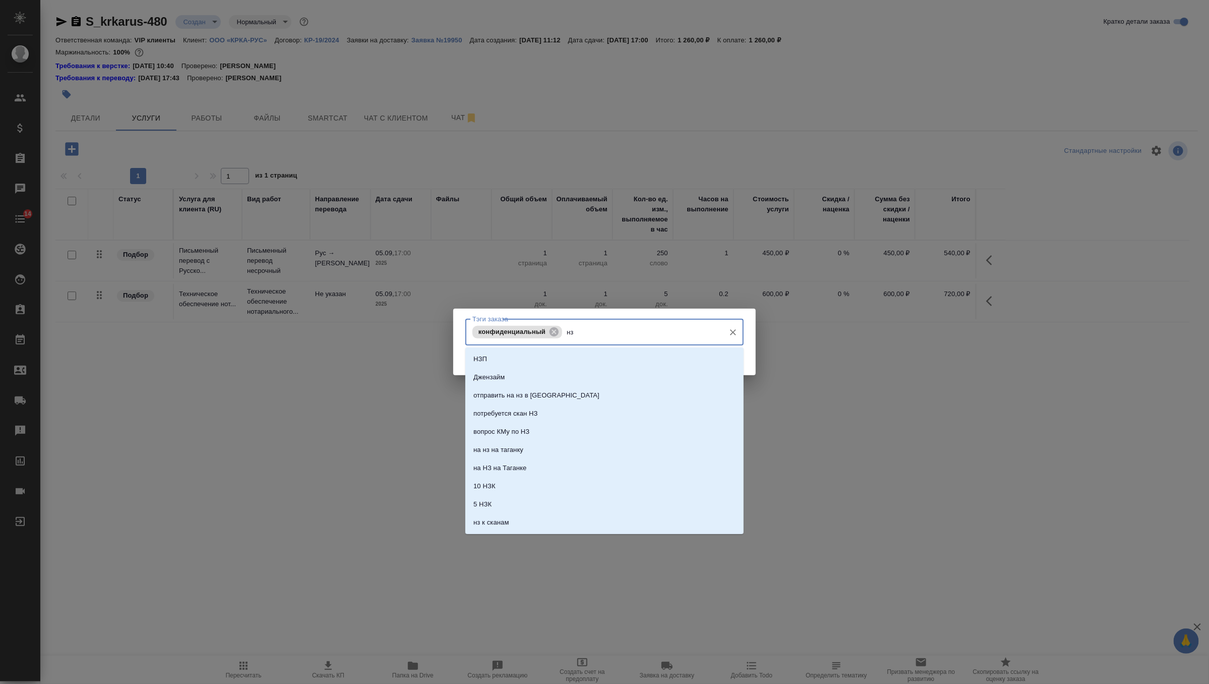
type input "нзп"
click at [595, 358] on li "НЗП" at bounding box center [604, 359] width 278 height 18
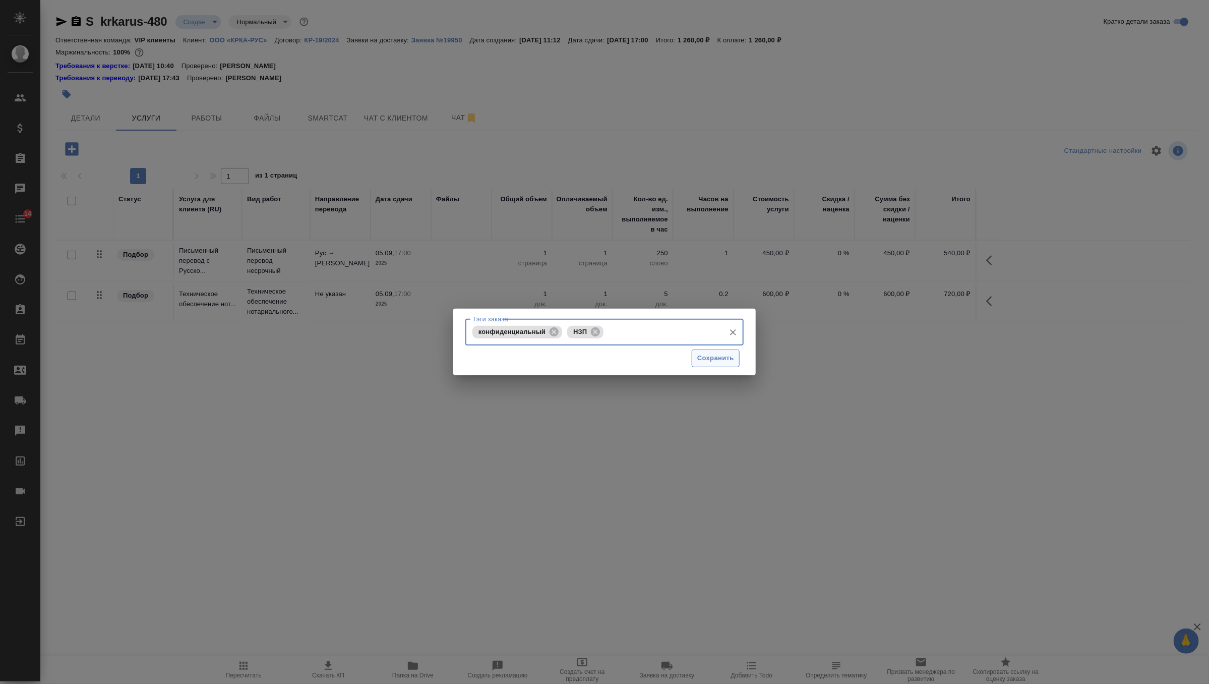
click at [721, 355] on span "Сохранить" at bounding box center [715, 358] width 37 height 12
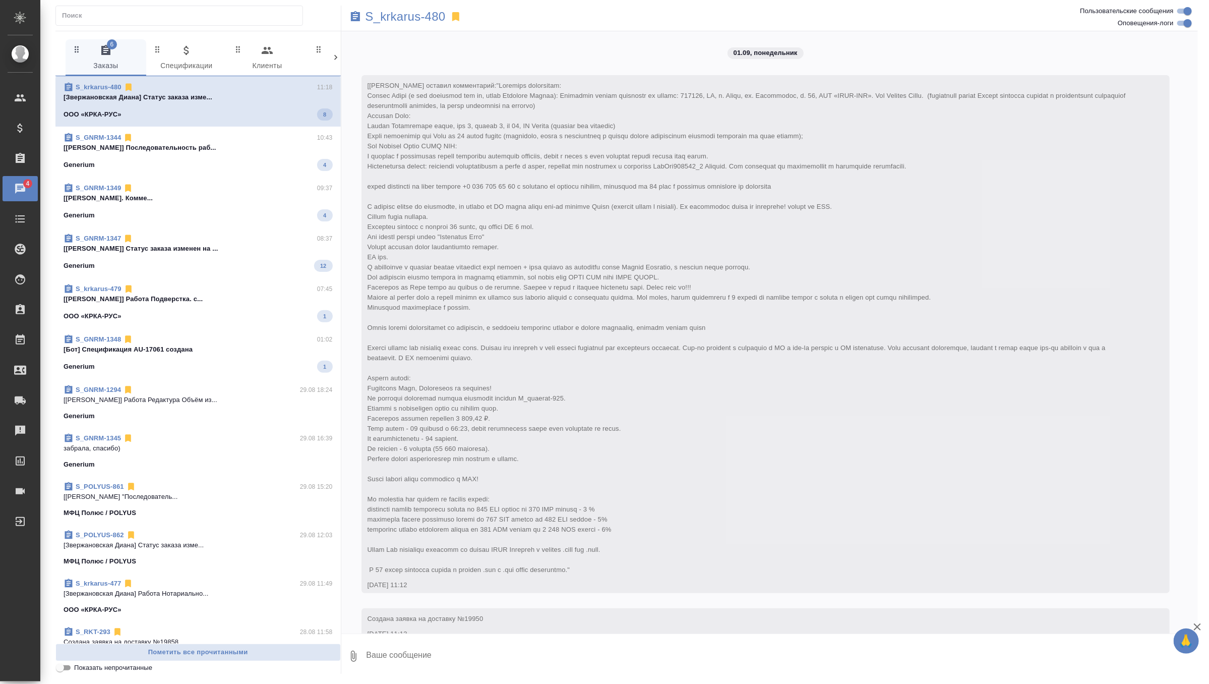
scroll to position [415, 0]
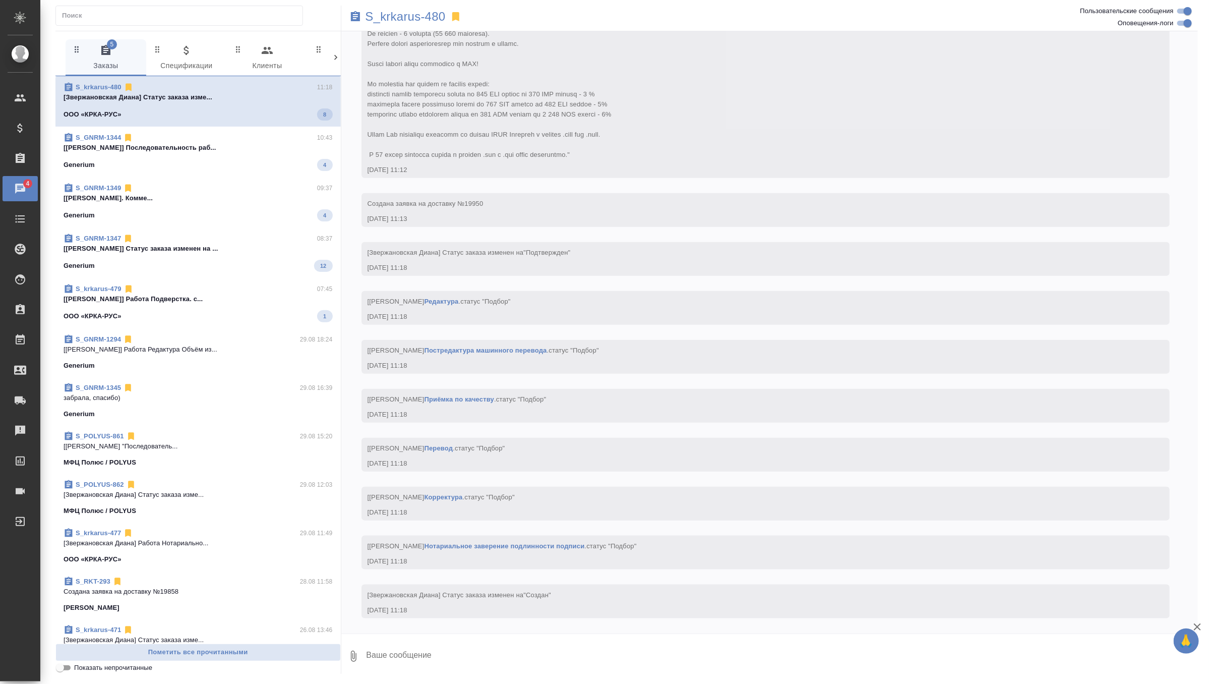
click at [198, 156] on span "S_GNRM-1344 10:43 [Соловьева Елена] Последовательность раб... Generium 4" at bounding box center [198, 152] width 269 height 38
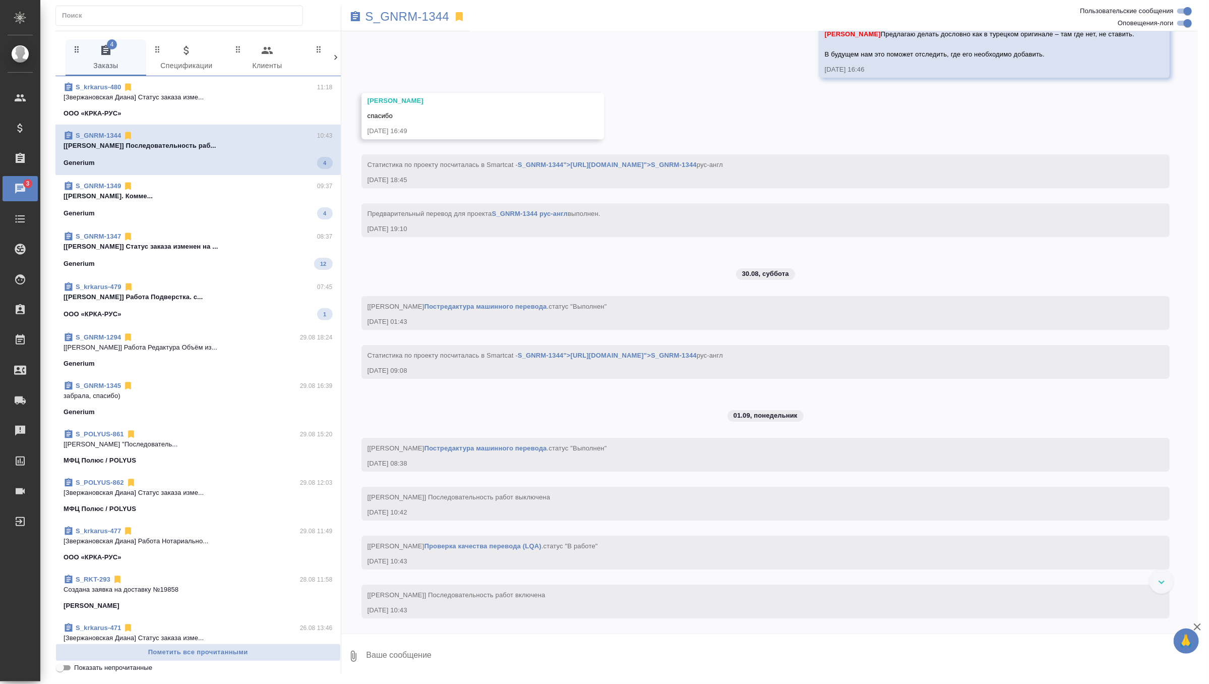
scroll to position [7003, 0]
click at [210, 206] on div "Generium 4" at bounding box center [198, 211] width 269 height 12
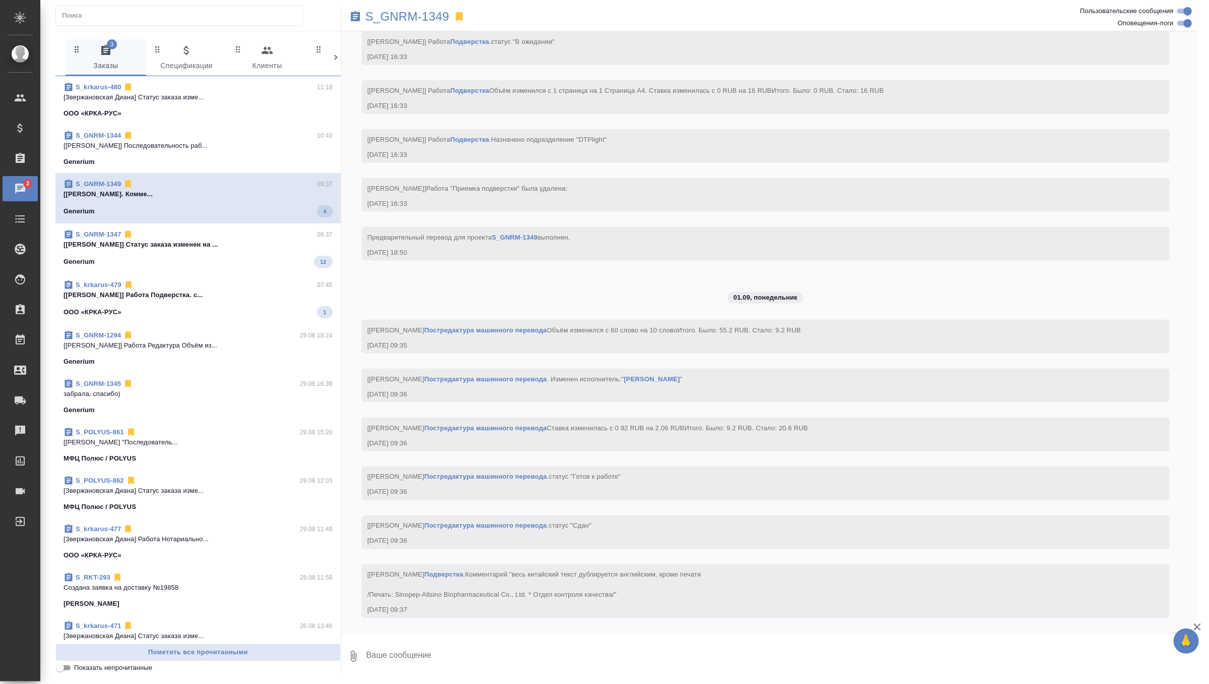
scroll to position [3289, 0]
click at [229, 248] on span "S_GNRM-1347 08:37 [Грабко Мария] Статус заказа изменен на ... Generium 12" at bounding box center [198, 246] width 269 height 38
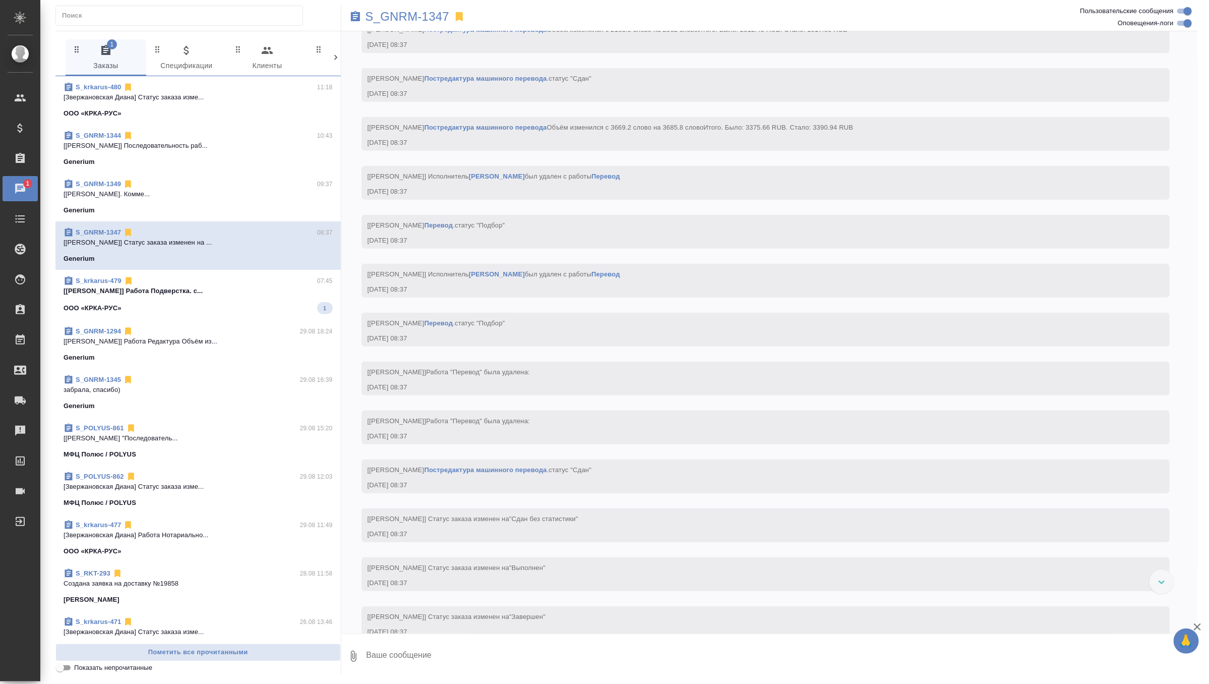
scroll to position [5300, 0]
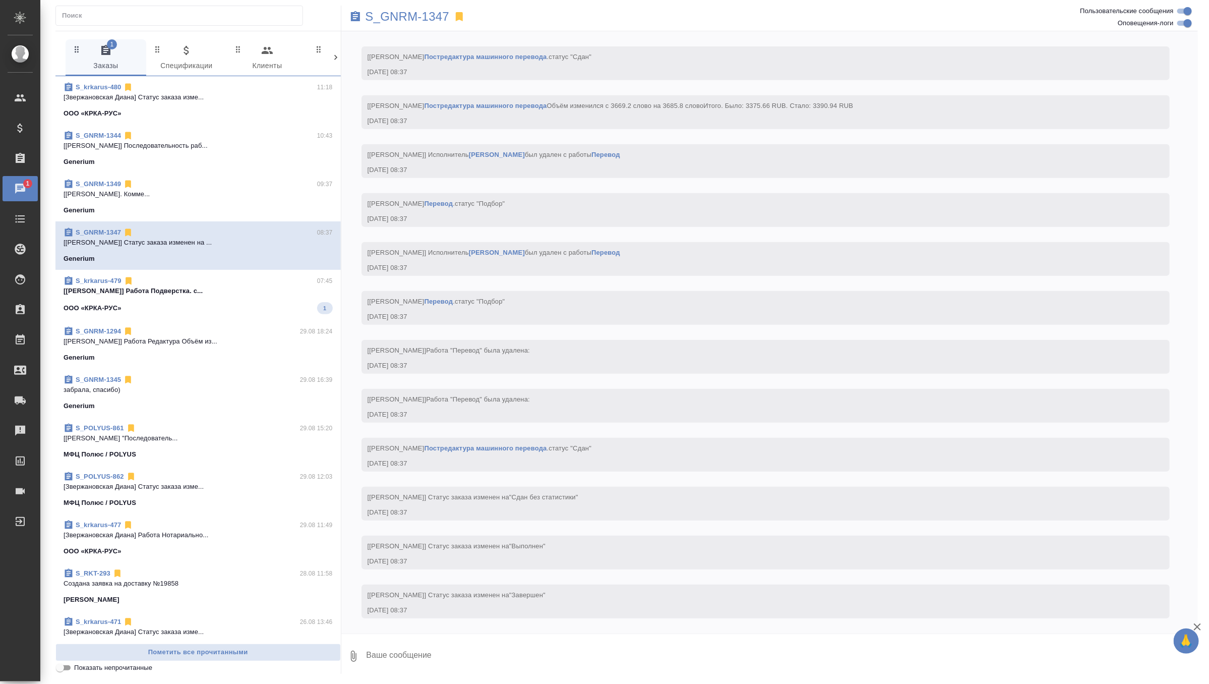
click at [460, 15] on icon at bounding box center [459, 16] width 7 height 9
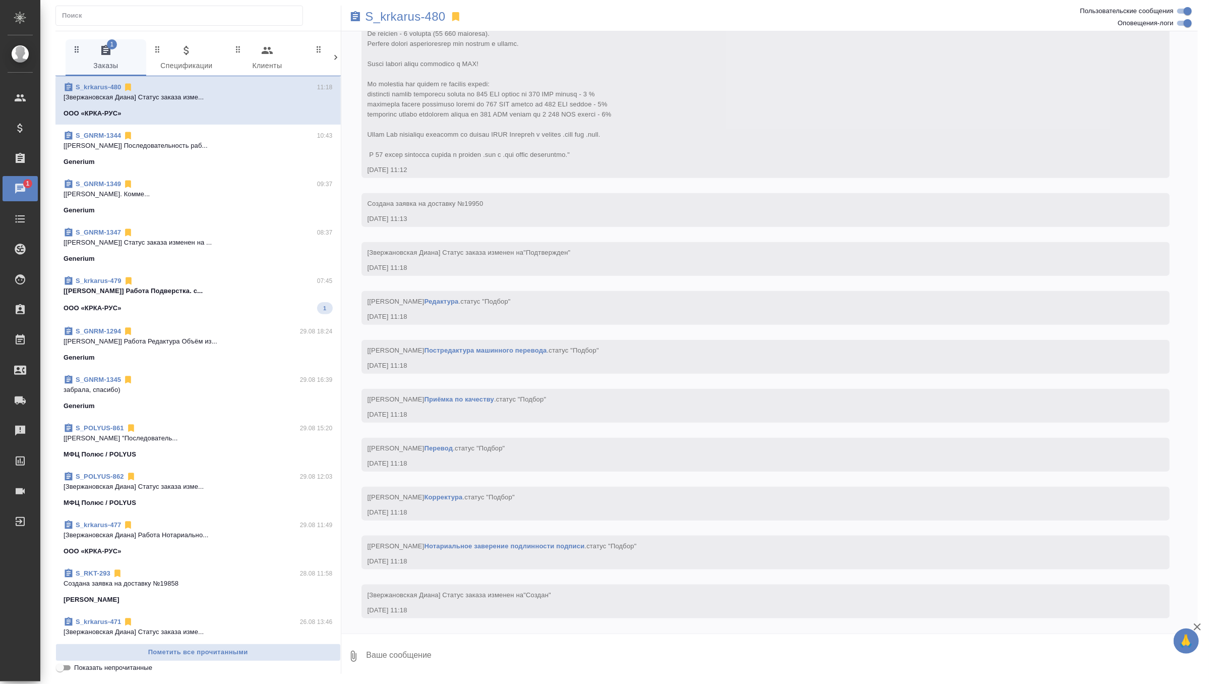
scroll to position [415, 0]
click at [266, 253] on span "S_krkarus-479 07:45 [Исмагилова Диана] Работа Подверстка. с... ООО «КРКА-РУС» 1" at bounding box center [198, 246] width 269 height 38
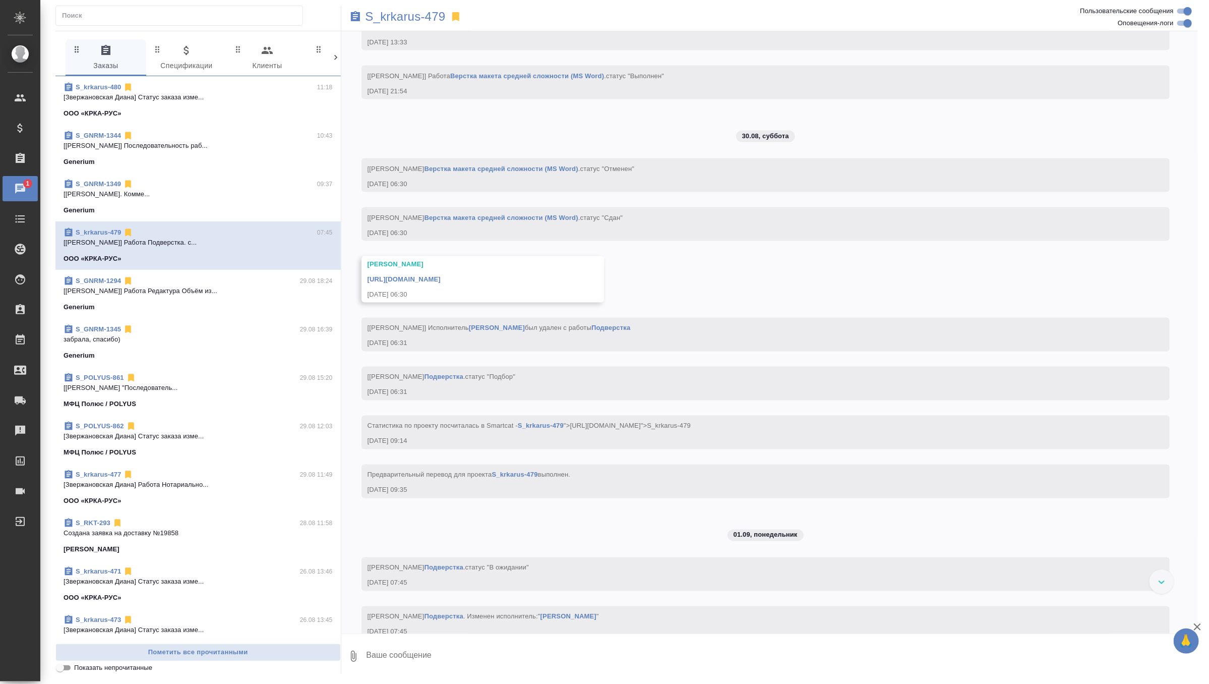
scroll to position [3428, 0]
